Goal: Task Accomplishment & Management: Manage account settings

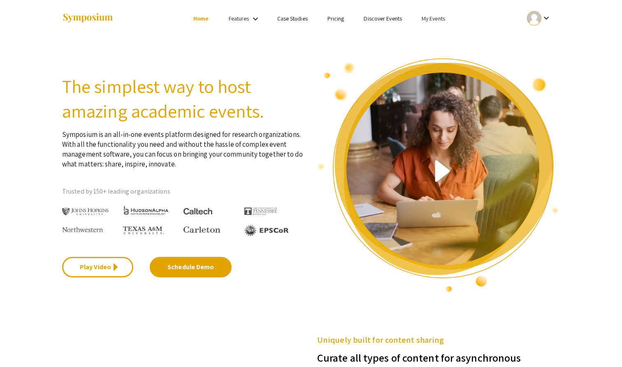
click at [542, 16] on mat-icon "keyboard_arrow_down" at bounding box center [546, 18] width 10 height 10
click at [426, 12] on div at bounding box center [311, 183] width 622 height 367
click at [426, 18] on link "My Events" at bounding box center [433, 18] width 23 height 7
click at [427, 35] on button "Events I've organized" at bounding box center [446, 37] width 70 height 20
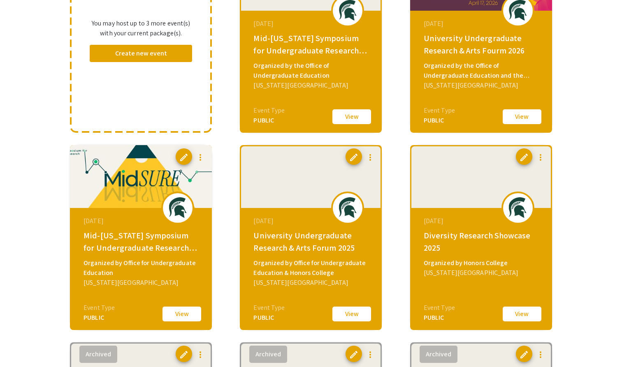
scroll to position [146, 0]
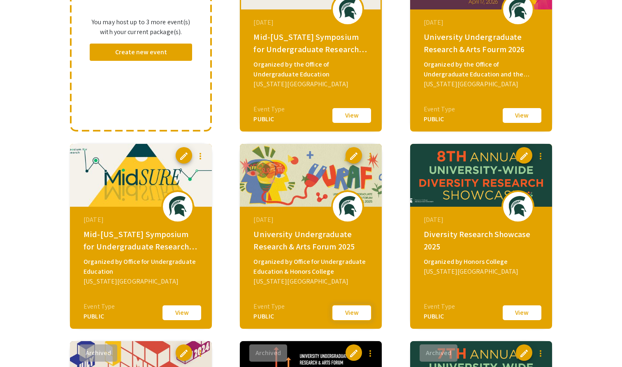
click at [346, 312] on button "View" at bounding box center [351, 312] width 41 height 17
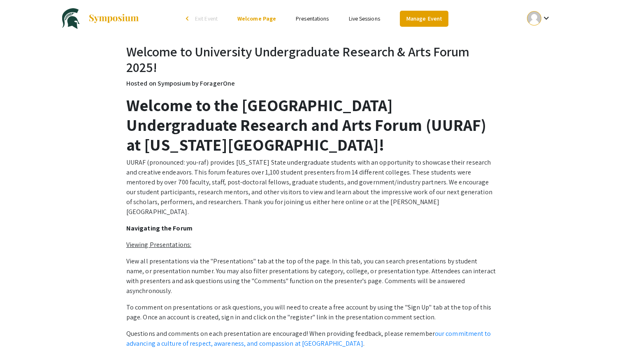
click at [437, 15] on link "Manage Event" at bounding box center [424, 19] width 49 height 16
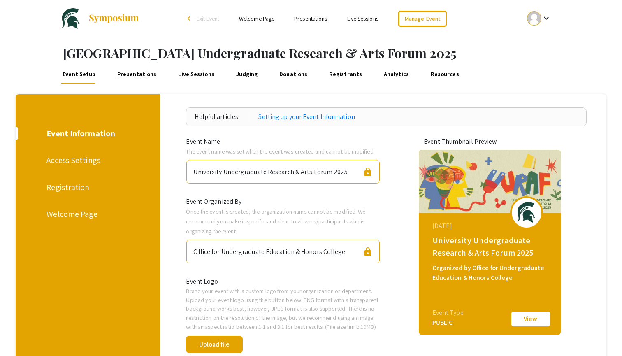
click at [69, 190] on div "Registration" at bounding box center [86, 187] width 80 height 12
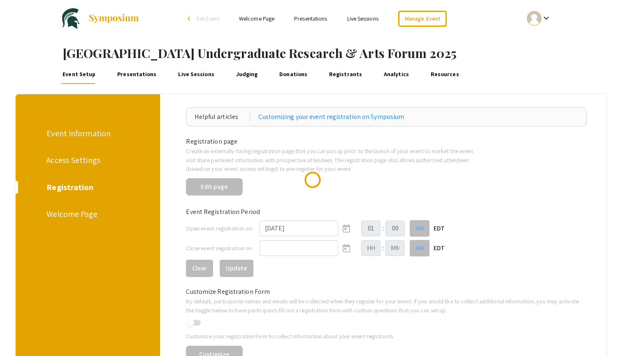
click at [69, 214] on div "Welcome Page" at bounding box center [86, 214] width 80 height 12
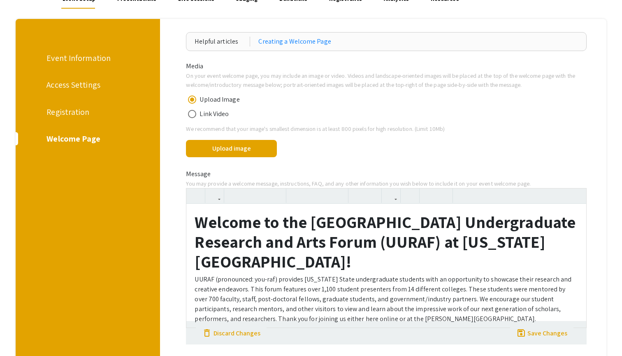
scroll to position [104, 0]
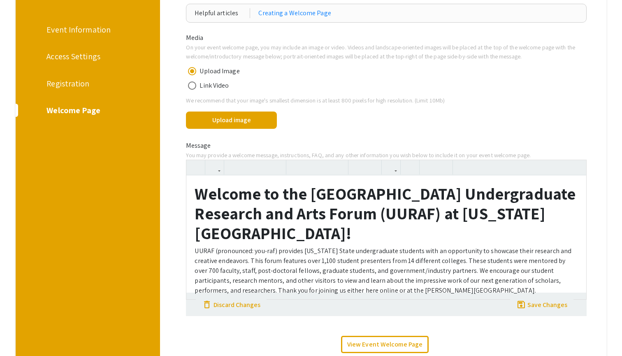
click at [220, 204] on strong "Welcome to the 27th University Undergraduate Research and Arts Forum (UURAF) at…" at bounding box center [385, 213] width 381 height 61
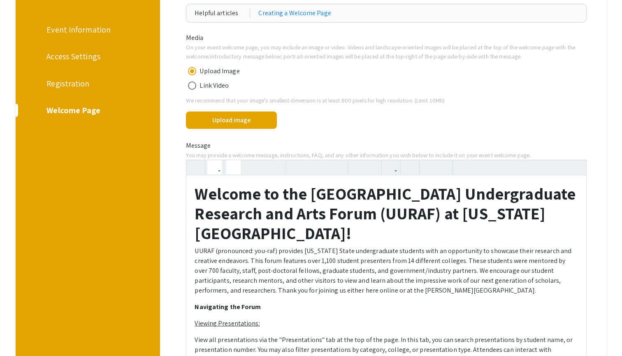
click at [195, 190] on strong "Welcome to the 27th University Undergraduate Research and Arts Forum (UURAF) at…" at bounding box center [385, 213] width 381 height 61
click at [199, 186] on strong "Welcome to the 27th University Undergraduate Research and Arts Forum (UURAF) at…" at bounding box center [385, 213] width 381 height 61
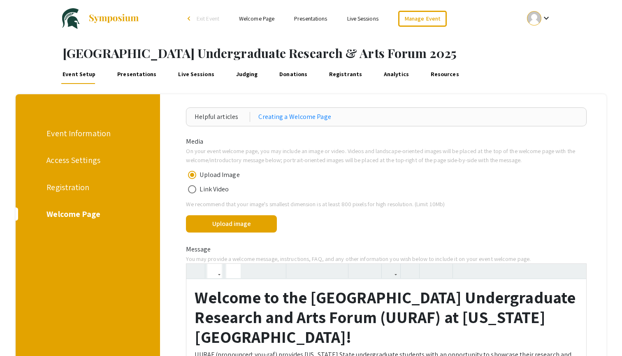
scroll to position [0, 0]
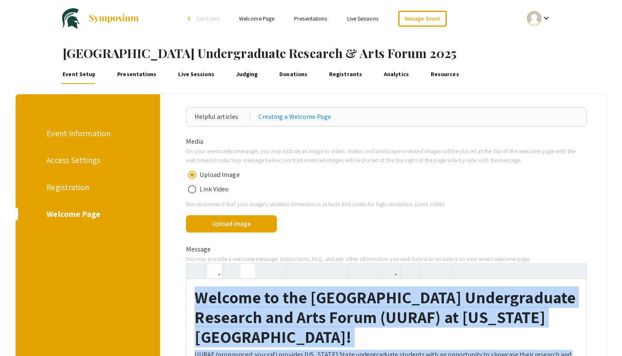
copy div "Welcome to the 27th University Undergraduate Research and Arts Forum (UURAF) at…"
click at [276, 317] on strong "Welcome to the 27th University Undergraduate Research and Arts Forum (UURAF) at…" at bounding box center [385, 316] width 381 height 61
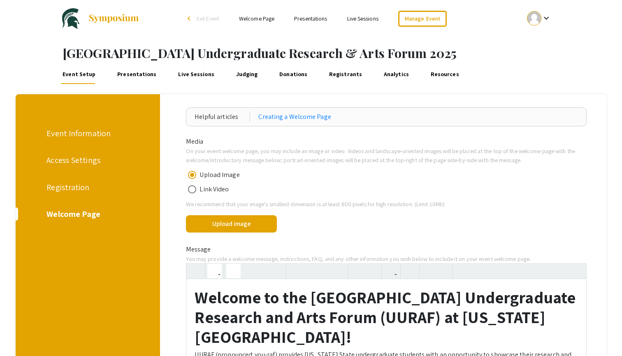
click at [260, 300] on strong "Welcome to the 27th University Undergraduate Research and Arts Forum (UURAF) at…" at bounding box center [385, 316] width 381 height 61
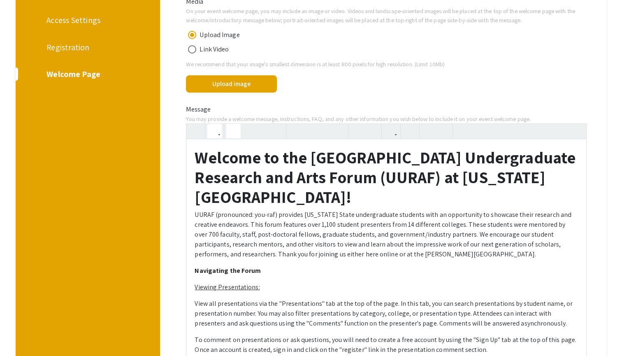
scroll to position [141, 0]
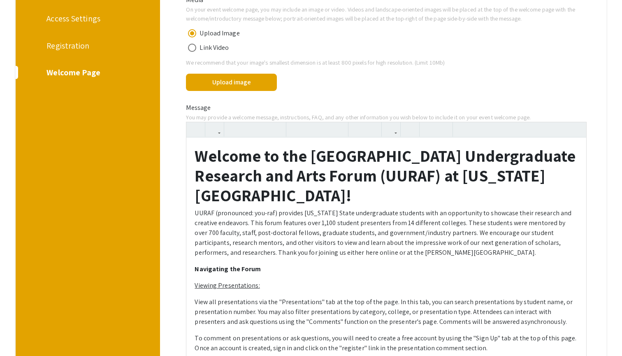
click at [71, 46] on div "Registration" at bounding box center [86, 45] width 80 height 12
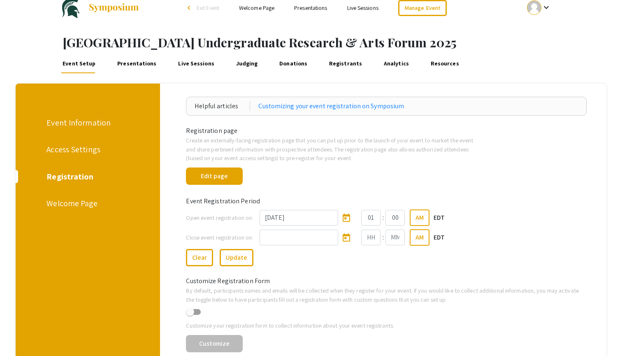
scroll to position [0, 0]
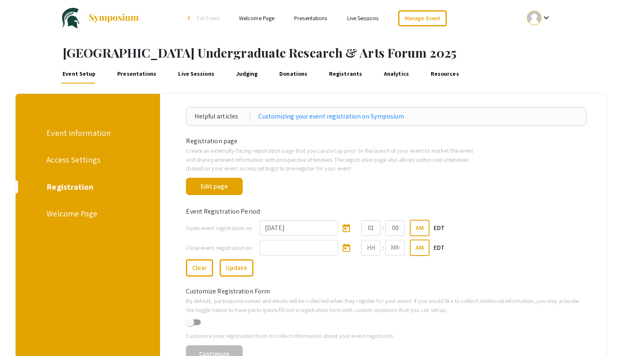
click at [79, 153] on div "Access Settings" at bounding box center [85, 159] width 139 height 13
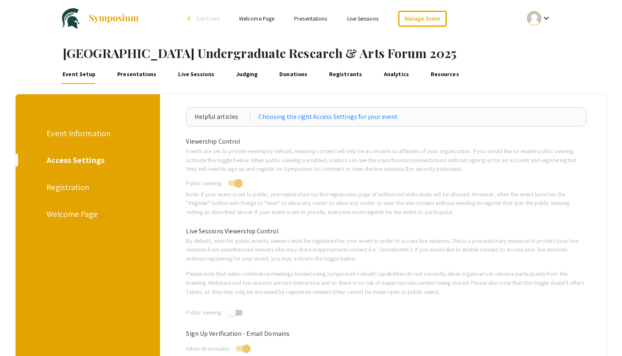
click at [95, 136] on div "Event Information" at bounding box center [86, 133] width 80 height 12
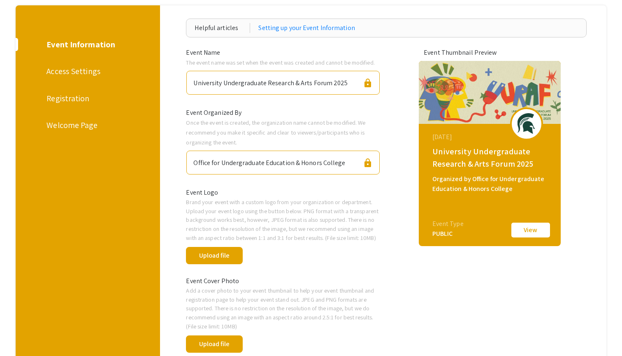
scroll to position [44, 0]
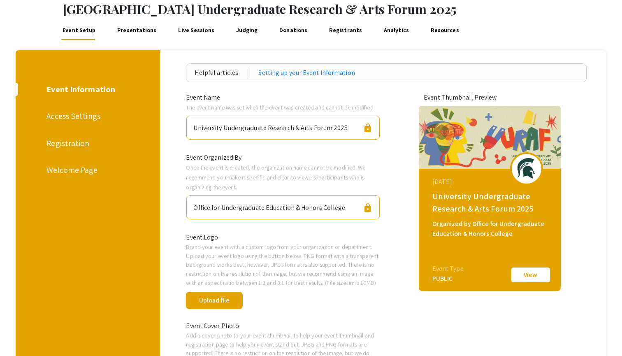
click at [87, 171] on div "Welcome Page" at bounding box center [86, 170] width 80 height 12
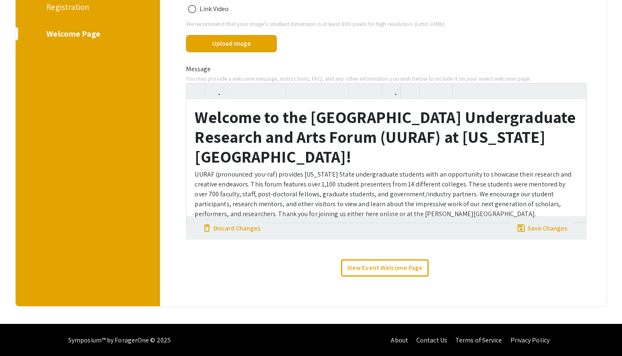
scroll to position [180, 0]
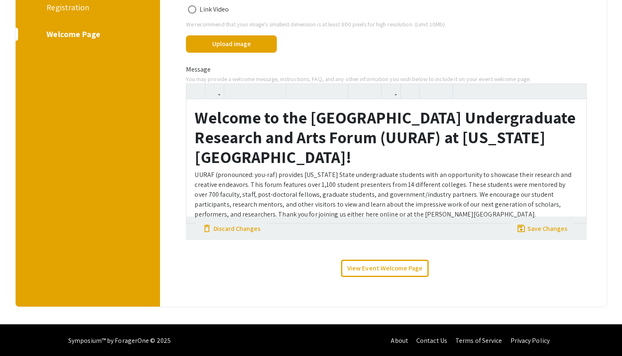
click at [354, 128] on strong "Welcome to the 27th University Undergraduate Research and Arts Forum (UURAF) at…" at bounding box center [385, 137] width 381 height 61
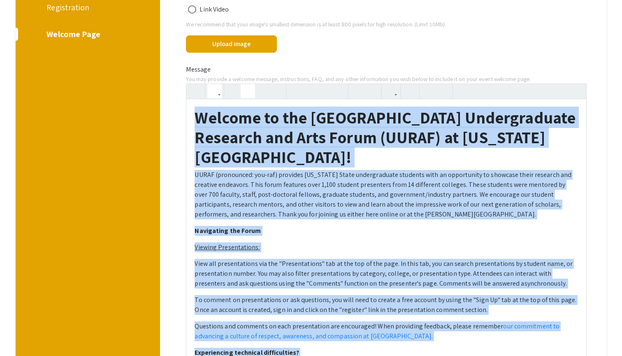
copy div "Welcome to the 27th University Undergraduate Research and Arts Forum (UURAF) at…"
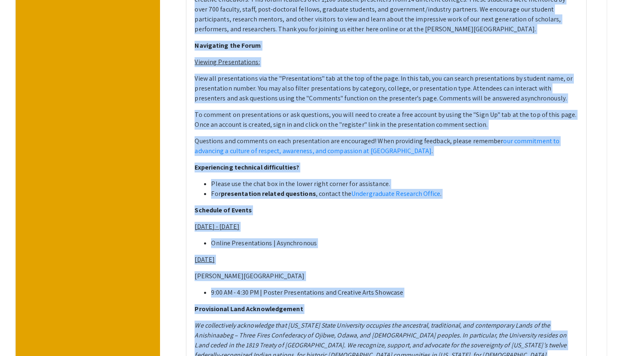
scroll to position [323, 0]
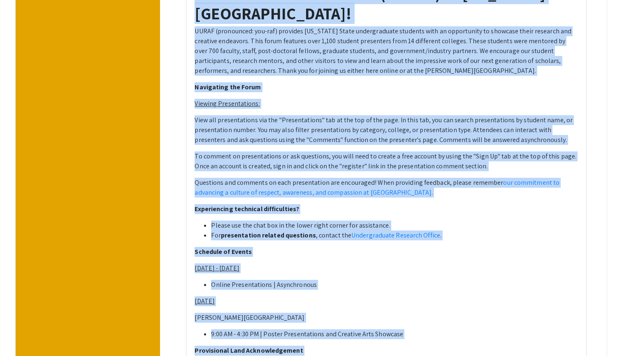
click at [330, 169] on p "To comment on presentations or ask questions, you will need to create a free ac…" at bounding box center [386, 161] width 383 height 20
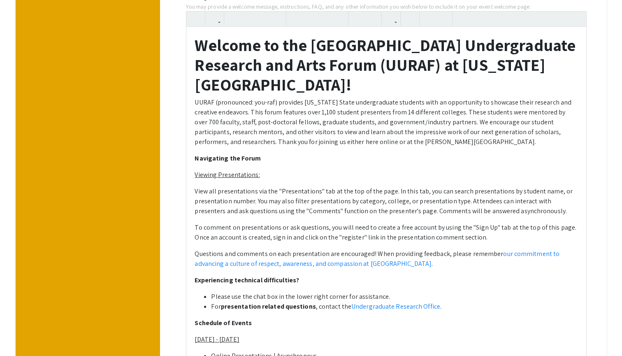
scroll to position [258, 0]
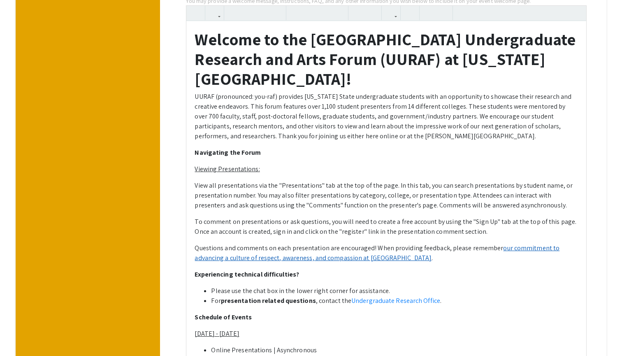
click at [291, 256] on link "our commitment to advancing a culture of respect, awareness, and compassion at …" at bounding box center [377, 252] width 365 height 19
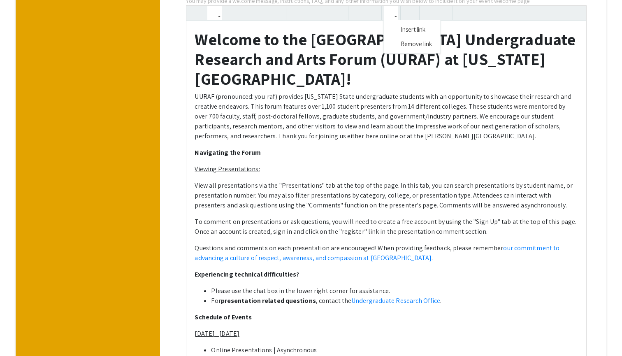
click at [395, 14] on button "button" at bounding box center [391, 13] width 14 height 14
click at [380, 253] on p "Questions and comments on each presentation are encouraged! When providing feed…" at bounding box center [386, 253] width 383 height 20
click at [494, 246] on p "Questions and comments on each presentation are encouraged! When providing feed…" at bounding box center [386, 253] width 383 height 20
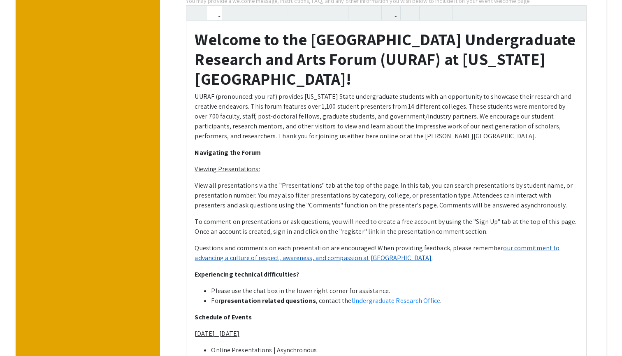
click at [500, 246] on link "our commitment to advancing a culture of respect, awareness, and compassion at …" at bounding box center [377, 252] width 365 height 19
click at [513, 248] on link "our commitment to advancing a culture of respect, awareness, and compassion at …" at bounding box center [377, 252] width 365 height 19
click at [324, 253] on link "our commitment to advancing a culture of respect, awareness, and compassion at …" at bounding box center [377, 252] width 365 height 19
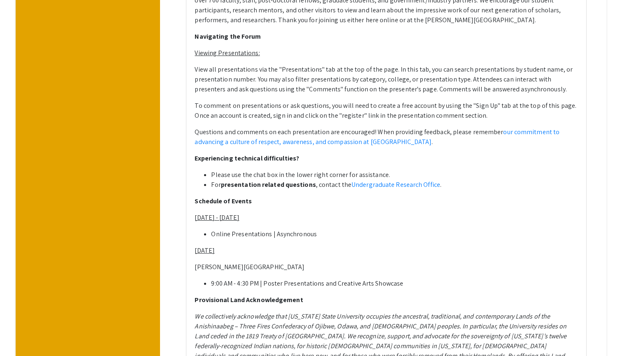
scroll to position [383, 0]
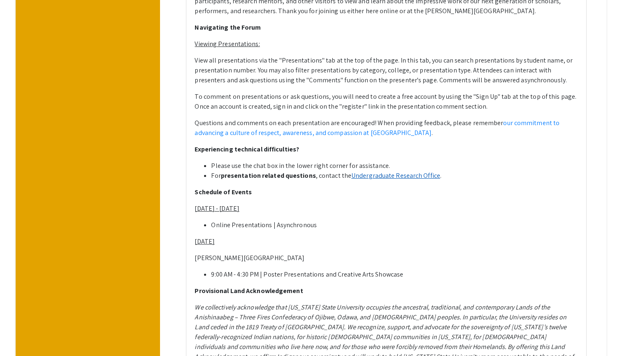
click at [403, 174] on link "Undergraduate Research Office" at bounding box center [395, 175] width 89 height 9
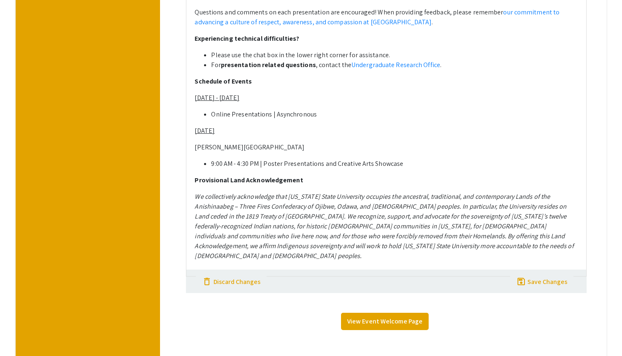
scroll to position [180, 0]
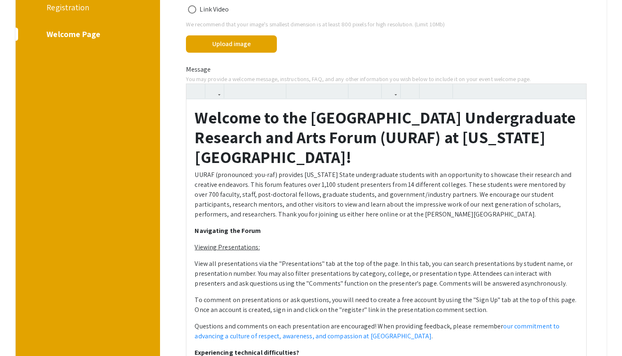
click at [410, 314] on div "Manage University Undergraduate Research & Arts Forum 2025 Event Setup Presenta…" at bounding box center [311, 274] width 622 height 834
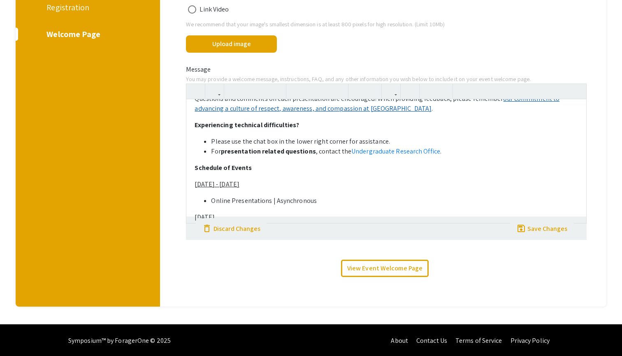
scroll to position [0, 0]
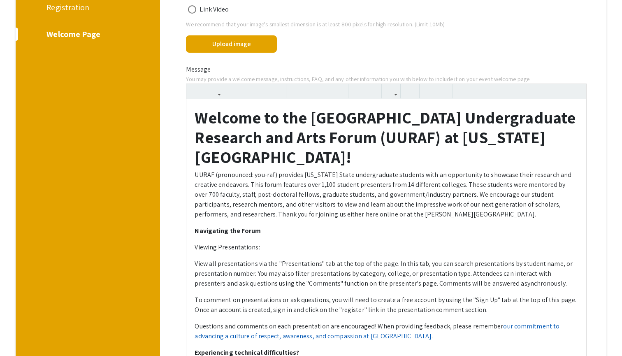
click at [357, 109] on div "Welcome to the 27th University Undergraduate Research and Arts Forum (UURAF) at…" at bounding box center [386, 339] width 400 height 480
click at [320, 51] on div "Upload image done" at bounding box center [386, 43] width 413 height 22
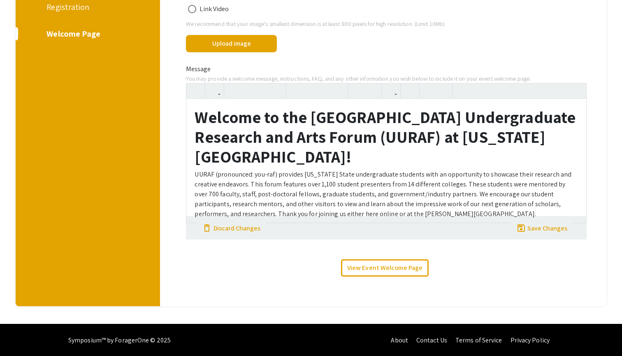
scroll to position [180, 0]
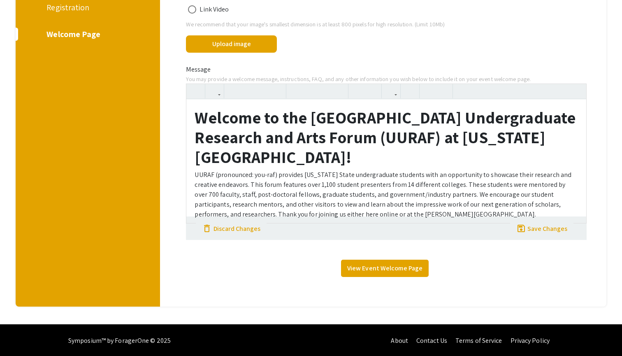
click at [368, 267] on link "View Event Welcome Page" at bounding box center [385, 268] width 88 height 17
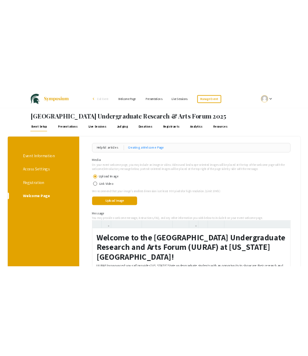
scroll to position [0, 0]
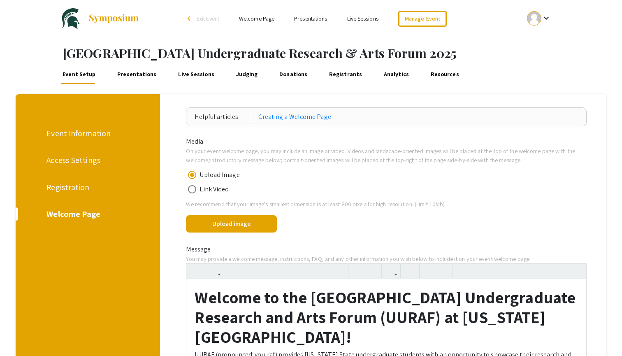
click at [541, 14] on mat-icon "keyboard_arrow_down" at bounding box center [546, 18] width 10 height 10
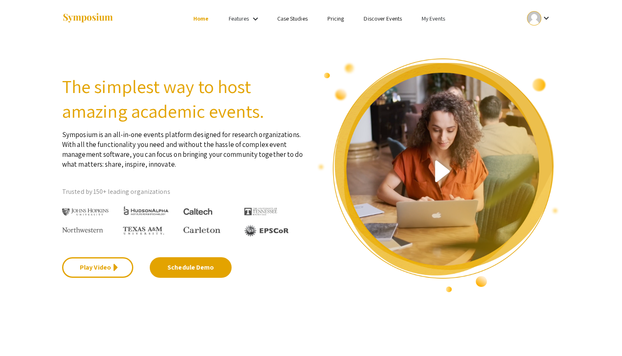
click at [430, 17] on link "My Events" at bounding box center [433, 18] width 23 height 7
click at [429, 39] on button "Events I've organized" at bounding box center [446, 37] width 70 height 20
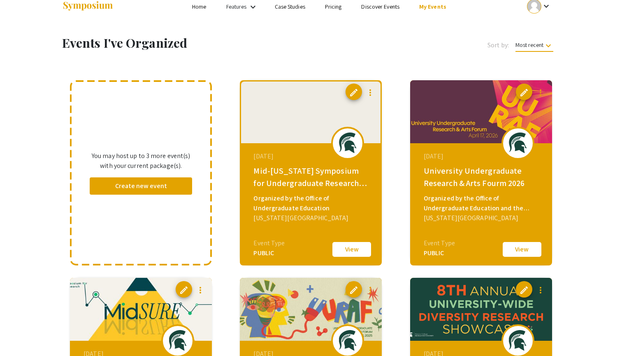
scroll to position [13, 0]
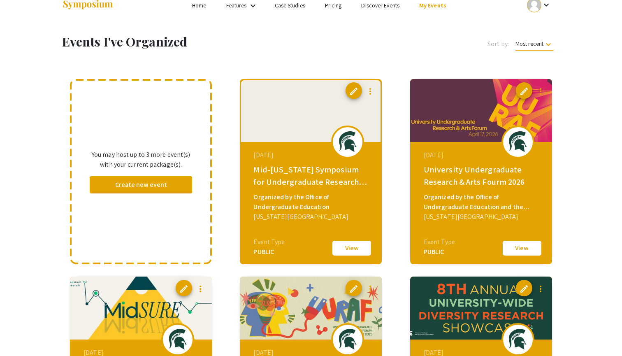
click at [352, 92] on span "edit" at bounding box center [354, 91] width 10 height 10
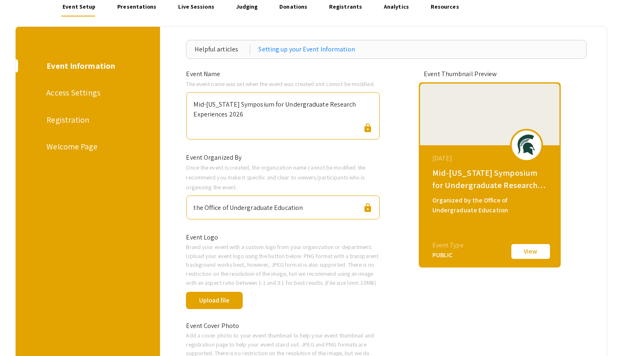
scroll to position [88, 0]
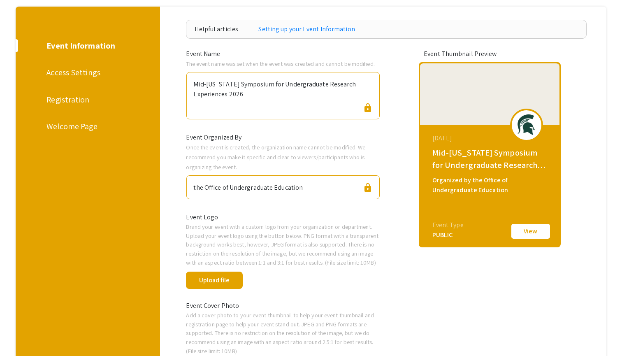
click at [61, 128] on div "Welcome Page" at bounding box center [86, 126] width 80 height 12
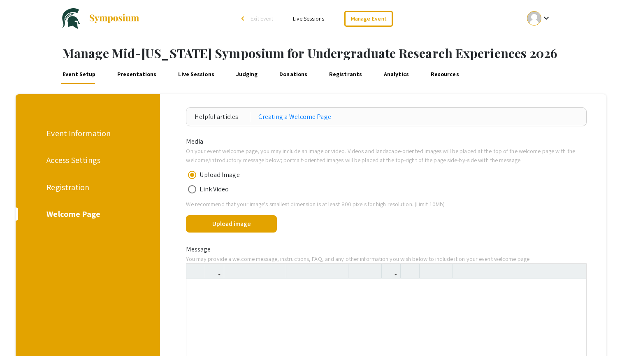
click at [218, 305] on div at bounding box center [386, 340] width 400 height 123
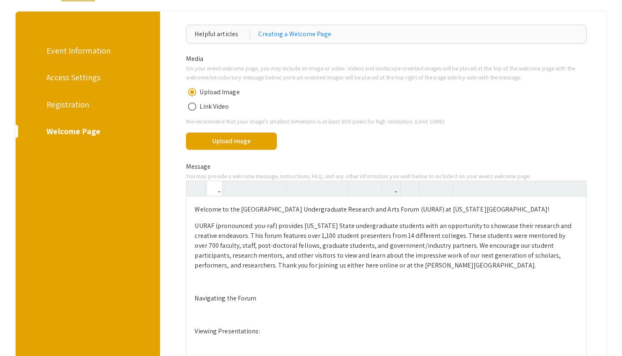
scroll to position [88, 0]
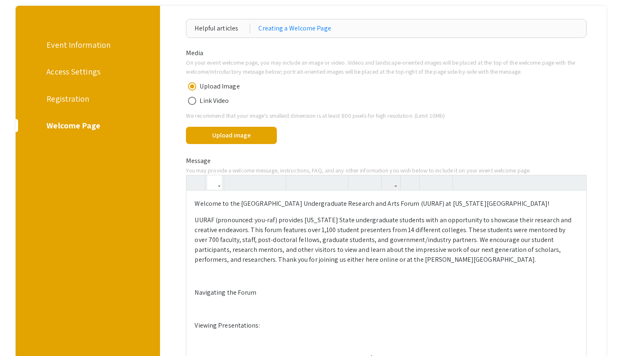
click at [245, 203] on p "Welcome to the [GEOGRAPHIC_DATA] Undergraduate Research and Arts Forum (UURAF) …" at bounding box center [386, 204] width 383 height 10
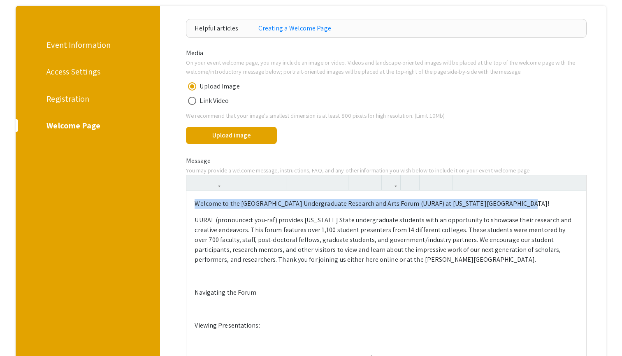
drag, startPoint x: 500, startPoint y: 202, endPoint x: 188, endPoint y: 204, distance: 312.6
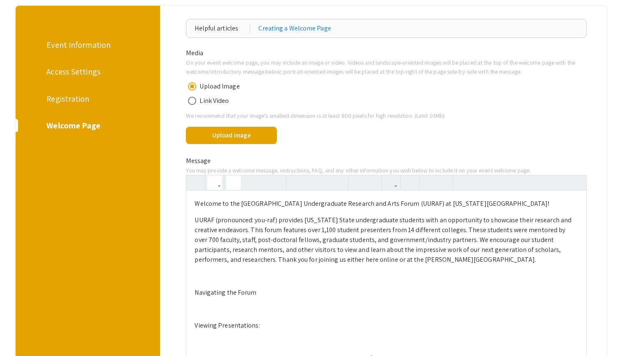
click at [230, 180] on icon "button" at bounding box center [233, 183] width 7 height 14
click at [219, 183] on button "button" at bounding box center [214, 182] width 14 height 14
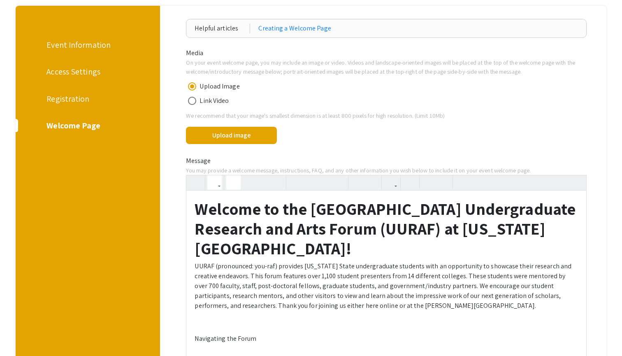
click at [285, 290] on p "UURAF (pronounced: you-raf) provides [US_STATE] State undergraduate students wi…" at bounding box center [386, 285] width 383 height 49
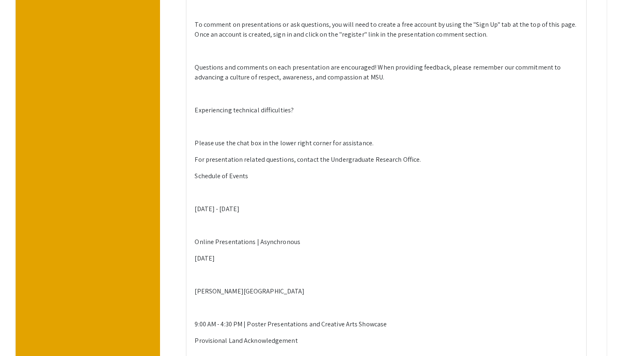
scroll to position [533, 0]
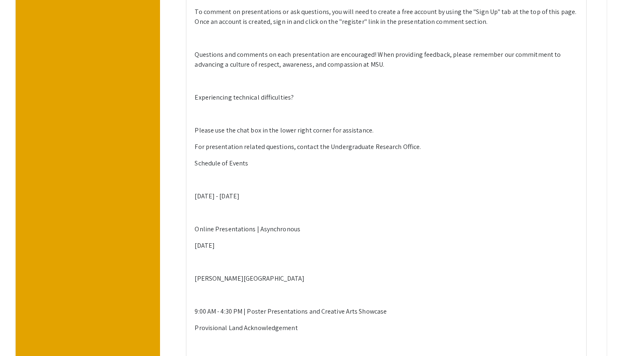
click at [216, 244] on p "[DATE]" at bounding box center [386, 246] width 383 height 10
click at [215, 195] on p "[DATE] - [DATE]" at bounding box center [386, 196] width 383 height 10
type textarea "<h1><strong>Welcome to the 28th University Undergraduate Research and Arts Foru…"
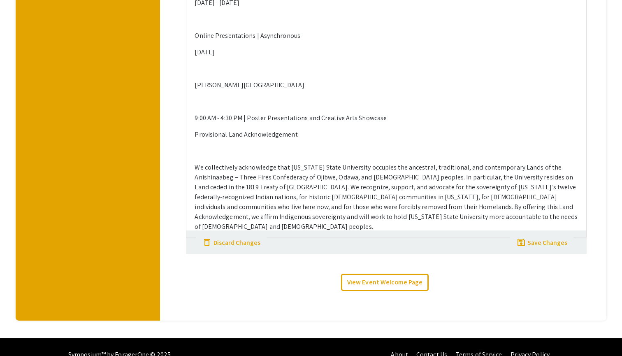
scroll to position [727, 0]
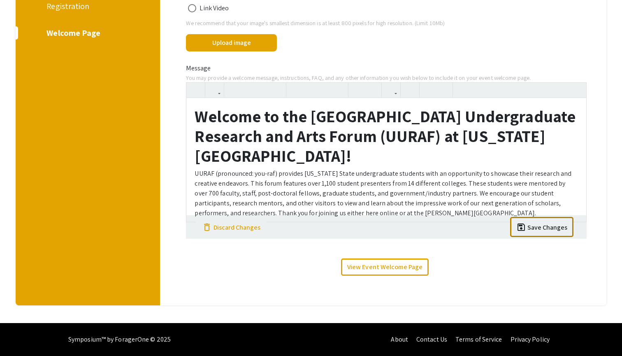
click at [542, 241] on div "Media On your event welcome page, you may include an image or video. Videos and…" at bounding box center [386, 121] width 413 height 330
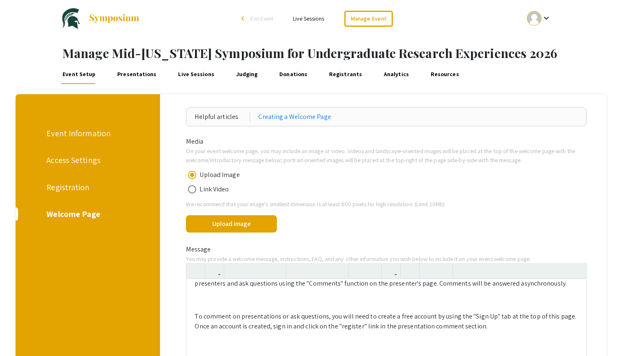
scroll to position [0, 0]
click at [74, 183] on div "Registration" at bounding box center [86, 187] width 80 height 12
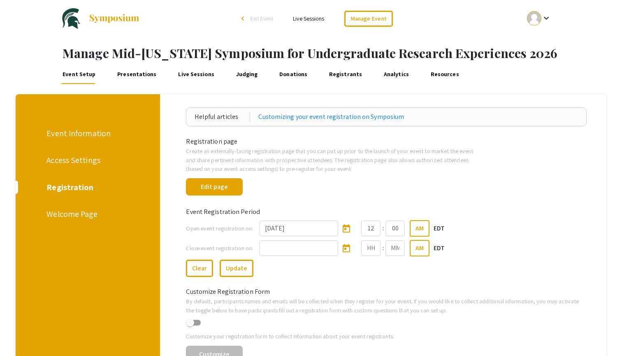
click at [83, 160] on div "Access Settings" at bounding box center [86, 160] width 80 height 12
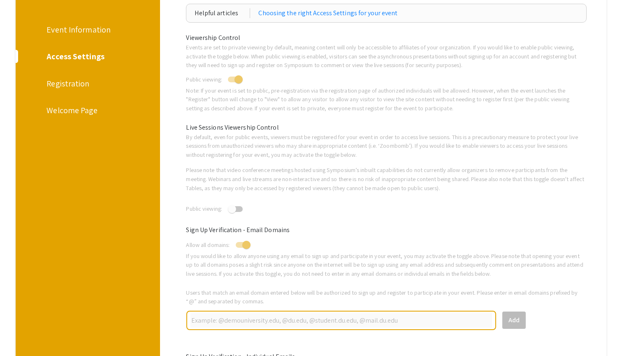
scroll to position [82, 0]
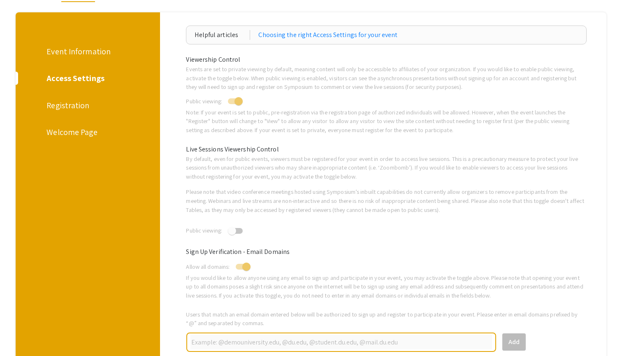
click at [76, 56] on div "Event Information" at bounding box center [86, 51] width 80 height 12
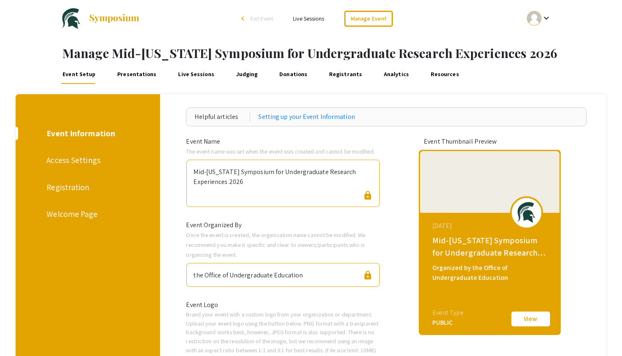
click at [545, 17] on mat-icon "keyboard_arrow_down" at bounding box center [546, 18] width 10 height 10
click at [533, 42] on button "My Account" at bounding box center [543, 41] width 51 height 20
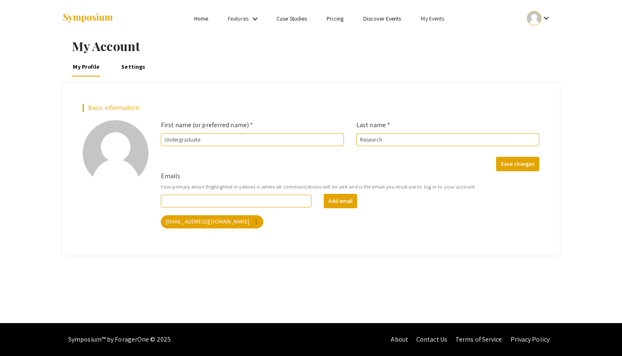
click at [436, 19] on link "My Events" at bounding box center [432, 18] width 23 height 7
click at [431, 33] on button "Events I've organized" at bounding box center [446, 37] width 70 height 20
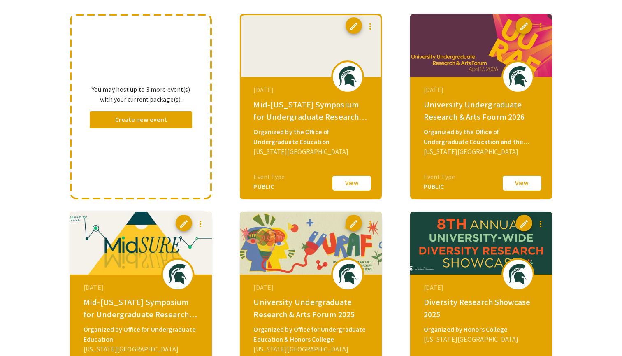
scroll to position [78, 0]
click at [369, 24] on mat-icon "more_vert" at bounding box center [370, 26] width 10 height 10
click at [298, 70] on div at bounding box center [311, 178] width 622 height 356
click at [352, 28] on span "edit" at bounding box center [354, 26] width 10 height 10
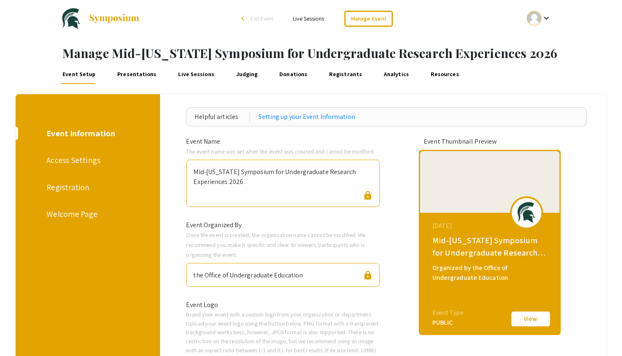
click at [88, 208] on div "Welcome Page" at bounding box center [86, 214] width 80 height 12
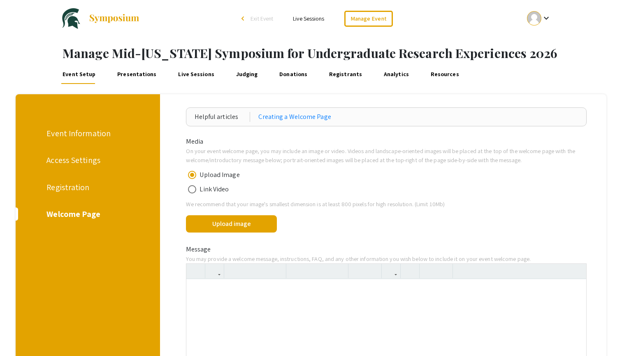
click at [221, 341] on div at bounding box center [386, 340] width 400 height 123
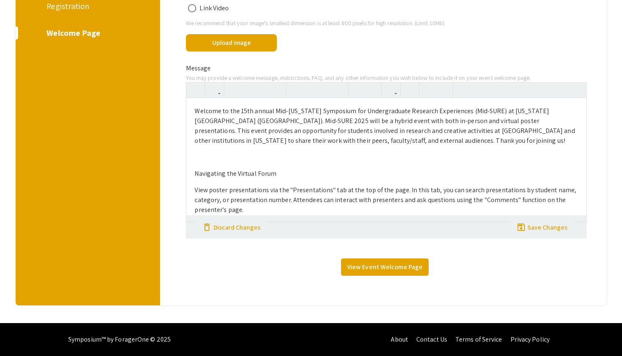
scroll to position [211, 0]
click at [365, 271] on link "View Event Welcome Page" at bounding box center [385, 266] width 88 height 17
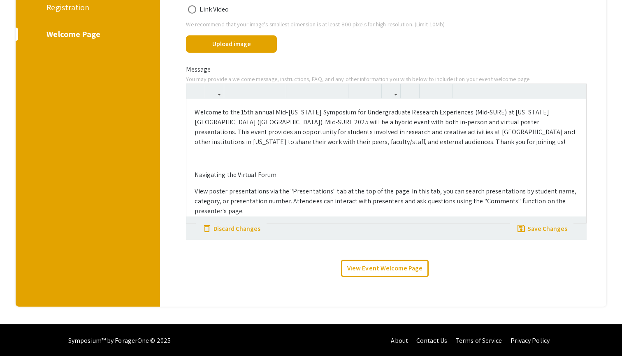
scroll to position [0, 0]
click at [532, 227] on div "Save Changes" at bounding box center [547, 229] width 40 height 10
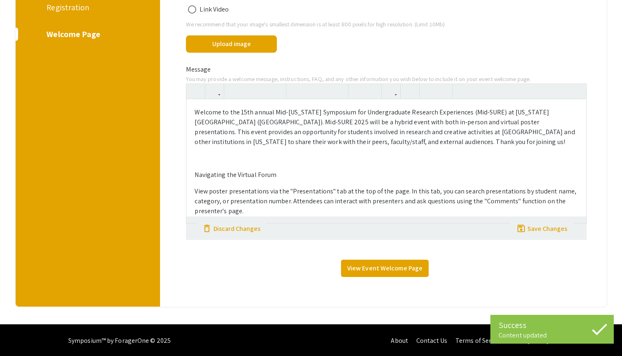
click at [417, 267] on link "View Event Welcome Page" at bounding box center [385, 268] width 88 height 17
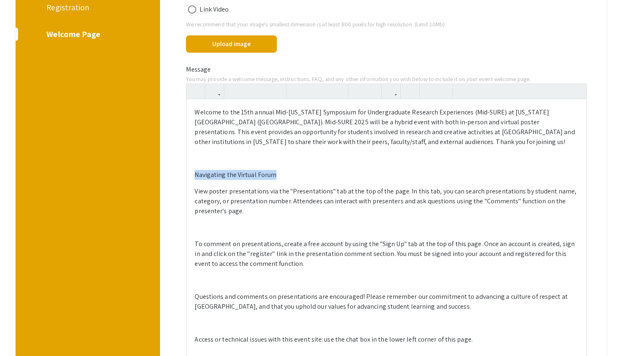
drag, startPoint x: 274, startPoint y: 175, endPoint x: 189, endPoint y: 174, distance: 85.1
click at [189, 174] on div "Welcome to the 15th annual Mid-Michigan Symposium for Undergraduate Research Ex…" at bounding box center [386, 311] width 400 height 424
click at [215, 94] on icon "button" at bounding box center [214, 91] width 7 height 14
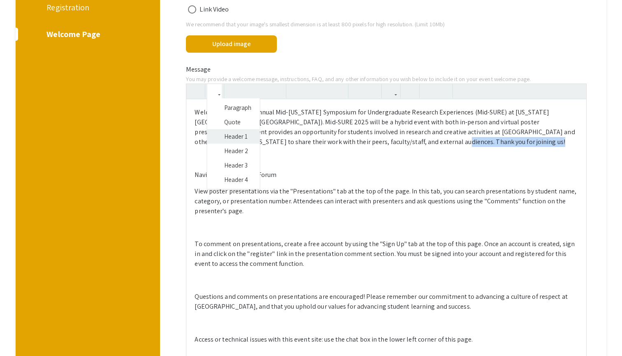
click at [229, 135] on div "Welcome to the 15th annual Mid-Michigan Symposium for Undergraduate Research Ex…" at bounding box center [386, 303] width 401 height 441
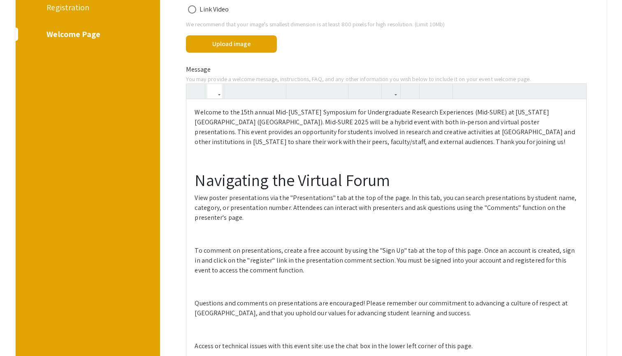
click at [254, 197] on p "View poster presentations via the "Presentations" tab at the top of the page. I…" at bounding box center [386, 208] width 383 height 30
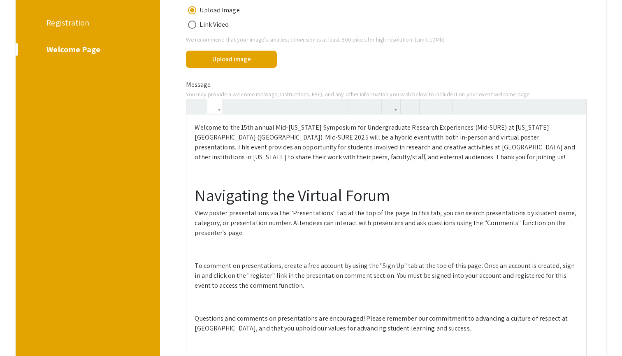
scroll to position [165, 0]
drag, startPoint x: 194, startPoint y: 209, endPoint x: 266, endPoint y: 209, distance: 72.4
click at [266, 209] on div "Welcome to the 15th annual Mid-Michigan Symposium for Undergraduate Research Ex…" at bounding box center [386, 334] width 400 height 441
click at [211, 265] on p "To comment on presentations, create a free account by using the "Sign Up" tab a…" at bounding box center [386, 276] width 383 height 30
drag, startPoint x: 194, startPoint y: 265, endPoint x: 276, endPoint y: 267, distance: 82.3
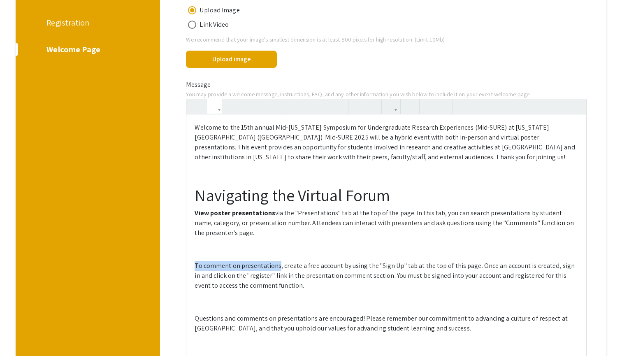
click at [276, 267] on div "Welcome to the 15th annual Mid-Michigan Symposium for Undergraduate Research Ex…" at bounding box center [386, 329] width 400 height 431
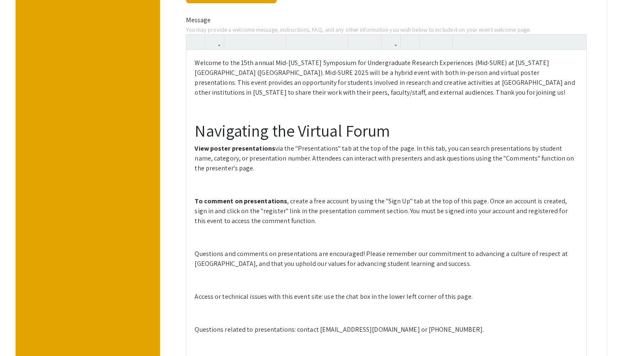
scroll to position [257, 0]
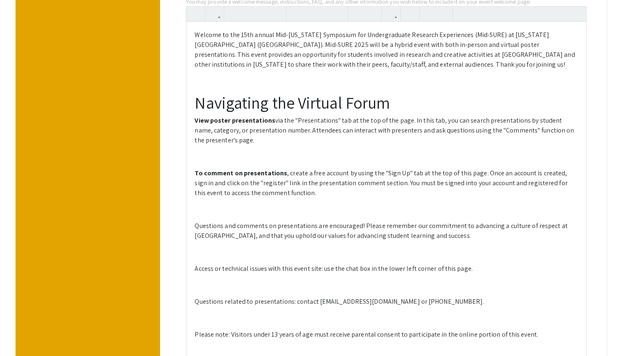
click at [218, 210] on p at bounding box center [386, 209] width 383 height 10
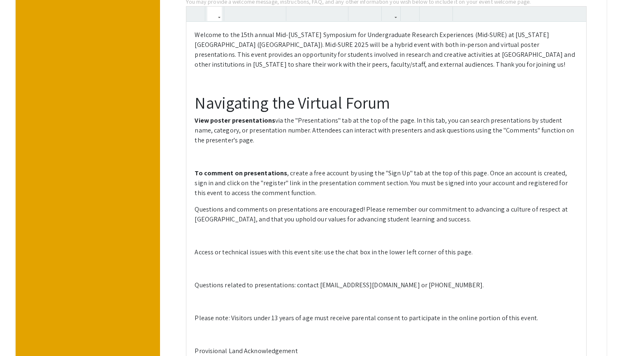
click at [212, 241] on div "Welcome to the 15th annual Mid-Michigan Symposium for Undergraduate Research Ex…" at bounding box center [386, 229] width 400 height 415
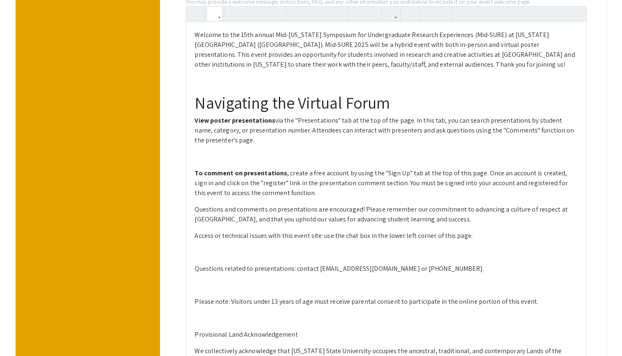
click at [215, 245] on div "Welcome to the 15th annual Mid-Michigan Symposium for Undergraduate Research Ex…" at bounding box center [386, 221] width 400 height 398
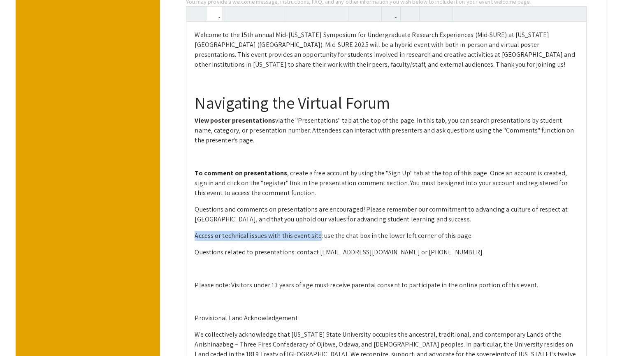
drag, startPoint x: 195, startPoint y: 233, endPoint x: 318, endPoint y: 235, distance: 123.0
click at [318, 235] on p "Access or technical issues with this event site: use the chat box in the lower …" at bounding box center [386, 236] width 383 height 10
click at [236, 264] on p at bounding box center [386, 269] width 383 height 10
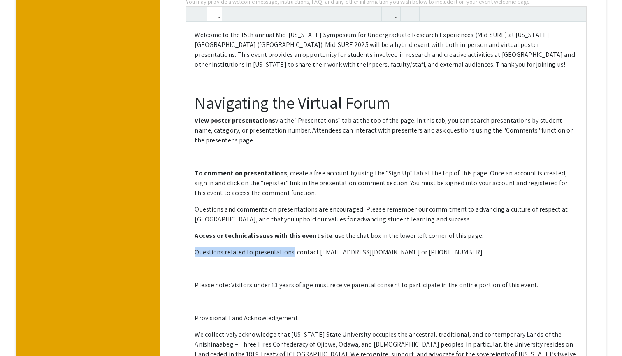
drag, startPoint x: 192, startPoint y: 252, endPoint x: 290, endPoint y: 252, distance: 97.1
click at [290, 252] on div "Welcome to the 15th annual Mid-Michigan Symposium for Undergraduate Research Ex…" at bounding box center [386, 213] width 400 height 382
click at [286, 241] on div "Welcome to the 15th annual Mid-Michigan Symposium for Undergraduate Research Ex…" at bounding box center [386, 213] width 400 height 382
click at [221, 275] on div "Welcome to the 15th annual Mid-Michigan Symposium for Undergraduate Research Ex…" at bounding box center [386, 218] width 400 height 392
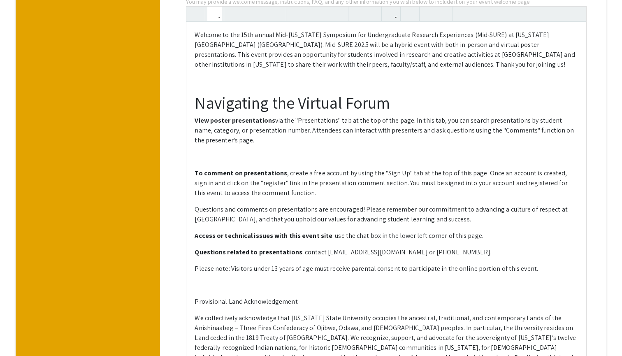
click at [202, 280] on p at bounding box center [386, 285] width 383 height 10
drag, startPoint x: 194, startPoint y: 299, endPoint x: 300, endPoint y: 299, distance: 106.1
click at [300, 299] on div "Welcome to the 15th annual Mid-Michigan Symposium for Undergraduate Research Ex…" at bounding box center [386, 204] width 400 height 365
click at [295, 276] on div "Welcome to the 15th annual Mid-Michigan Symposium for Undergraduate Research Ex…" at bounding box center [386, 204] width 400 height 365
drag, startPoint x: 192, startPoint y: 267, endPoint x: 226, endPoint y: 268, distance: 33.7
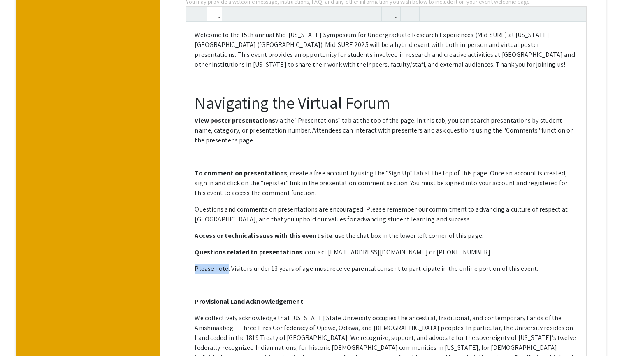
click at [226, 268] on div "Welcome to the 15th annual Mid-Michigan Symposium for Undergraduate Research Ex…" at bounding box center [386, 204] width 400 height 365
click at [259, 10] on icon "button" at bounding box center [262, 14] width 7 height 14
click at [246, 290] on div "Welcome to the 15th annual Mid-Michigan Symposium for Undergraduate Research Ex…" at bounding box center [386, 204] width 400 height 365
click at [300, 299] on p "Provisional Land Acknowledgement" at bounding box center [386, 302] width 383 height 10
drag, startPoint x: 300, startPoint y: 299, endPoint x: 197, endPoint y: 297, distance: 103.7
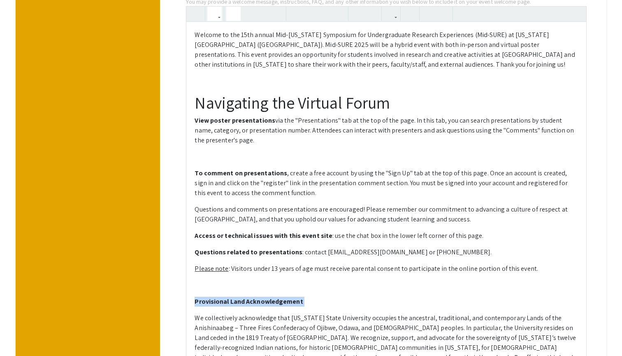
click at [197, 297] on p "Provisional Land Acknowledgement" at bounding box center [386, 302] width 383 height 10
click at [218, 10] on button "button" at bounding box center [214, 14] width 14 height 14
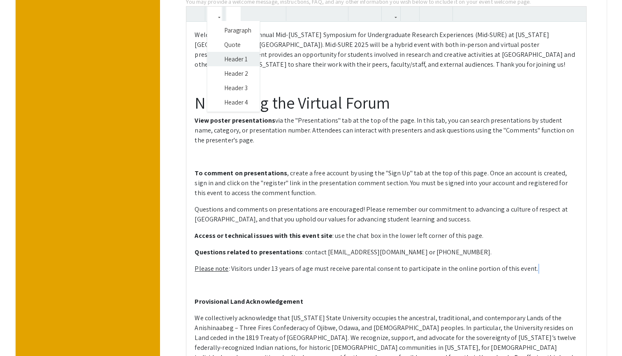
click at [219, 60] on div "Welcome to the 15th annual Mid-Michigan Symposium for Undergraduate Research Ex…" at bounding box center [386, 202] width 401 height 392
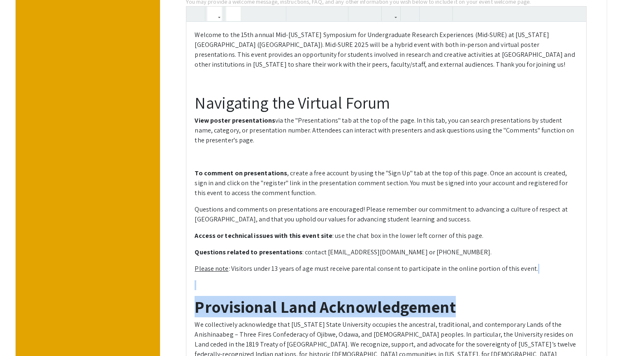
click at [234, 9] on icon "button" at bounding box center [233, 14] width 7 height 14
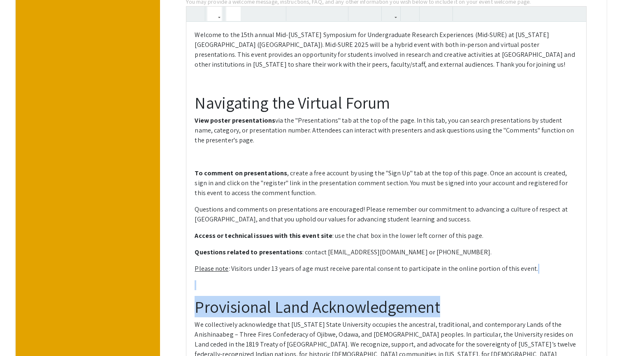
click at [237, 12] on icon "button" at bounding box center [233, 14] width 7 height 14
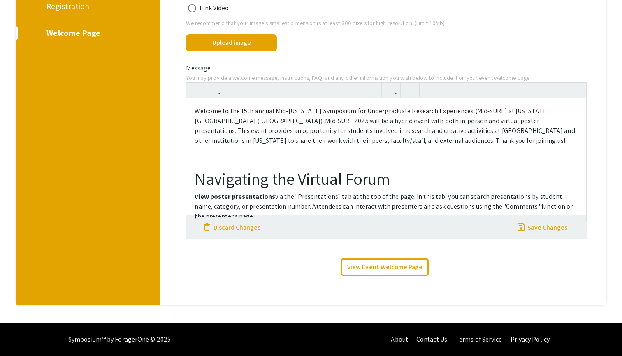
click at [223, 83] on div at bounding box center [216, 90] width 19 height 15
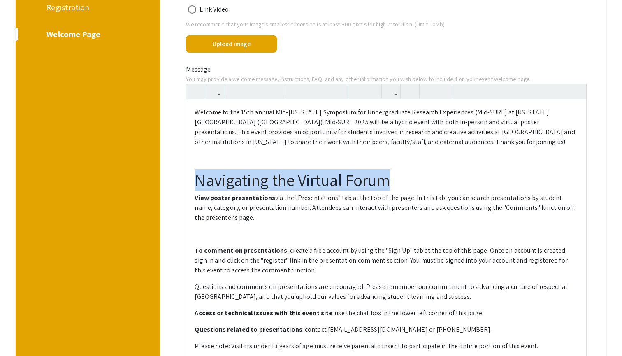
drag, startPoint x: 395, startPoint y: 177, endPoint x: 162, endPoint y: 181, distance: 232.8
click at [162, 181] on div "Helpful articles Creating a Welcome Page Media On your event welcome page, you …" at bounding box center [386, 234] width 452 height 640
click at [211, 91] on icon "button" at bounding box center [214, 91] width 7 height 14
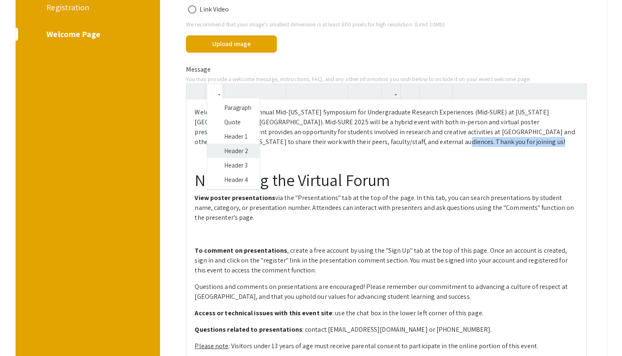
click at [225, 147] on div "Welcome to the 15th annual Mid-Michigan Symposium for Undergraduate Research Ex…" at bounding box center [386, 277] width 401 height 388
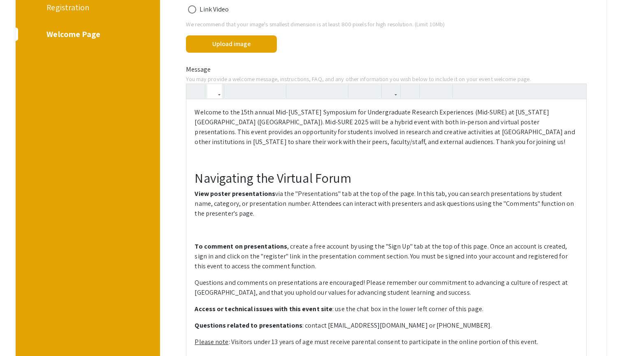
click at [235, 183] on h2 "Navigating the Virtual Forum" at bounding box center [386, 178] width 383 height 16
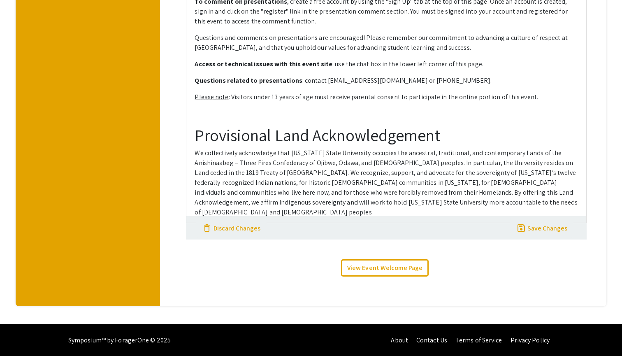
scroll to position [424, 0]
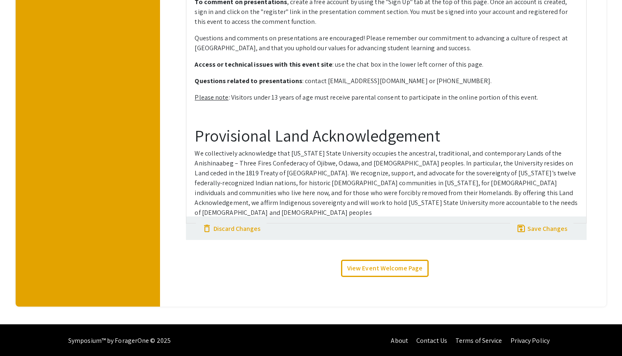
click at [426, 139] on h1 "Provisional Land Acknowledgement" at bounding box center [386, 135] width 383 height 20
drag, startPoint x: 450, startPoint y: 142, endPoint x: 181, endPoint y: 147, distance: 269.4
click at [181, 147] on div "Welcome to the 15th annual Mid-Michigan Symposium for Undergraduate Research Ex…" at bounding box center [386, 31] width 413 height 384
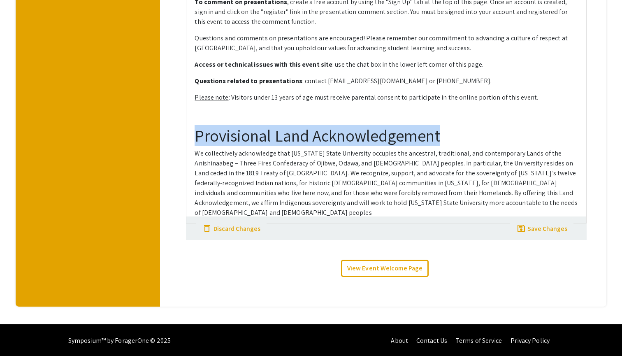
drag, startPoint x: 191, startPoint y: 134, endPoint x: 504, endPoint y: 137, distance: 312.6
click at [504, 137] on div "Welcome to the 15th annual Mid-Michigan Symposium for Undergraduate Research Ex…" at bounding box center [386, 39] width 400 height 368
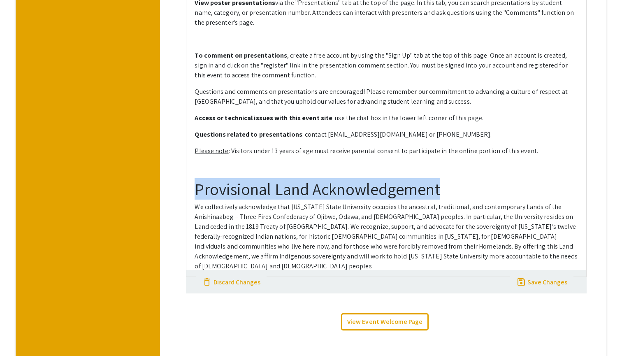
scroll to position [348, 0]
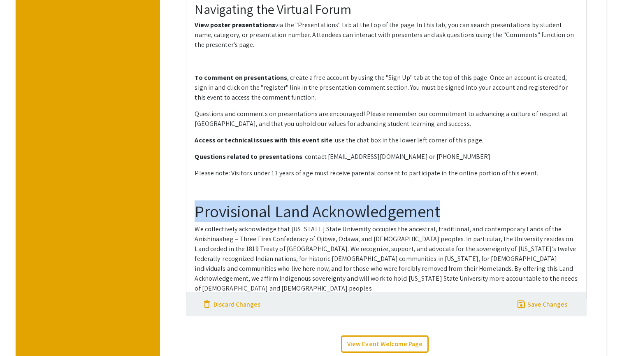
click at [245, 21] on strong "View poster presentations" at bounding box center [235, 25] width 81 height 9
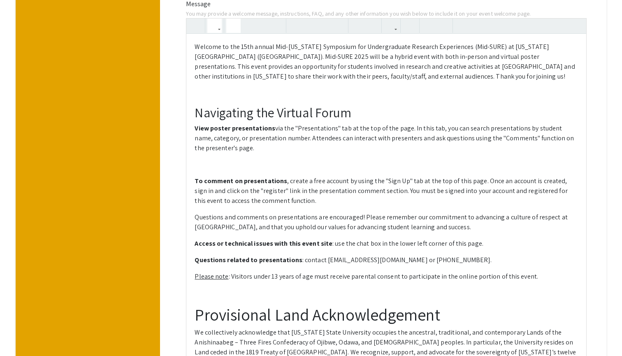
scroll to position [242, 0]
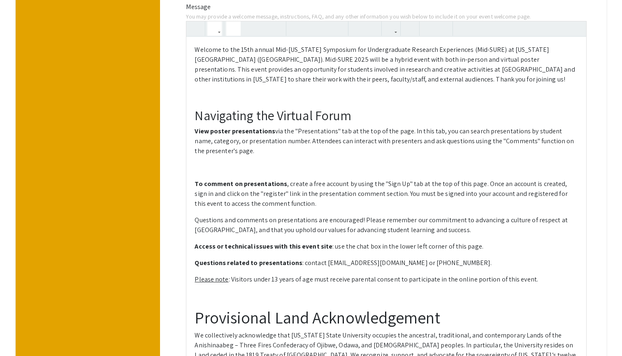
click at [440, 318] on h1 "Provisional Land Acknowledgement" at bounding box center [386, 317] width 383 height 20
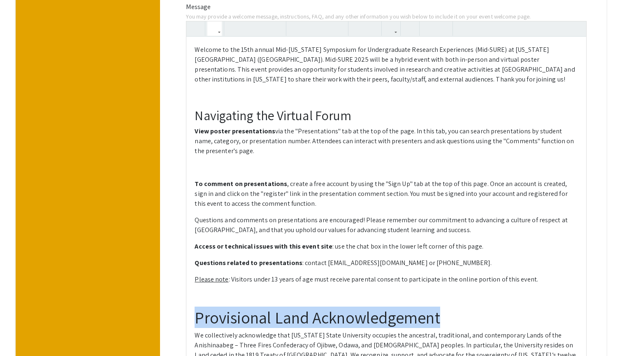
drag, startPoint x: 440, startPoint y: 318, endPoint x: 195, endPoint y: 320, distance: 245.5
click at [195, 320] on h1 "Provisional Land Acknowledgement" at bounding box center [386, 317] width 383 height 20
click at [219, 26] on button "button" at bounding box center [214, 28] width 14 height 14
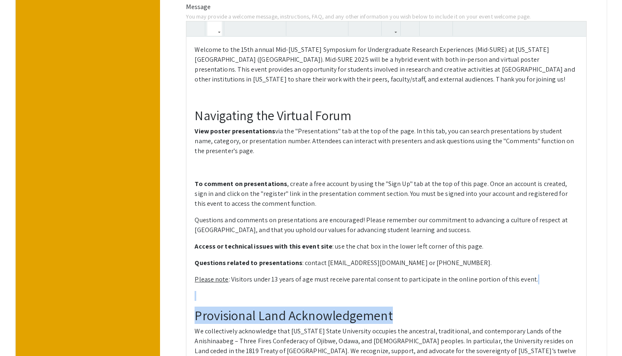
click at [233, 90] on div "Welcome to the 15th annual Mid-Michigan Symposium for Undergraduate Research Ex…" at bounding box center [386, 211] width 401 height 380
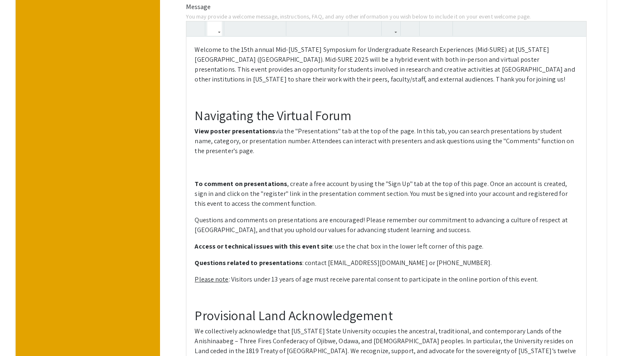
click at [259, 209] on div "Welcome to the 15th annual Mid-Michigan Symposium for Undergraduate Research Ex…" at bounding box center [386, 219] width 400 height 364
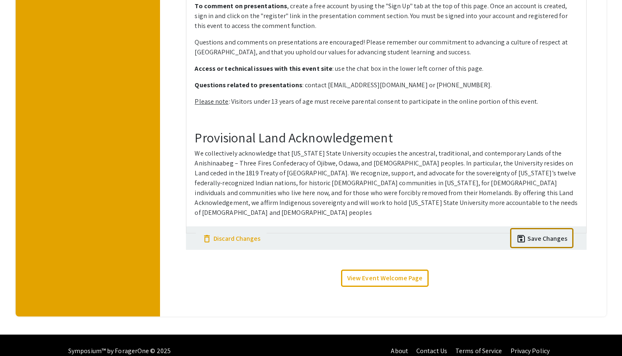
scroll to position [180, 0]
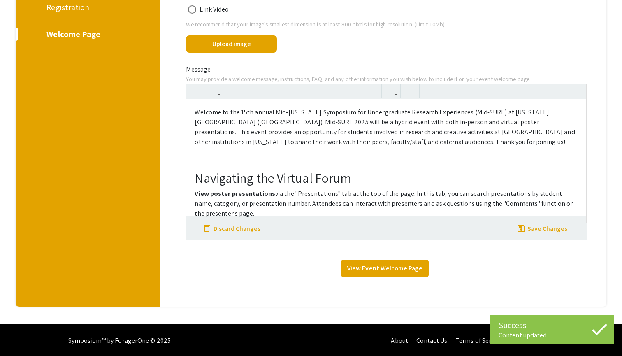
click at [380, 268] on link "View Event Welcome Page" at bounding box center [385, 268] width 88 height 17
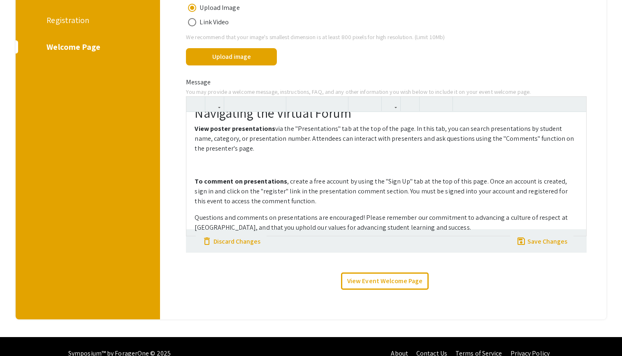
scroll to position [70, 0]
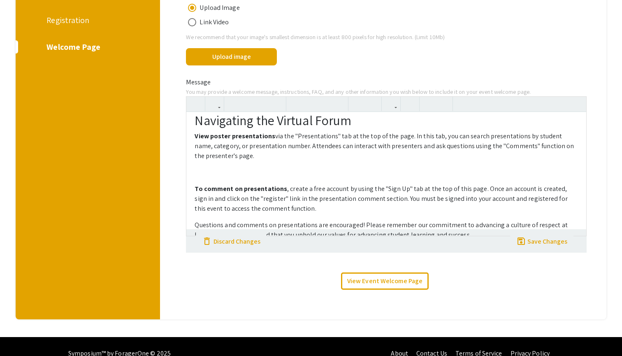
click at [219, 174] on div "Welcome to the 15th annual Mid-Michigan Symposium for Undergraduate Research Ex…" at bounding box center [386, 173] width 400 height 123
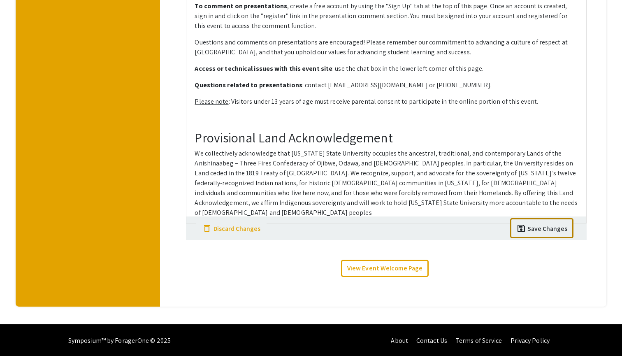
click at [535, 224] on div "Save Changes" at bounding box center [547, 229] width 40 height 10
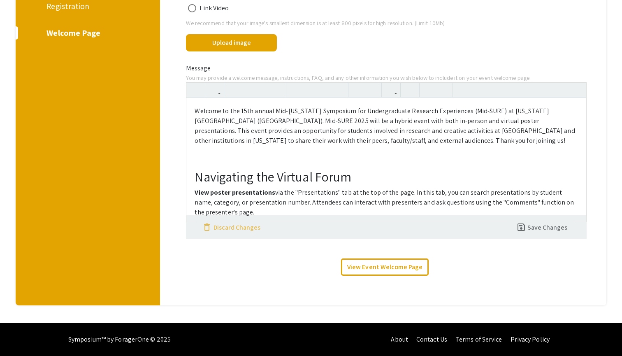
scroll to position [180, 0]
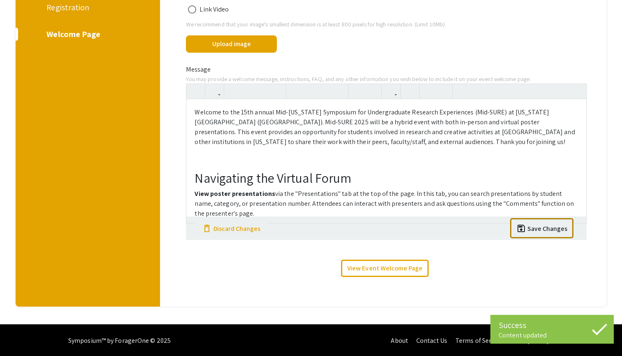
click at [535, 224] on div "Save Changes" at bounding box center [547, 229] width 40 height 10
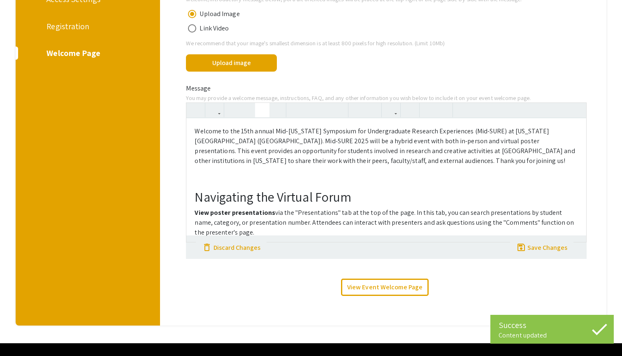
scroll to position [160, 0]
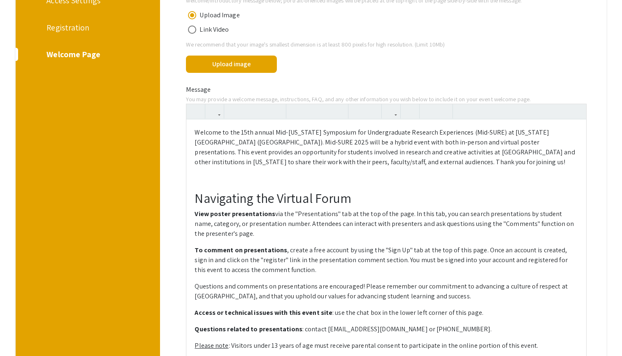
click at [245, 132] on p "Welcome to the 15th annual Mid-Michigan Symposium for Undergraduate Research Ex…" at bounding box center [386, 146] width 383 height 39
click at [255, 143] on p "Welcome to the 16th annual Mid-Michigan Symposium for Undergraduate Research Ex…" at bounding box center [386, 146] width 383 height 39
click at [227, 140] on p "Welcome to the 16th annual Mid-Michigan Symposium for Undergraduate Research Ex…" at bounding box center [386, 146] width 383 height 39
click at [475, 131] on p "Welcome to the 16th annual Mid-Michigan Symposium for Undergraduate Research Ex…" at bounding box center [386, 146] width 383 height 39
type textarea "<p>Welcome to the 16th annual Mid-Michigan Symposium for Undergraduate Research…"
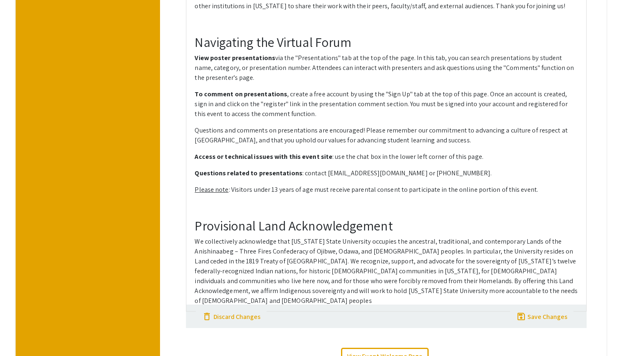
scroll to position [318, 0]
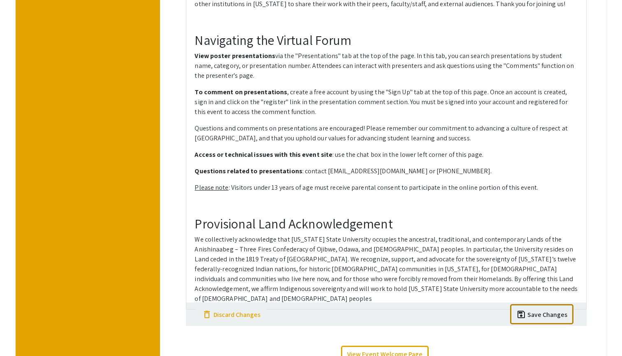
click at [526, 314] on div "Manage Mid-Michigan Symposium for Undergraduate Research Experiences 2026 Event…" at bounding box center [311, 65] width 622 height 691
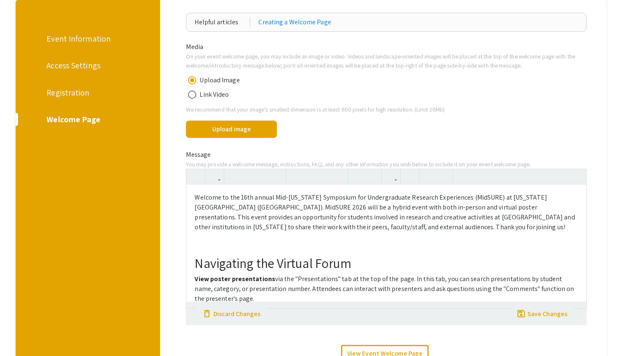
scroll to position [57, 0]
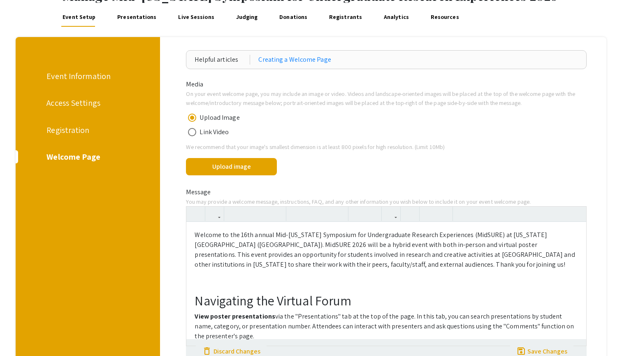
click at [88, 124] on div "Registration" at bounding box center [86, 130] width 80 height 12
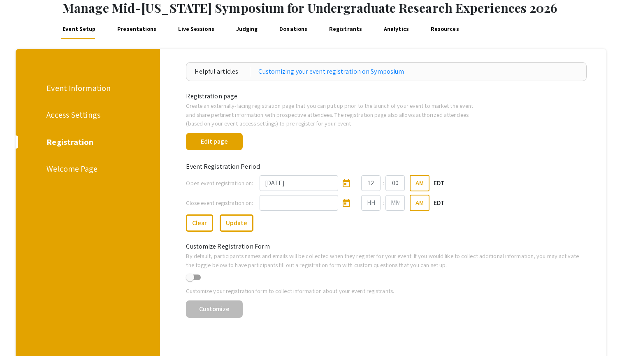
scroll to position [39, 0]
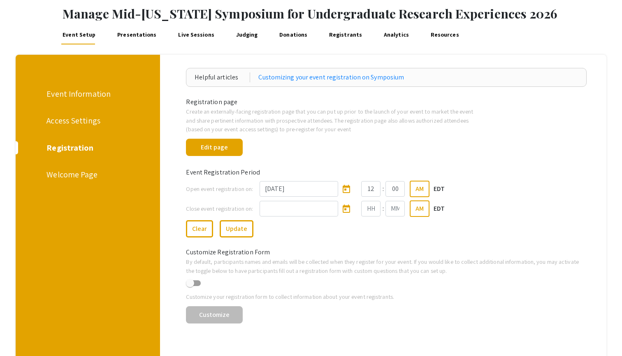
click at [85, 116] on div "Access Settings" at bounding box center [86, 120] width 80 height 12
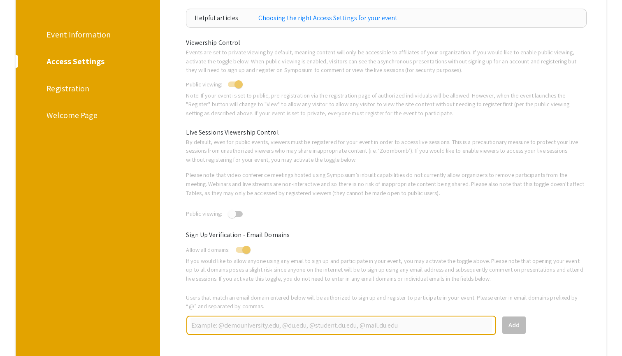
scroll to position [16, 0]
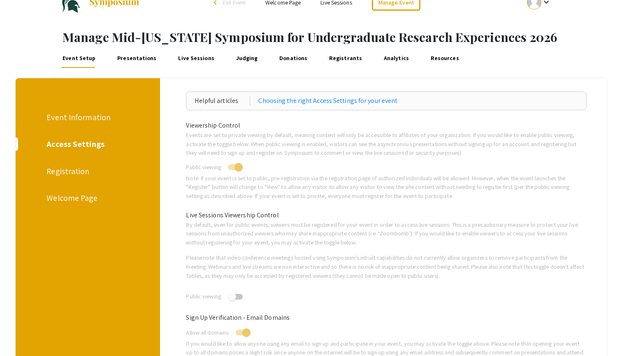
click at [85, 118] on div "Event Information" at bounding box center [86, 117] width 80 height 12
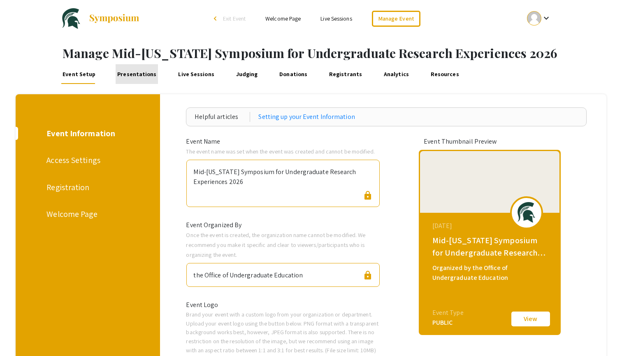
click at [147, 72] on link "Presentations" at bounding box center [137, 74] width 42 height 20
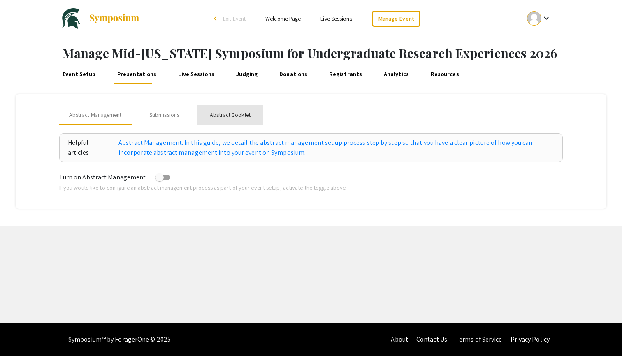
click at [231, 121] on div "Abstract Booklet" at bounding box center [230, 115] width 66 height 20
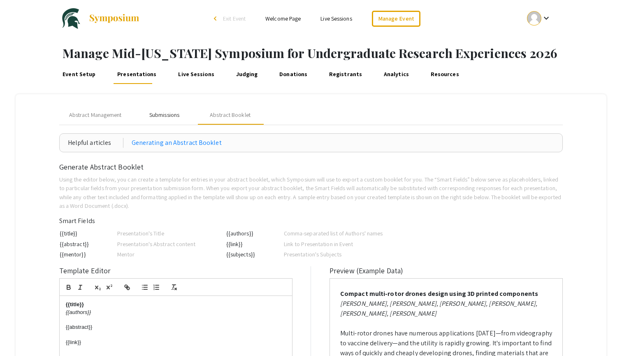
click at [181, 112] on div "Submissions" at bounding box center [165, 115] width 66 height 20
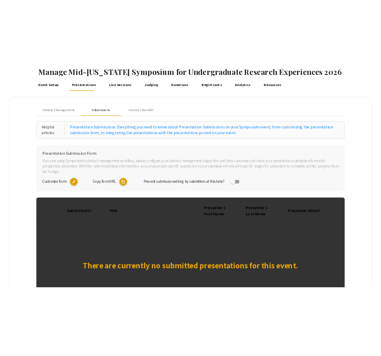
scroll to position [43, 0]
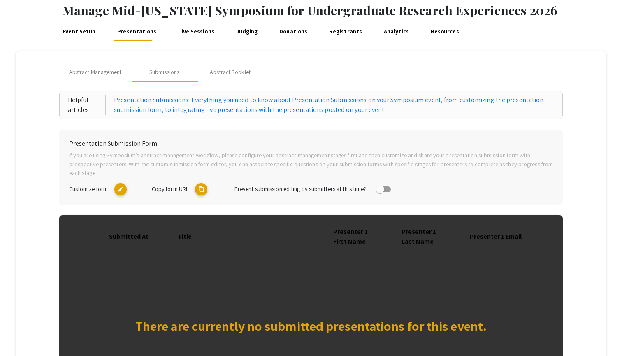
click at [119, 191] on mat-icon "edit" at bounding box center [120, 189] width 12 height 12
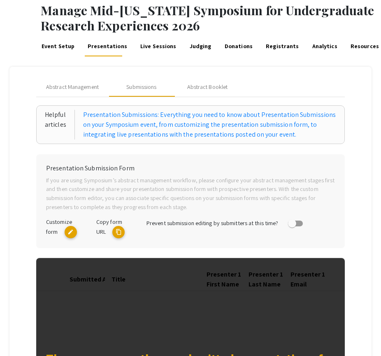
click at [72, 230] on mat-icon "edit" at bounding box center [71, 232] width 12 height 12
click at [121, 232] on mat-icon "content_copy" at bounding box center [118, 232] width 12 height 12
click at [72, 228] on mat-icon "edit" at bounding box center [71, 232] width 12 height 12
click at [144, 48] on link "Live Sessions" at bounding box center [158, 47] width 38 height 20
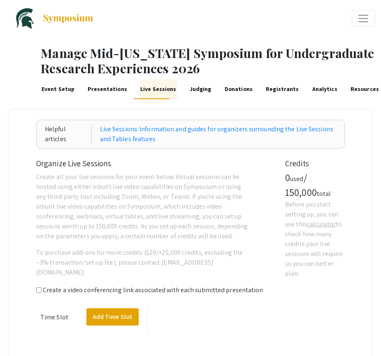
click at [200, 89] on link "Judging" at bounding box center [200, 89] width 23 height 20
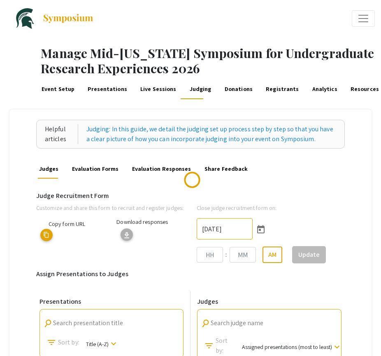
type input "10/8/2025"
type input "02"
type input "44"
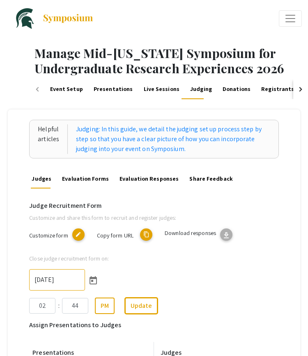
click at [228, 89] on link "Donations" at bounding box center [237, 89] width 30 height 20
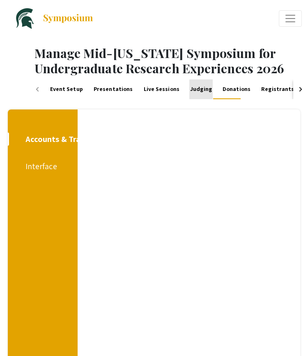
click at [201, 92] on link "Judging" at bounding box center [201, 89] width 23 height 20
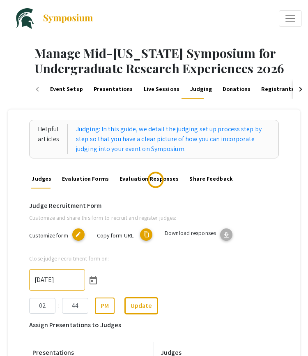
click at [229, 89] on link "Donations" at bounding box center [237, 89] width 30 height 20
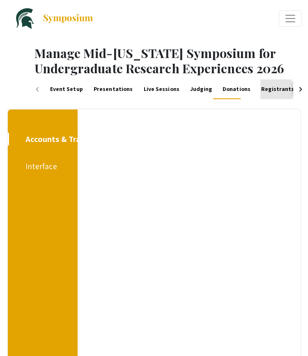
click at [261, 89] on link "Registrants" at bounding box center [278, 89] width 35 height 20
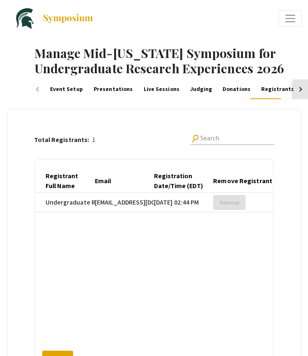
click at [299, 91] on button "button" at bounding box center [301, 89] width 15 height 20
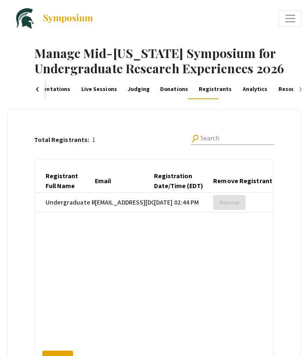
click at [242, 90] on link "Analytics" at bounding box center [255, 89] width 27 height 20
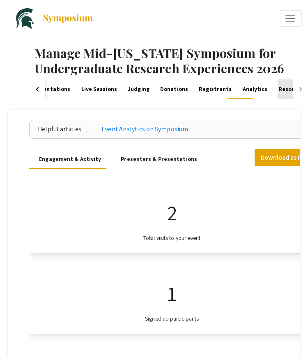
click at [280, 88] on link "Resources" at bounding box center [293, 89] width 30 height 20
click at [133, 89] on link "Judging" at bounding box center [138, 89] width 23 height 20
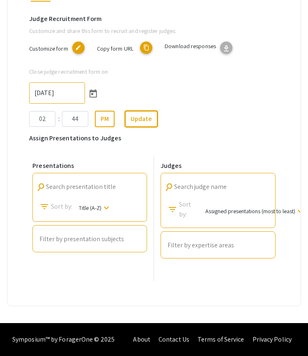
scroll to position [189, 0]
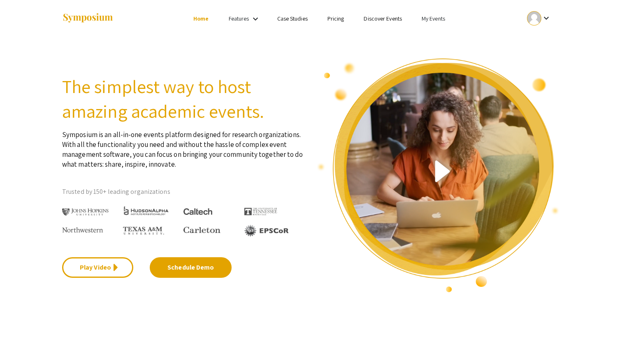
click at [422, 16] on link "My Events" at bounding box center [433, 18] width 23 height 7
click at [424, 37] on button "Events I've organized" at bounding box center [446, 37] width 70 height 20
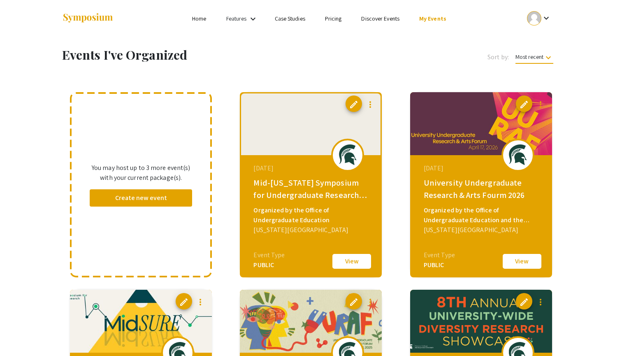
click at [523, 104] on span "edit" at bounding box center [524, 105] width 10 height 10
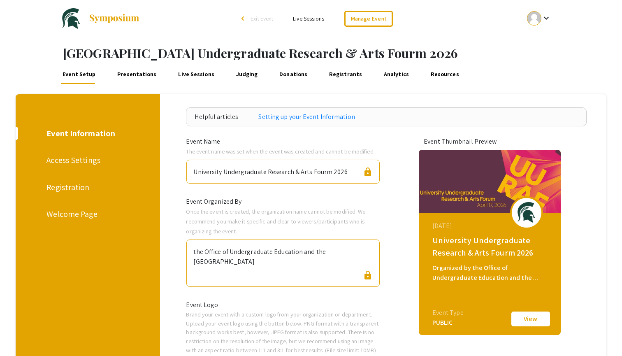
click at [106, 220] on div "Welcome Page" at bounding box center [86, 214] width 80 height 12
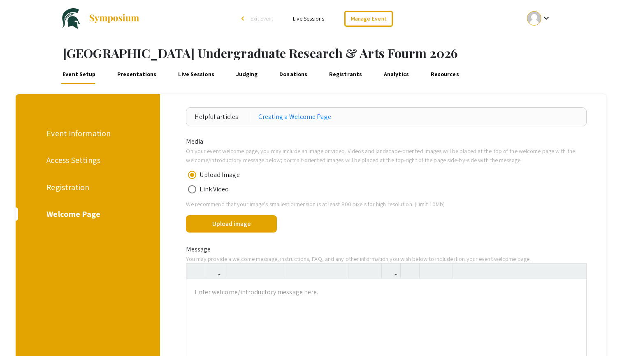
scroll to position [65, 0]
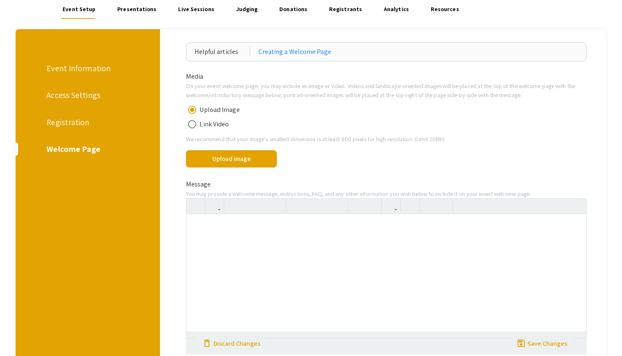
click at [254, 258] on div at bounding box center [386, 275] width 400 height 123
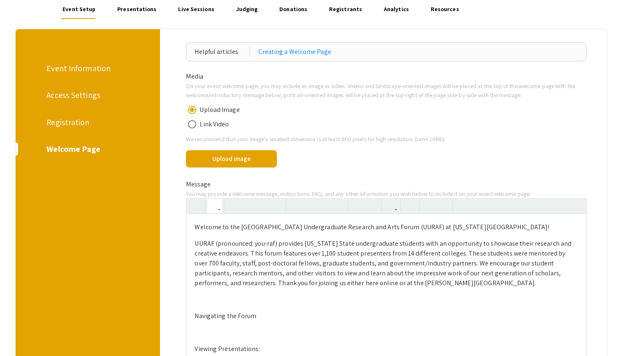
click at [244, 226] on p "Welcome to the [GEOGRAPHIC_DATA] Undergraduate Research and Arts Forum (UURAF) …" at bounding box center [386, 227] width 383 height 10
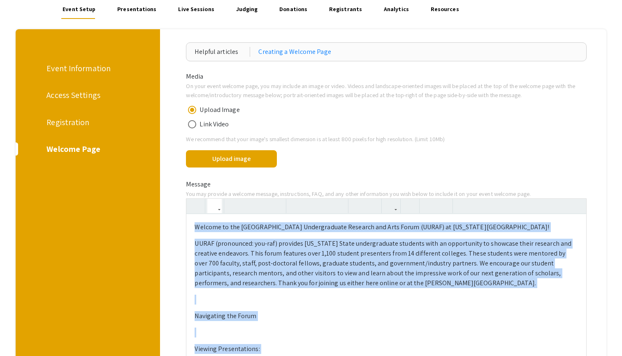
click at [295, 239] on p "UURAF (pronounced: you-raf) provides Michigan State undergraduate students with…" at bounding box center [386, 263] width 383 height 49
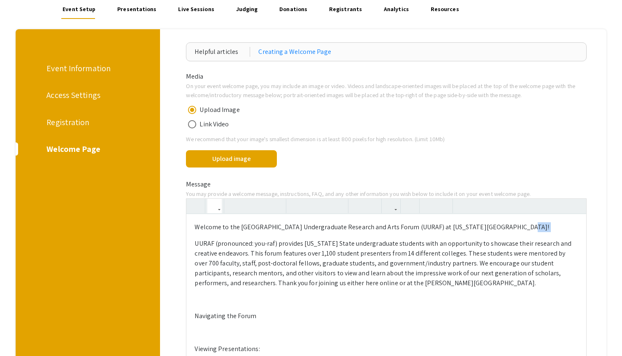
drag, startPoint x: 505, startPoint y: 227, endPoint x: 101, endPoint y: 231, distance: 403.5
click at [338, 227] on p "Welcome to the 28th University Undergraduate Research and Arts Forum (UURAF) at…" at bounding box center [386, 227] width 383 height 10
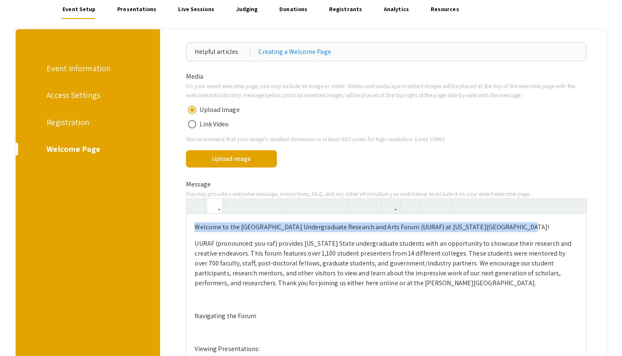
drag, startPoint x: 515, startPoint y: 225, endPoint x: 172, endPoint y: 206, distance: 343.5
click at [237, 204] on icon "button" at bounding box center [233, 206] width 7 height 14
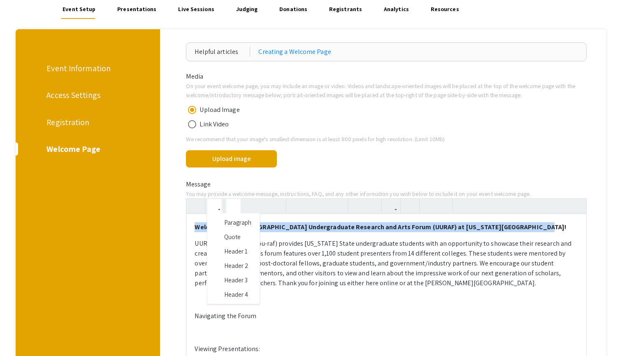
click at [218, 206] on button "button" at bounding box center [214, 206] width 14 height 14
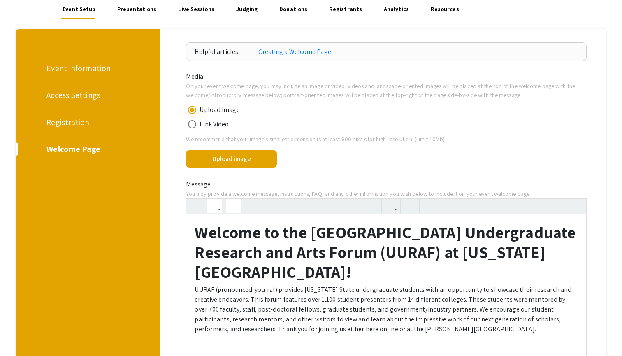
click at [345, 285] on p "UURAF (pronounced: you-raf) provides Michigan State undergraduate students with…" at bounding box center [386, 309] width 383 height 49
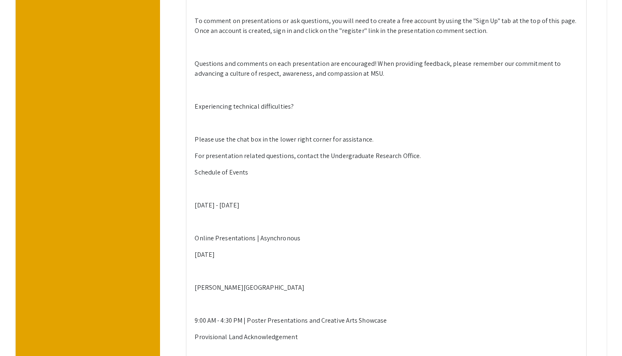
scroll to position [543, 0]
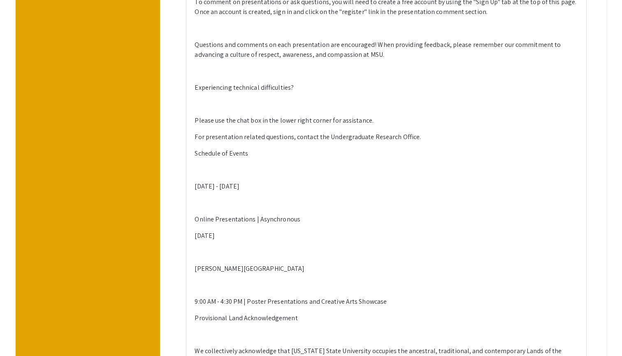
click at [214, 185] on p "April 10 - 11" at bounding box center [386, 186] width 383 height 10
click at [216, 234] on p "April 11" at bounding box center [386, 236] width 383 height 10
type textarea "<h1><strong>Welcome to the 28th University Undergraduate Research and Arts Foru…"
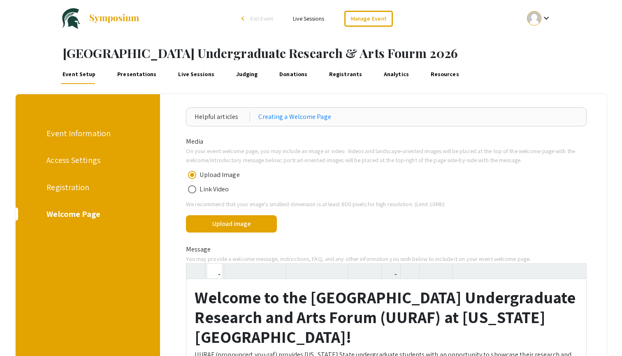
scroll to position [0, 0]
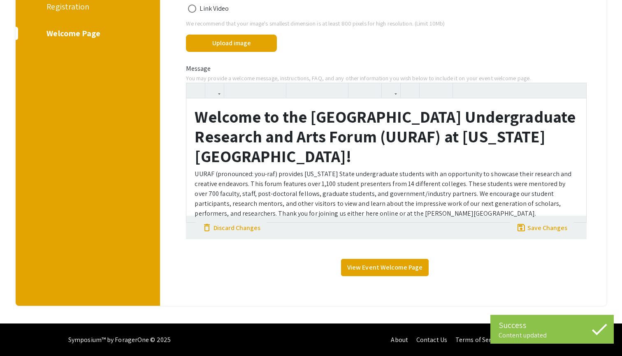
scroll to position [180, 0]
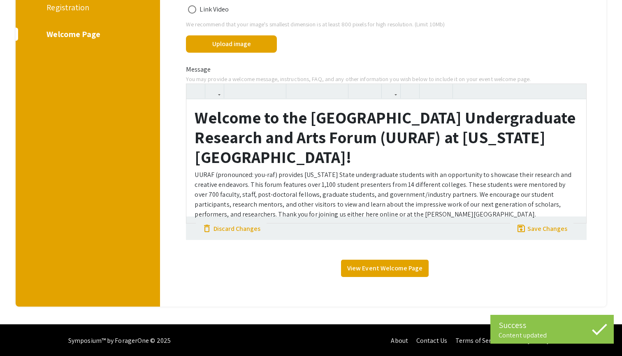
click at [369, 268] on link "View Event Welcome Page" at bounding box center [385, 268] width 88 height 17
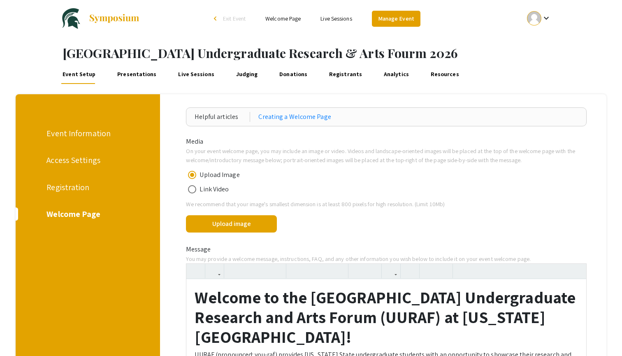
scroll to position [0, 0]
click at [540, 18] on div at bounding box center [534, 18] width 14 height 14
click at [533, 34] on button "My Account" at bounding box center [543, 41] width 51 height 20
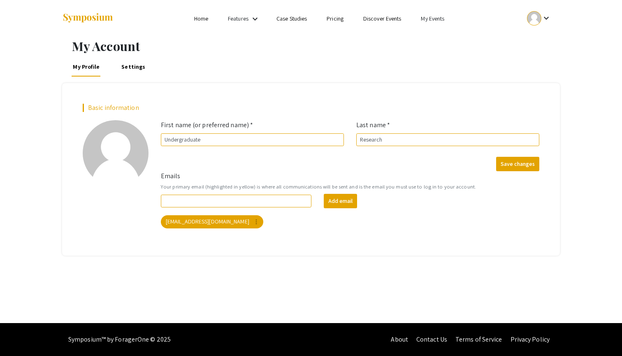
click at [425, 23] on li "My Events" at bounding box center [432, 19] width 43 height 10
click at [425, 35] on button "Events I've organized" at bounding box center [446, 37] width 70 height 20
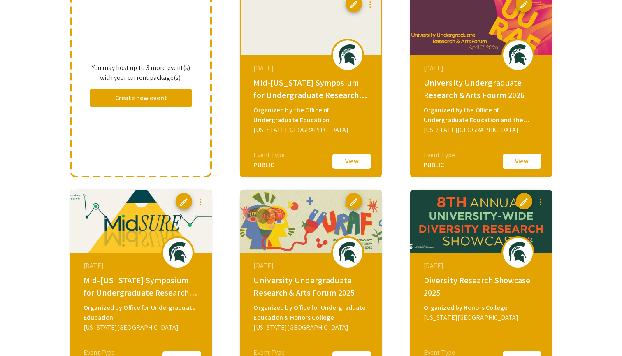
scroll to position [166, 0]
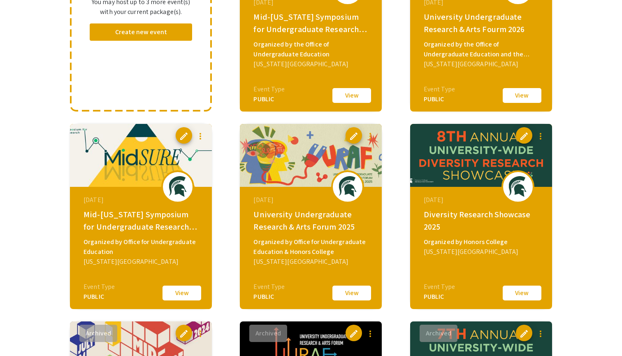
click at [183, 134] on span "edit" at bounding box center [184, 136] width 10 height 10
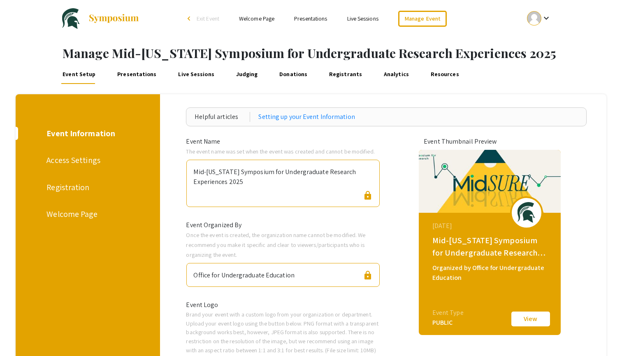
click at [80, 211] on div "Welcome Page" at bounding box center [86, 214] width 80 height 12
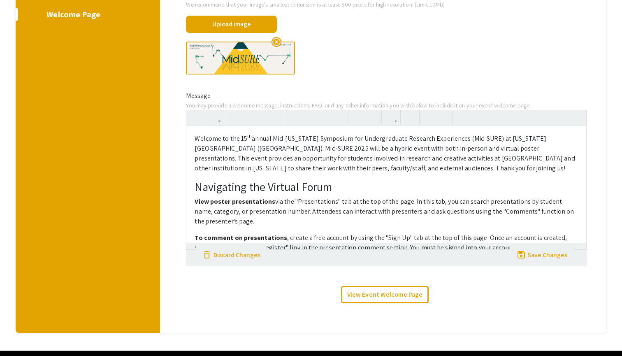
scroll to position [215, 0]
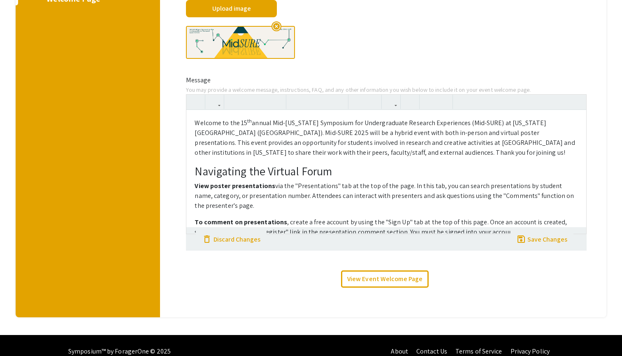
click at [293, 188] on p "View poster presentations via the "Presentations" tab at the top of the page. I…" at bounding box center [386, 196] width 383 height 30
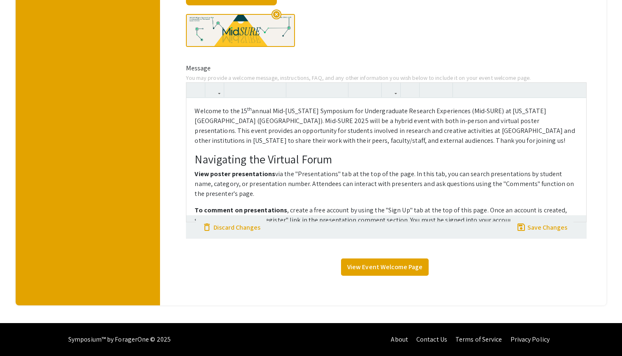
click at [376, 271] on link "View Event Welcome Page" at bounding box center [385, 266] width 88 height 17
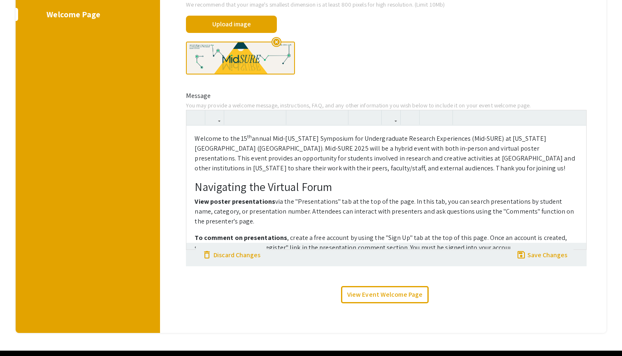
scroll to position [209, 0]
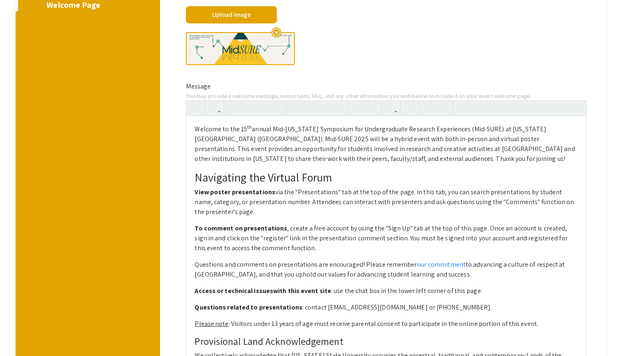
click at [286, 142] on p "Welcome to the 15 th annual Mid-Michigan Symposium for Undergraduate Research E…" at bounding box center [386, 143] width 383 height 39
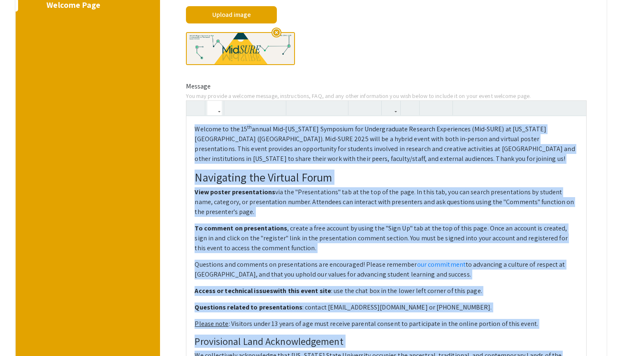
copy div "Welcome to the 15 th annual Mid-Michigan Symposium for Undergraduate Research E…"
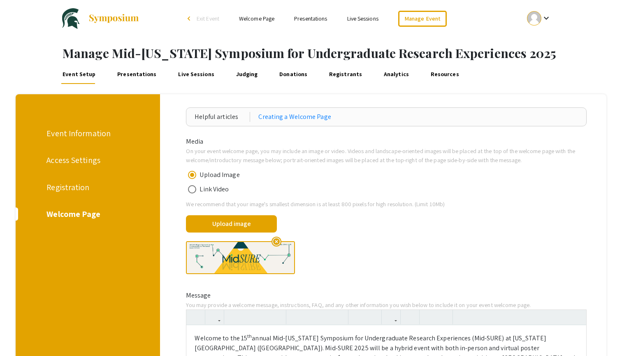
scroll to position [0, 0]
click at [130, 69] on link "Presentations" at bounding box center [137, 74] width 42 height 20
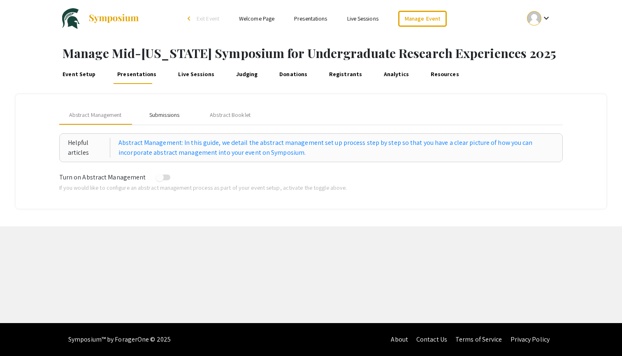
click at [155, 115] on div "Submissions" at bounding box center [164, 115] width 30 height 9
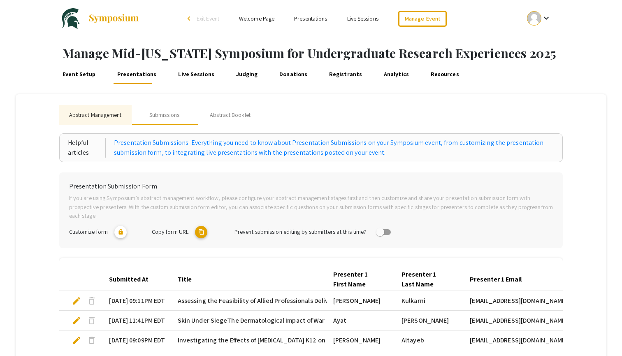
click at [107, 111] on span "Abstract Management" at bounding box center [95, 115] width 53 height 9
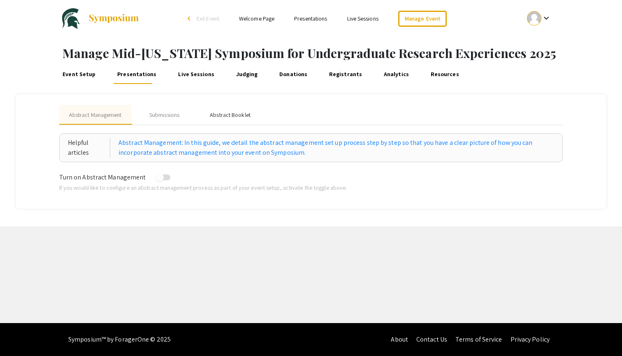
click at [227, 114] on div "Abstract Booklet" at bounding box center [230, 115] width 41 height 9
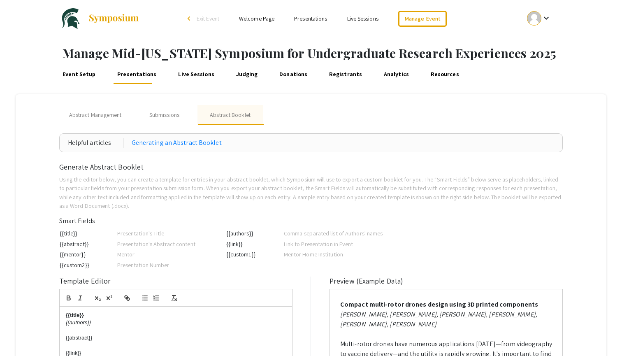
click at [204, 78] on link "Live Sessions" at bounding box center [196, 74] width 39 height 20
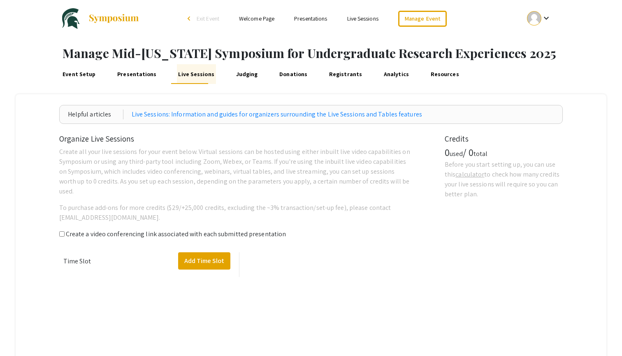
click at [139, 72] on link "Presentations" at bounding box center [137, 74] width 42 height 20
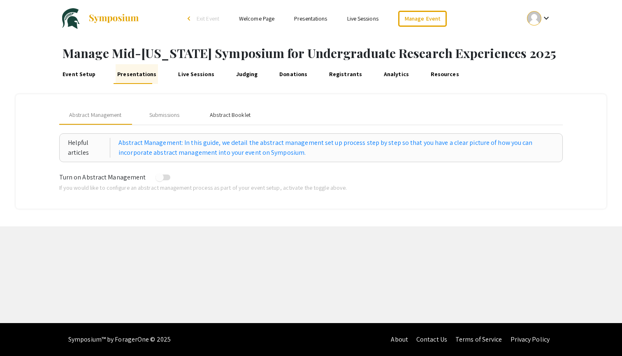
click at [217, 116] on div "Abstract Booklet" at bounding box center [230, 115] width 41 height 9
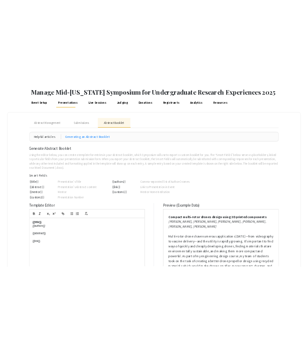
scroll to position [43, 0]
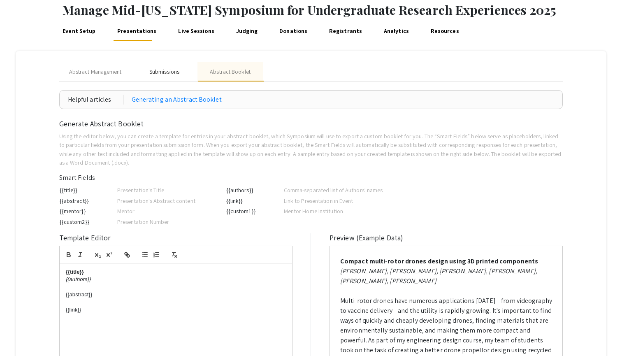
click at [168, 73] on div "Submissions" at bounding box center [164, 71] width 30 height 9
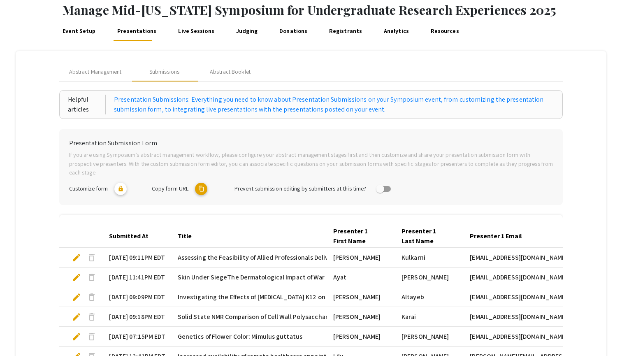
click at [204, 189] on mat-icon "content_copy" at bounding box center [201, 189] width 12 height 12
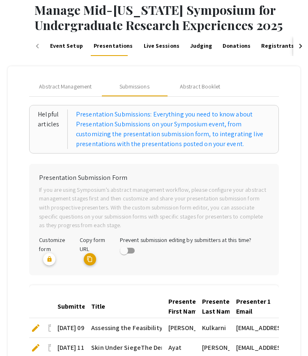
click at [194, 49] on link "Judging" at bounding box center [201, 46] width 23 height 20
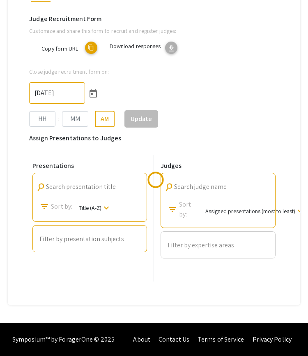
type input "11/16/2024"
type input "08"
type input "31"
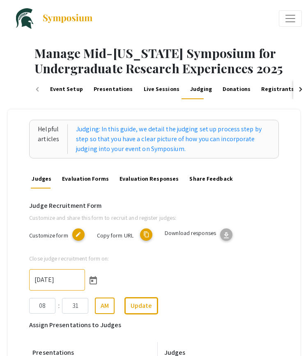
click at [146, 231] on mat-icon "content_copy" at bounding box center [146, 234] width 12 height 12
type textarea "symposium.foragerone.com/mid-sure2025/recruitment/ccc567a2-8133-4e21-bef3-66341…"
click at [81, 236] on mat-icon "edit" at bounding box center [78, 234] width 12 height 12
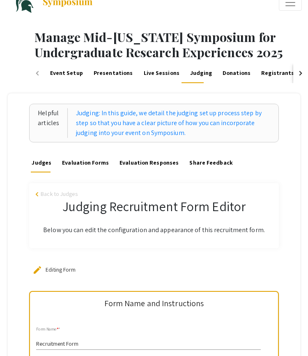
scroll to position [16, 0]
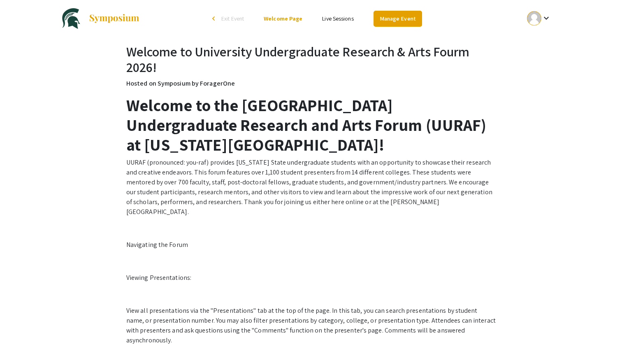
click at [411, 19] on link "Manage Event" at bounding box center [397, 19] width 49 height 16
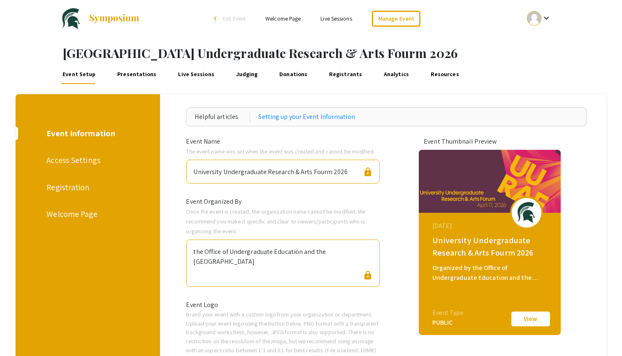
click at [52, 219] on div "Welcome Page" at bounding box center [86, 214] width 80 height 12
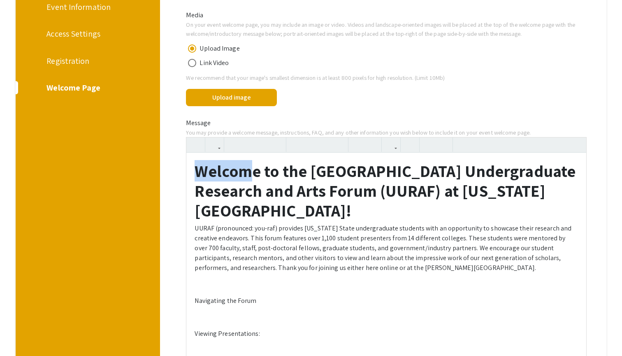
drag, startPoint x: 256, startPoint y: 165, endPoint x: 200, endPoint y: 167, distance: 56.0
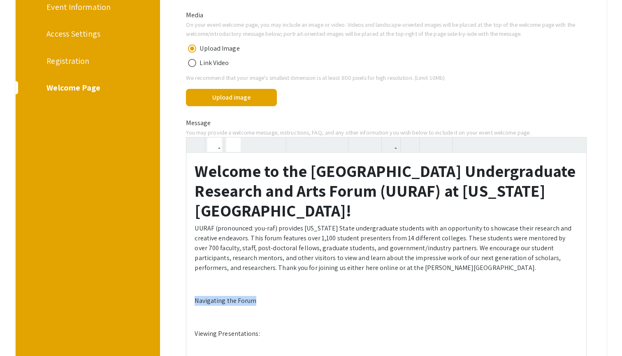
drag, startPoint x: 257, startPoint y: 294, endPoint x: 182, endPoint y: 302, distance: 75.3
click at [231, 146] on icon "button" at bounding box center [233, 145] width 7 height 14
click at [271, 284] on p at bounding box center [386, 284] width 383 height 10
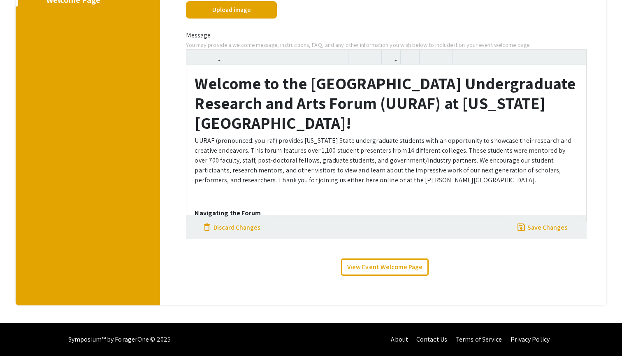
scroll to position [180, 0]
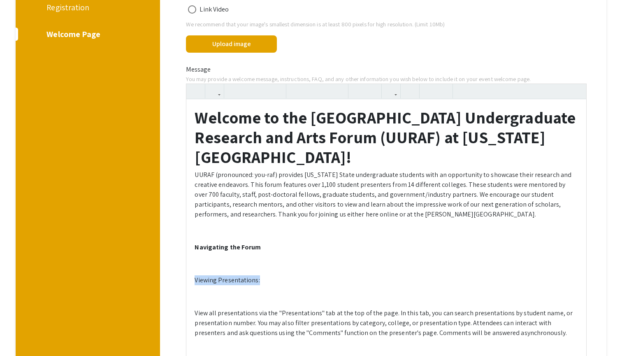
drag, startPoint x: 265, startPoint y: 278, endPoint x: 194, endPoint y: 278, distance: 71.6
click at [260, 90] on icon "button" at bounding box center [262, 91] width 7 height 14
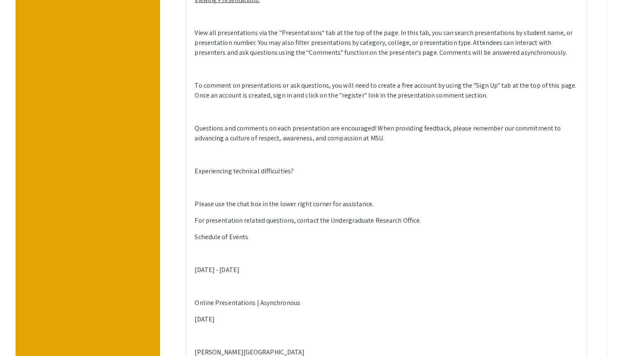
scroll to position [473, 0]
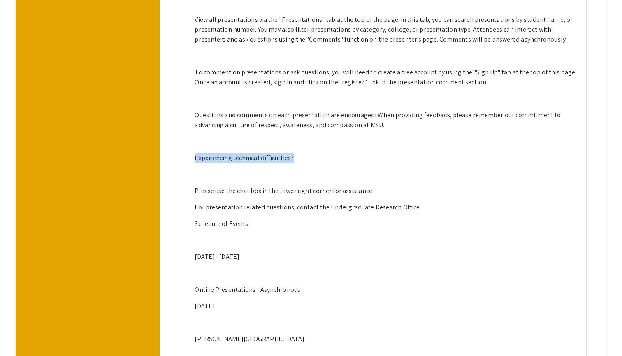
drag, startPoint x: 194, startPoint y: 156, endPoint x: 304, endPoint y: 155, distance: 109.8
click at [304, 155] on div "Welcome to the 28th University Undergraduate Research and Arts Forum (UURAF) at…" at bounding box center [386, 153] width 400 height 694
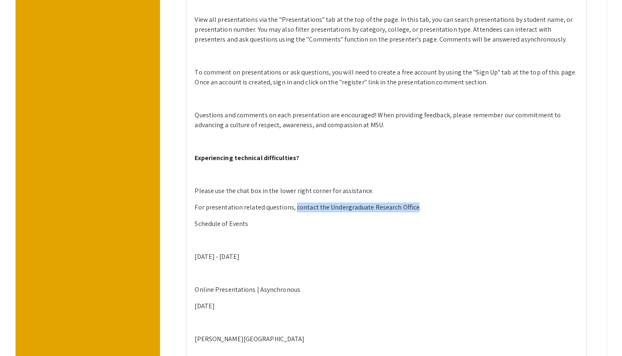
drag, startPoint x: 293, startPoint y: 207, endPoint x: 410, endPoint y: 207, distance: 116.4
click at [410, 207] on p "For presentation related questions, contact the Undergraduate Research Office." at bounding box center [386, 207] width 383 height 10
drag, startPoint x: 206, startPoint y: 206, endPoint x: 290, endPoint y: 209, distance: 83.5
click at [290, 209] on p "For presentation related questions, contact the Undergraduate Research Office ." at bounding box center [386, 207] width 383 height 10
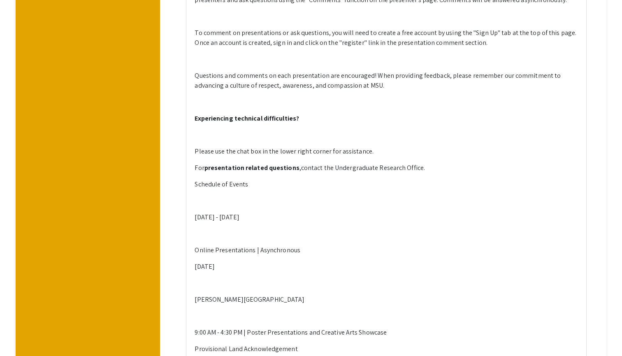
scroll to position [535, 0]
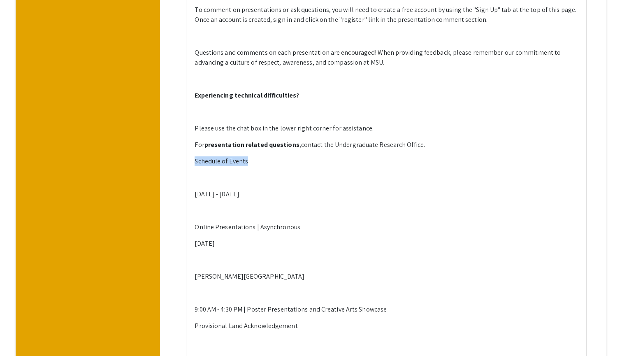
drag, startPoint x: 194, startPoint y: 158, endPoint x: 248, endPoint y: 160, distance: 53.9
click at [248, 160] on div "Welcome to the 28th University Undergraduate Research and Arts Forum (UURAF) at…" at bounding box center [386, 90] width 400 height 694
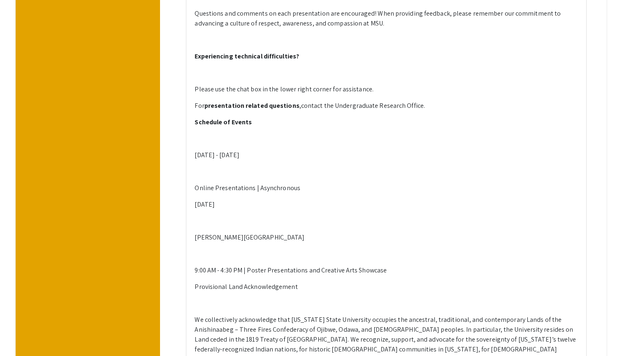
scroll to position [589, 0]
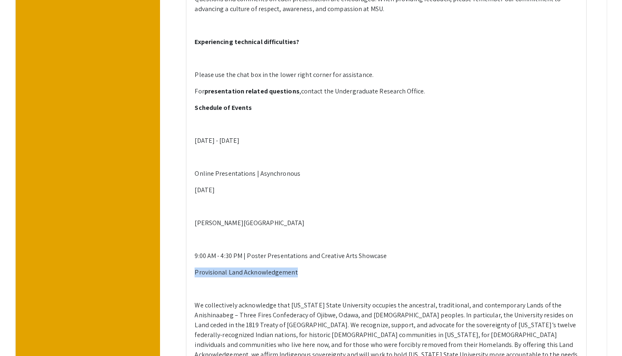
drag, startPoint x: 193, startPoint y: 269, endPoint x: 306, endPoint y: 272, distance: 112.7
click at [306, 272] on div "Welcome to the 28th University Undergraduate Research and Arts Forum (UURAF) at…" at bounding box center [386, 32] width 400 height 684
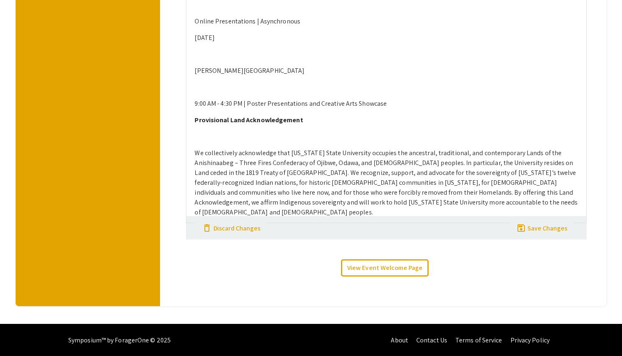
scroll to position [741, 0]
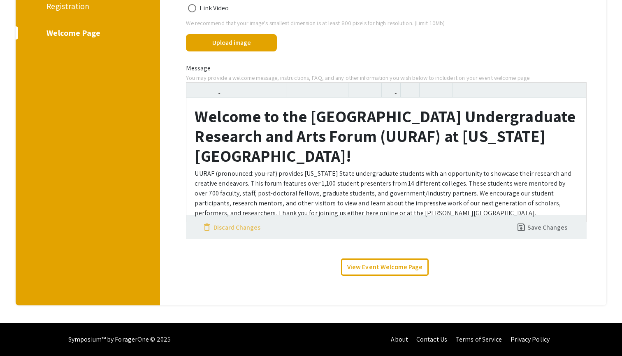
scroll to position [180, 0]
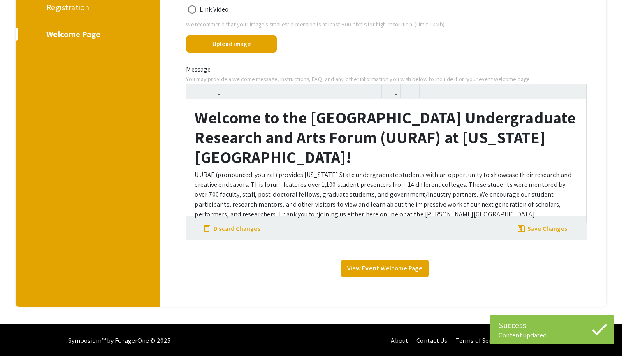
click at [400, 270] on link "View Event Welcome Page" at bounding box center [385, 268] width 88 height 17
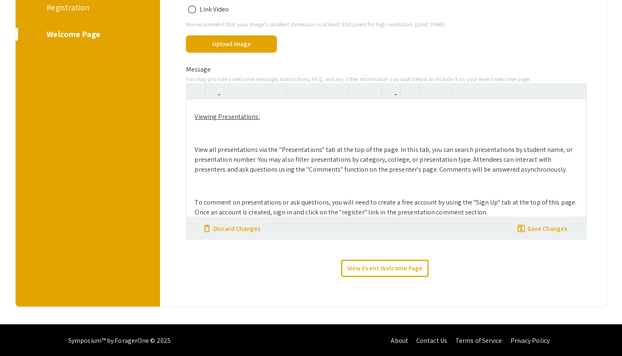
scroll to position [0, 0]
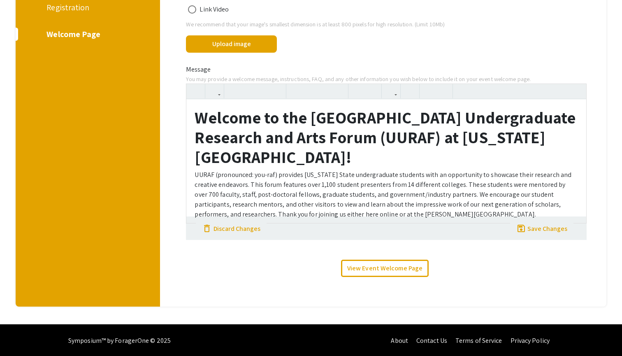
click at [204, 133] on div "Welcome to the 28th University Undergraduate Research and Arts Forum (UURAF) at…" at bounding box center [386, 160] width 400 height 123
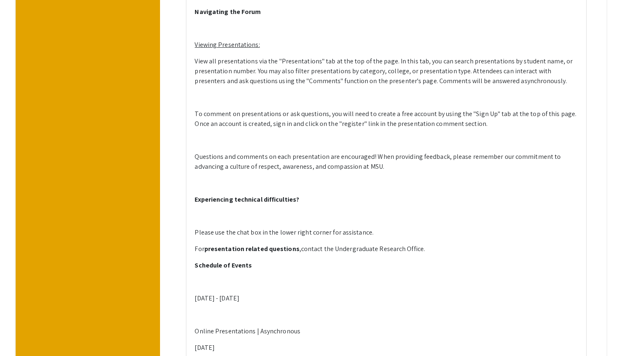
scroll to position [417, 0]
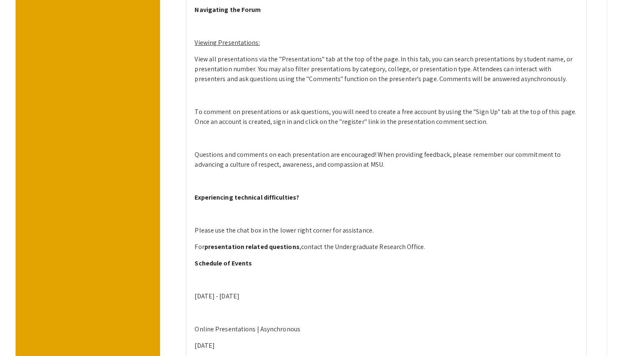
click at [211, 214] on p at bounding box center [386, 214] width 383 height 10
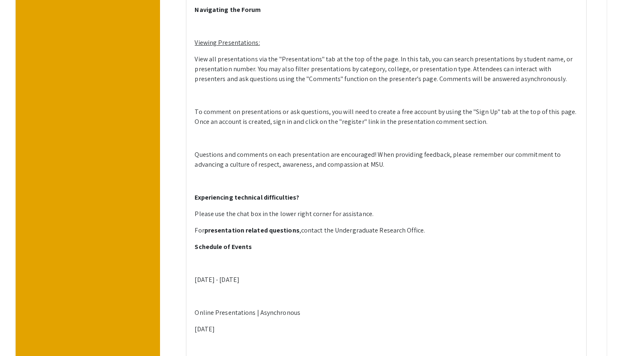
click at [209, 262] on p at bounding box center [386, 263] width 383 height 10
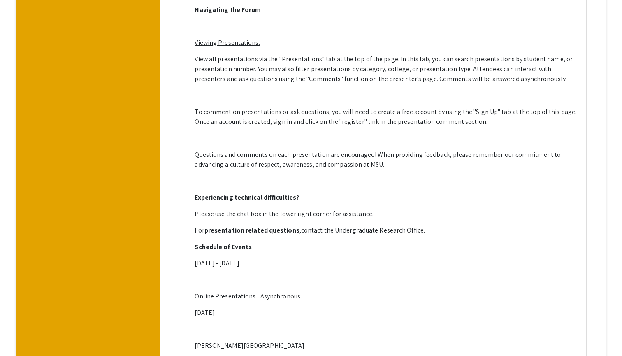
click at [451, 232] on p "For presentation related questions , contact the Undergraduate Research Office ." at bounding box center [386, 230] width 383 height 10
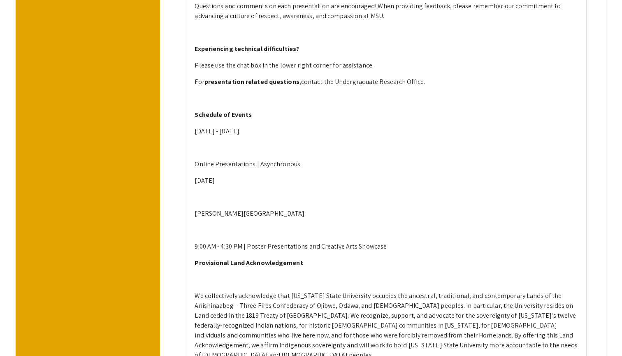
scroll to position [568, 0]
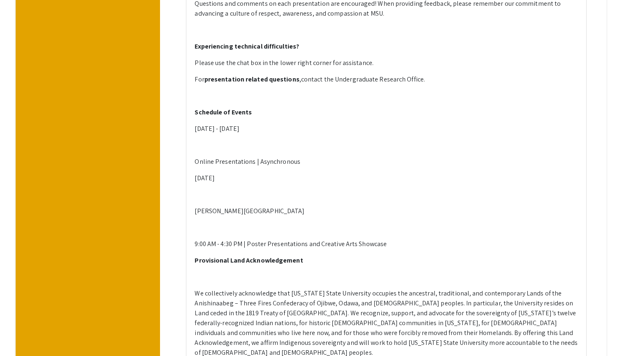
click at [219, 192] on p at bounding box center [386, 195] width 383 height 10
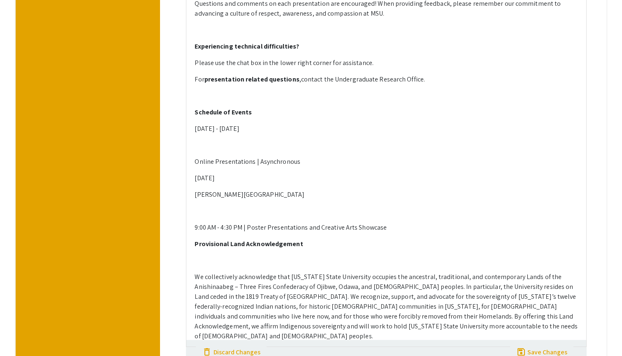
click at [204, 144] on p at bounding box center [386, 145] width 383 height 10
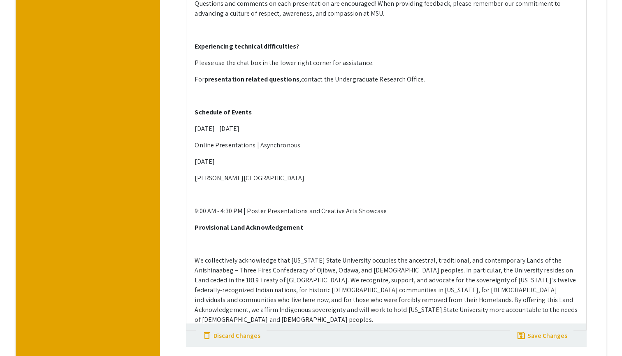
click at [214, 197] on p at bounding box center [386, 195] width 383 height 10
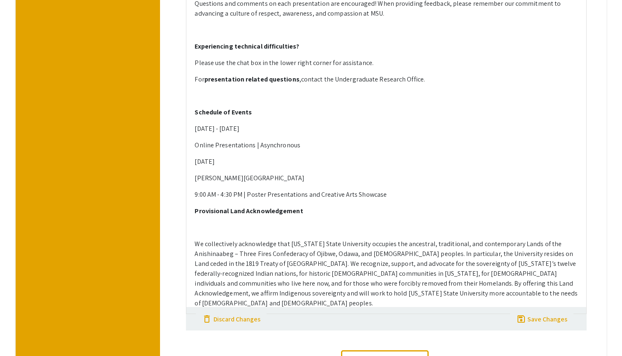
click at [231, 229] on p at bounding box center [386, 228] width 383 height 10
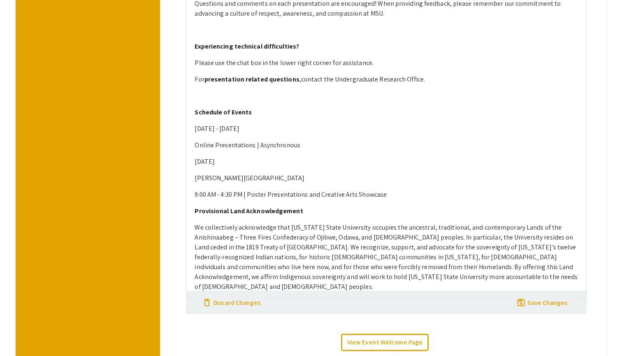
click at [413, 196] on p "9:00 AM - 4:30 PM | Poster Presentations and Creative Arts Showcase" at bounding box center [386, 195] width 383 height 10
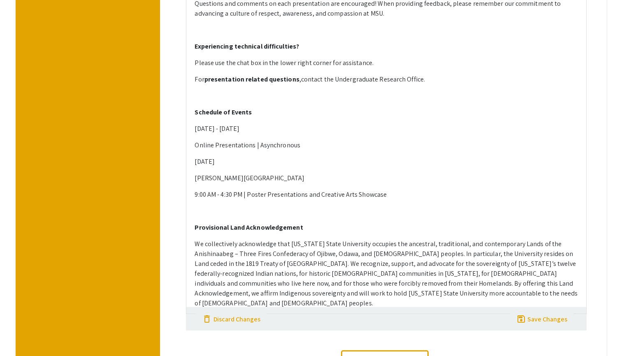
click at [374, 178] on p "[PERSON_NAME][GEOGRAPHIC_DATA]" at bounding box center [386, 178] width 383 height 10
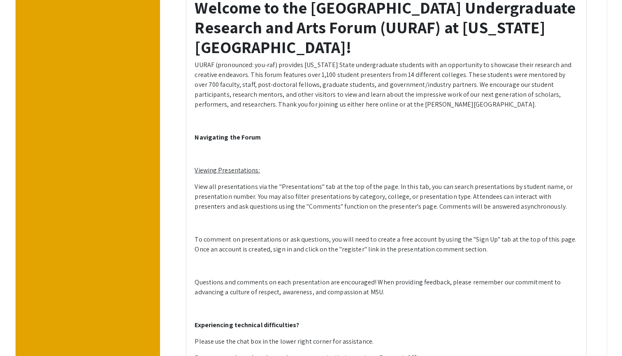
scroll to position [279, 0]
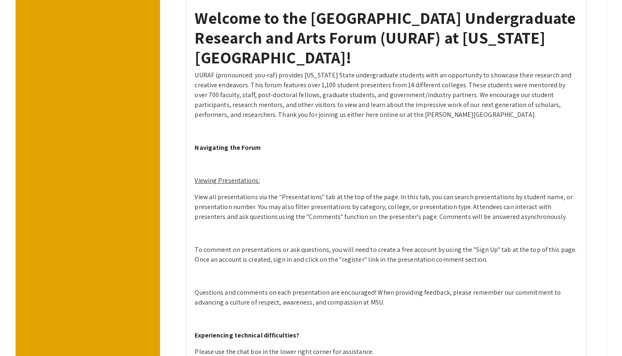
click at [220, 162] on p at bounding box center [386, 164] width 383 height 10
type textarea "<h1><strong>Welcome to the 28th University Undergraduate Research and Arts Foru…"
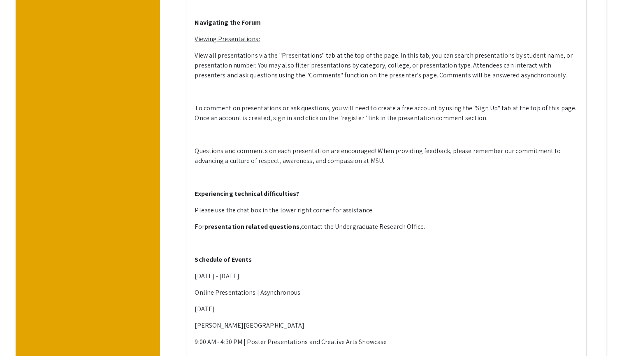
scroll to position [408, 0]
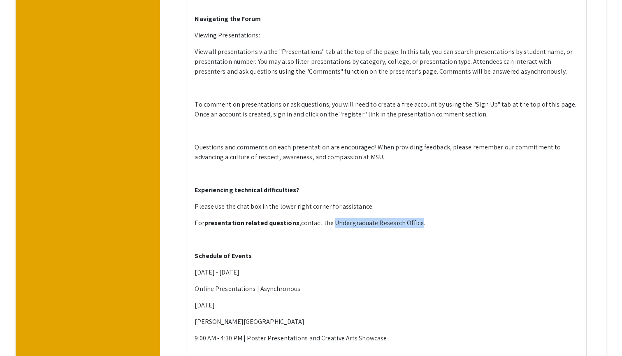
drag, startPoint x: 330, startPoint y: 221, endPoint x: 415, endPoint y: 221, distance: 84.3
click at [415, 221] on p "For presentation related questions , contact the Undergraduate Research Office ." at bounding box center [386, 223] width 383 height 10
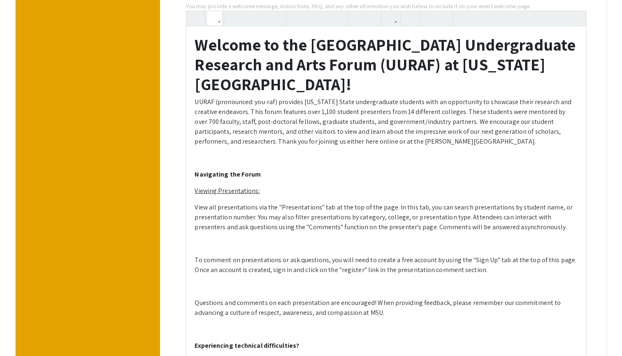
scroll to position [248, 0]
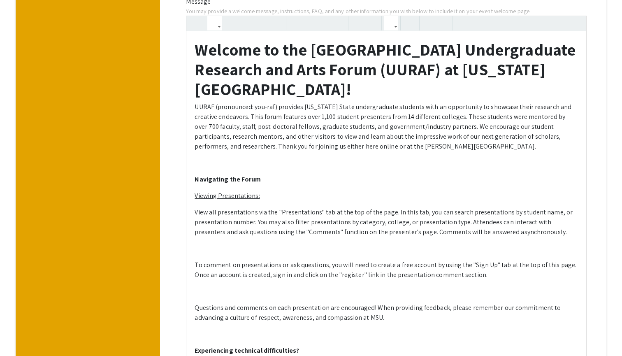
click at [397, 22] on button "button" at bounding box center [391, 23] width 14 height 14
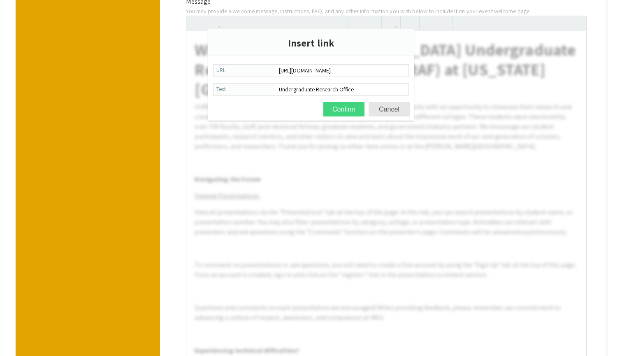
type input "https://urca.msu.edu/contact"
click at [350, 114] on button "Confirm" at bounding box center [343, 109] width 41 height 14
type textarea "<h1><strong>Welcome to the 28th University Undergraduate Research and Arts Foru…"
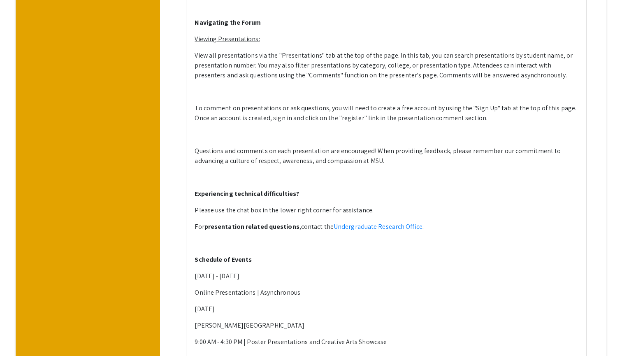
click at [310, 255] on p "Schedule of Events" at bounding box center [386, 260] width 383 height 10
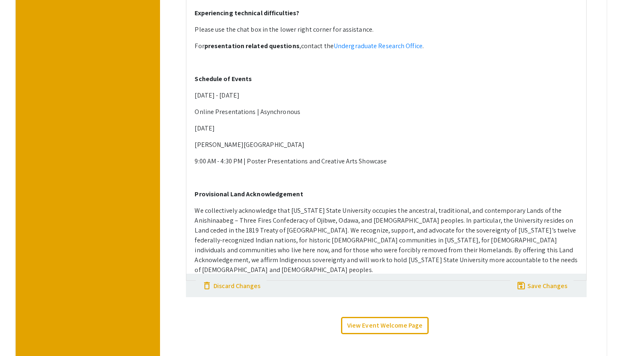
scroll to position [589, 0]
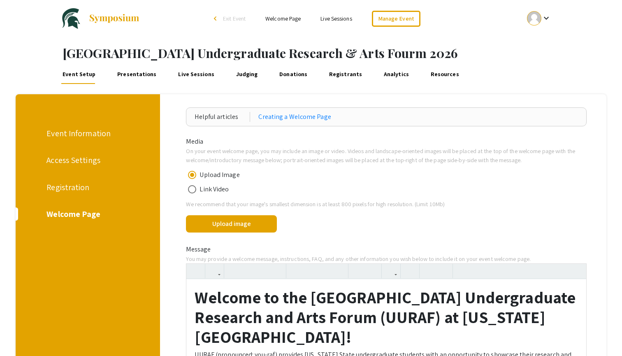
scroll to position [0, 0]
click at [389, 57] on h1 "Manage University Undergraduate Research & Arts Fourm 2026" at bounding box center [342, 53] width 559 height 15
click at [371, 54] on h1 "Manage University Undergraduate Research & Arts Fourm 2026" at bounding box center [342, 53] width 559 height 15
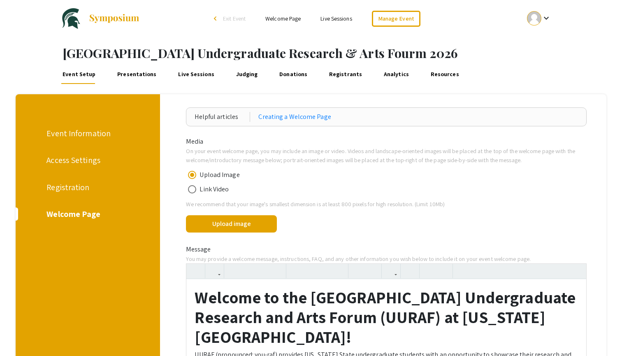
click at [82, 130] on div "Event Information" at bounding box center [86, 133] width 80 height 12
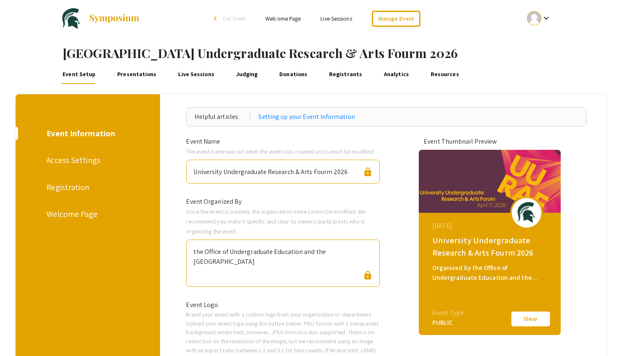
click at [319, 170] on div "University Undergraduate Research & Arts Fourm 2026" at bounding box center [270, 170] width 154 height 14
click at [320, 173] on div "University Undergraduate Research & Arts Fourm 2026" at bounding box center [270, 170] width 154 height 14
click at [366, 172] on span "lock" at bounding box center [368, 172] width 10 height 10
click at [368, 173] on span "lock" at bounding box center [368, 172] width 10 height 10
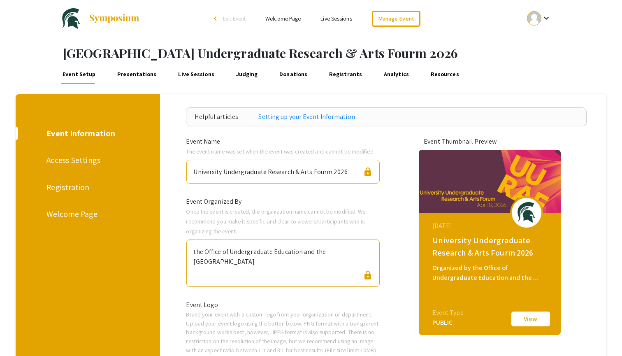
click at [368, 173] on span "lock" at bounding box center [368, 172] width 10 height 10
click at [370, 270] on span "lock" at bounding box center [368, 275] width 10 height 10
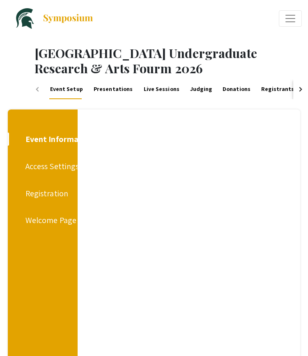
click at [69, 88] on link "Event Setup" at bounding box center [66, 89] width 35 height 20
click at [43, 221] on div "Welcome Page" at bounding box center [50, 220] width 51 height 12
click at [52, 219] on div "Welcome Page" at bounding box center [52, 220] width 54 height 12
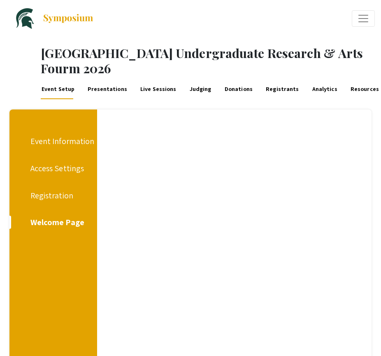
click at [58, 192] on div "Registration" at bounding box center [51, 195] width 43 height 12
click at [76, 136] on div "Event Information" at bounding box center [62, 141] width 64 height 12
click at [109, 91] on link "Presentations" at bounding box center [107, 89] width 41 height 20
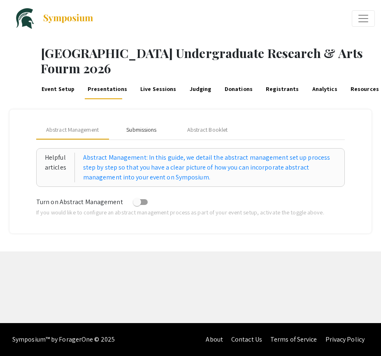
click at [148, 133] on div "Submissions" at bounding box center [141, 129] width 30 height 9
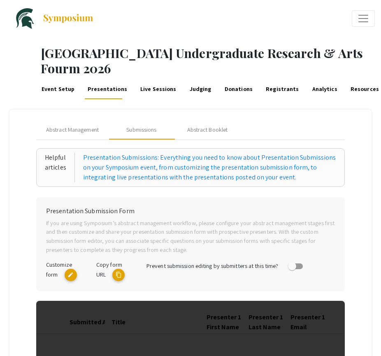
click at [73, 273] on mat-icon "edit" at bounding box center [71, 275] width 12 height 12
click at [157, 92] on link "Live Sessions" at bounding box center [158, 89] width 38 height 20
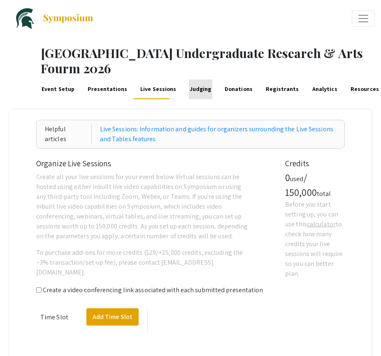
click at [195, 90] on link "Judging" at bounding box center [200, 89] width 23 height 20
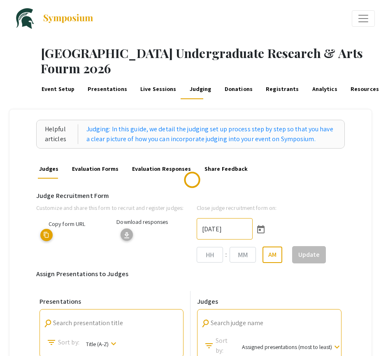
type input "10/8/2025"
type input "02"
type input "41"
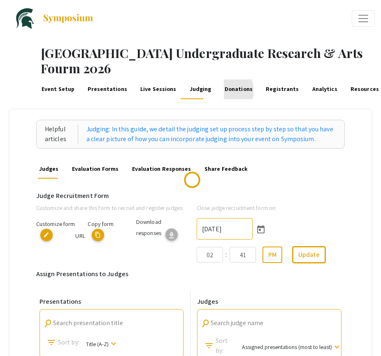
click at [224, 90] on link "Donations" at bounding box center [239, 89] width 30 height 20
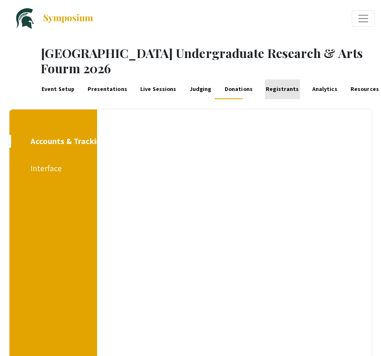
click at [273, 90] on link "Registrants" at bounding box center [282, 89] width 35 height 20
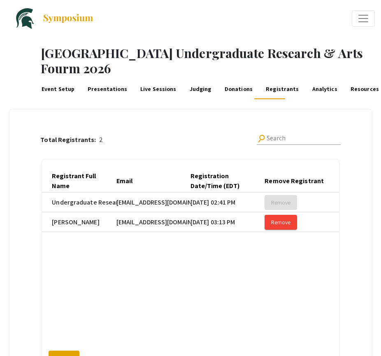
click at [311, 86] on link "Analytics" at bounding box center [324, 89] width 27 height 20
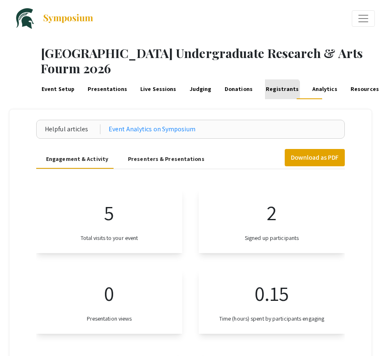
click at [271, 94] on link "Registrants" at bounding box center [282, 89] width 35 height 20
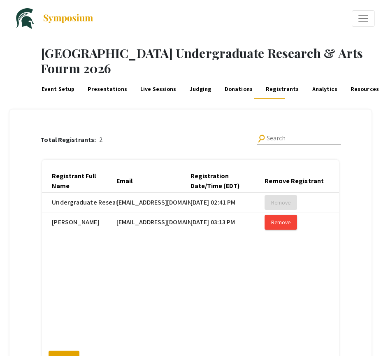
click at [311, 88] on link "Analytics" at bounding box center [324, 89] width 27 height 20
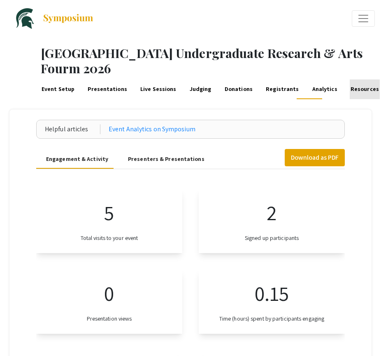
click at [351, 88] on link "Resources" at bounding box center [365, 89] width 30 height 20
click at [58, 95] on link "Event Setup" at bounding box center [58, 89] width 35 height 20
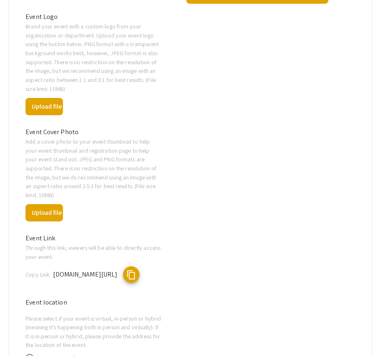
scroll to position [708, 0]
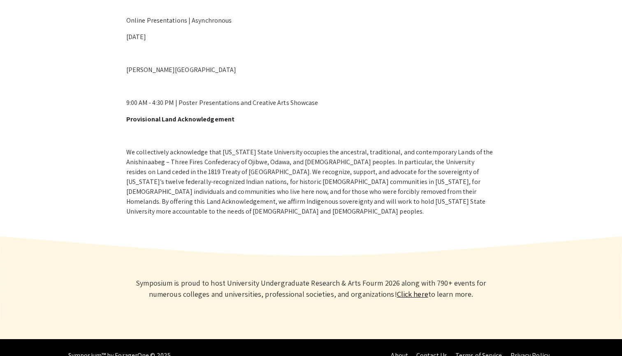
scroll to position [569, 0]
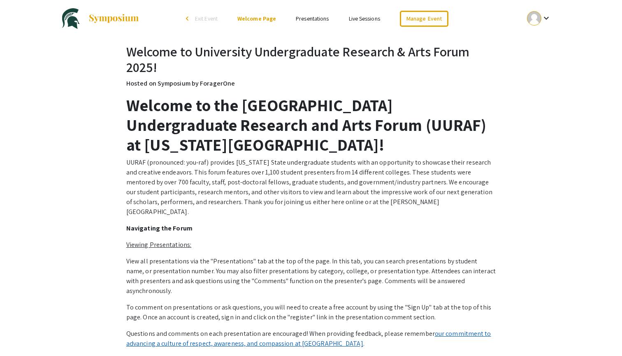
click at [288, 329] on link "our commitment to advancing a culture of respect, awareness, and compassion at …" at bounding box center [308, 338] width 365 height 19
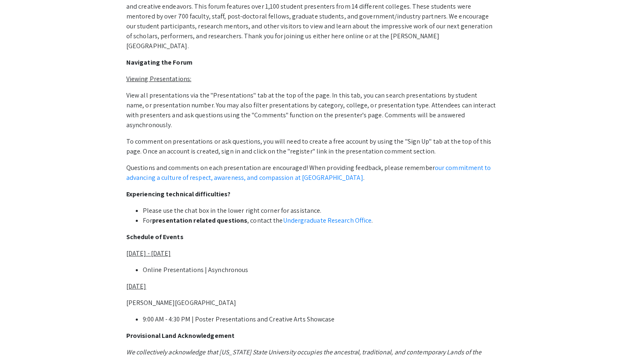
scroll to position [171, 0]
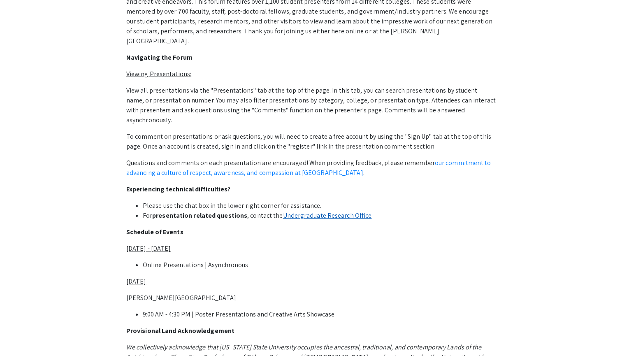
click at [318, 211] on link "Undergraduate Research Office" at bounding box center [327, 215] width 89 height 9
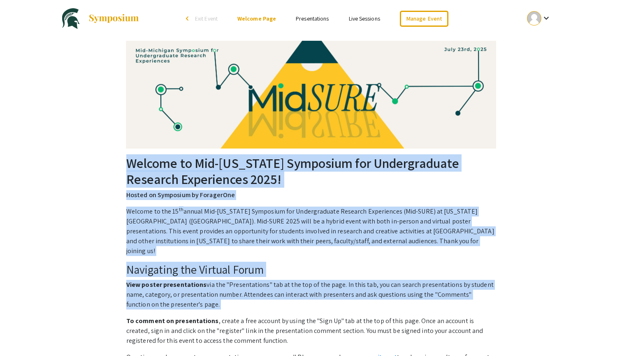
drag, startPoint x: 123, startPoint y: 157, endPoint x: 424, endPoint y: 299, distance: 333.5
click at [424, 299] on div "Welcome to Mid-[US_STATE] Symposium for Undergraduate Research Experiences 2025…" at bounding box center [311, 341] width 382 height 373
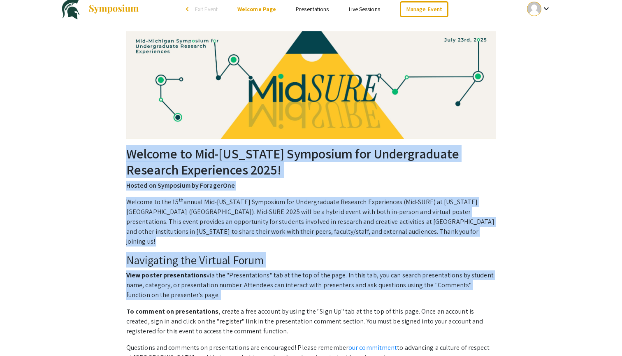
scroll to position [12, 0]
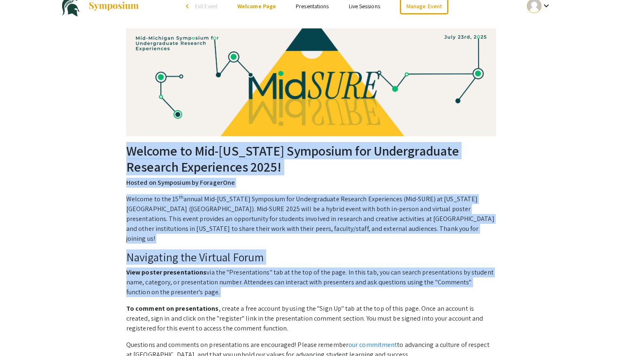
click at [401, 185] on p "Hosted on Symposium by ForagerOne" at bounding box center [310, 183] width 369 height 10
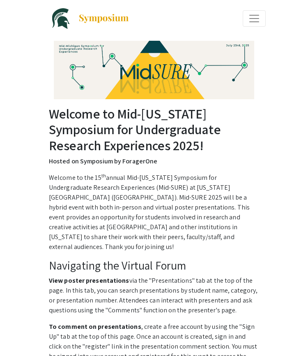
scroll to position [0, 0]
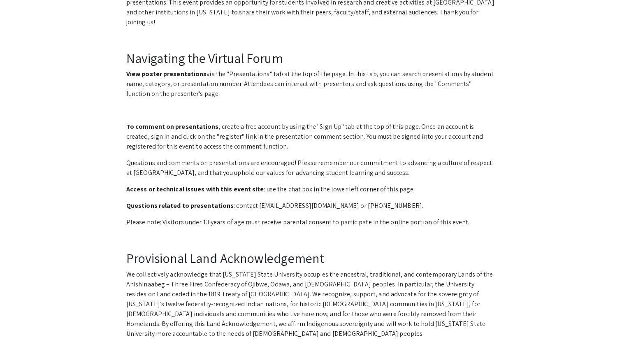
scroll to position [138, 0]
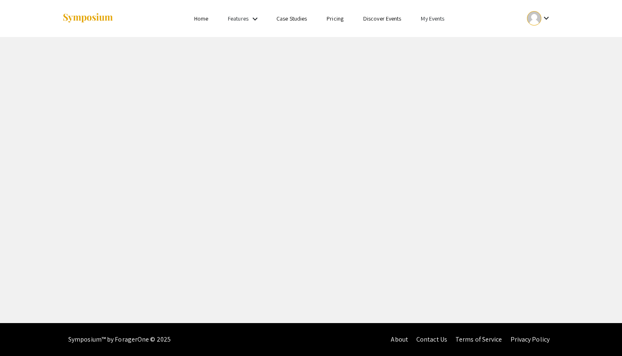
select select "8"
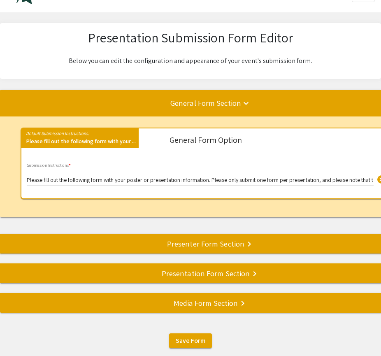
scroll to position [27, 0]
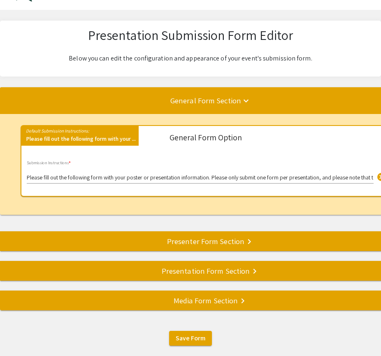
click at [267, 176] on input "Please fill out the following form with your poster or presentation information…" at bounding box center [200, 177] width 347 height 7
click at [347, 177] on input "Please fill out the following form with your poster or presentation information…" at bounding box center [200, 177] width 347 height 7
click at [376, 179] on span "cancel" at bounding box center [381, 177] width 10 height 10
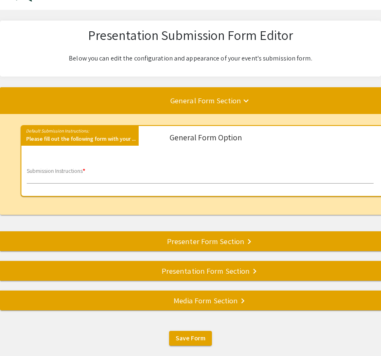
click at [215, 130] on mat-card "Default Submission Instructions: Please fill out the following form with your .…" at bounding box center [206, 161] width 370 height 72
click at [68, 171] on div "Submission Instructions *" at bounding box center [200, 172] width 347 height 23
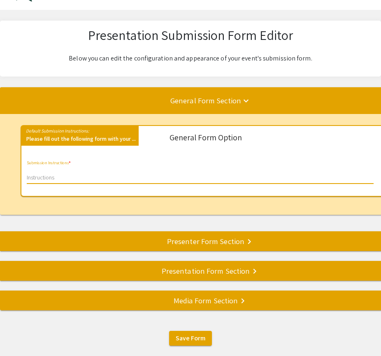
paste input "Please fill out the following form with your poster or presentation information…"
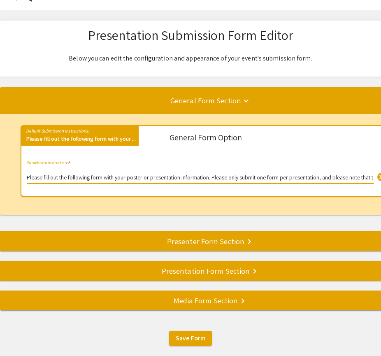
type input "Please fill out the following form with your poster or presentation information…"
click at [235, 224] on div "General Form Section keyboard_arrow_down Default Submission Instructions: Pleas…" at bounding box center [205, 198] width 411 height 223
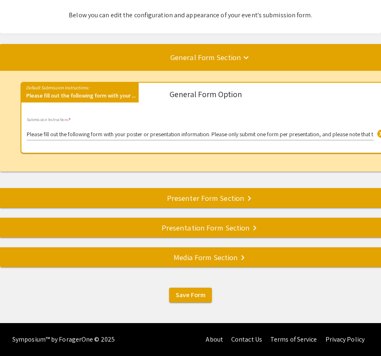
scroll to position [71, 0]
click at [227, 199] on div "Presenter Form Section keyboard_arrow_right" at bounding box center [205, 198] width 411 height 12
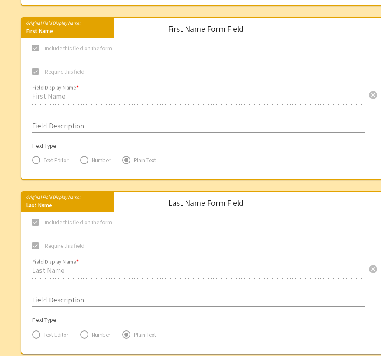
scroll to position [314, 0]
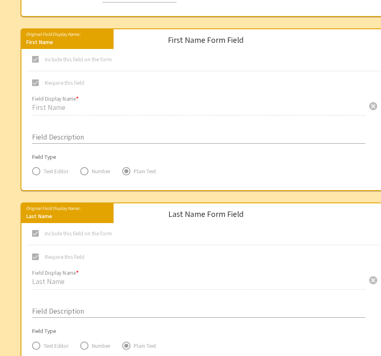
drag, startPoint x: 202, startPoint y: 224, endPoint x: 214, endPoint y: 158, distance: 66.5
click at [275, 144] on div "Field Description" at bounding box center [198, 133] width 333 height 22
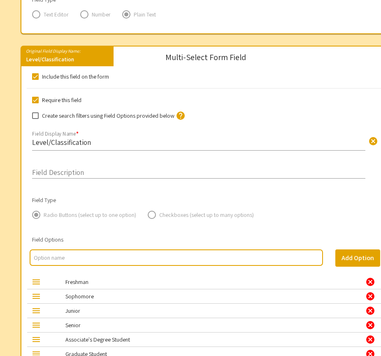
scroll to position [795, 0]
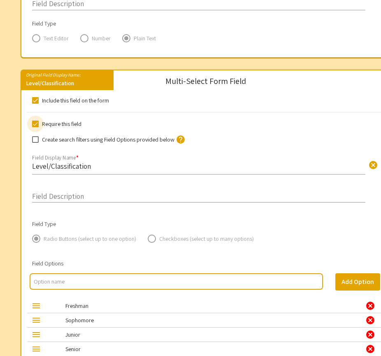
click at [37, 125] on span at bounding box center [35, 124] width 7 height 7
click at [35, 127] on input "Require this field" at bounding box center [35, 127] width 0 height 0
click at [37, 121] on app-form-editor-multi-select-field "Multi-Select Form Field Include this field on the form Require this field Creat…" at bounding box center [206, 249] width 358 height 345
click at [37, 125] on span at bounding box center [35, 124] width 7 height 7
click at [35, 127] on input "Require this field" at bounding box center [35, 127] width 0 height 0
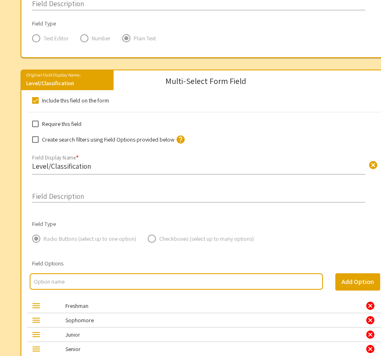
checkbox input "true"
click at [37, 104] on span at bounding box center [35, 100] width 7 height 7
click at [35, 104] on input "Include this field on the form" at bounding box center [35, 104] width 0 height 0
checkbox input "false"
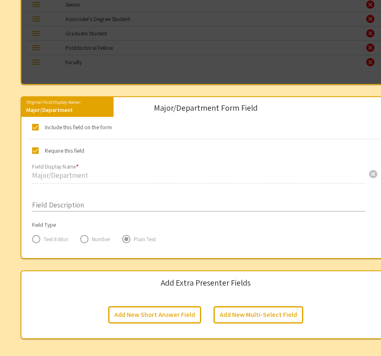
scroll to position [1150, 0]
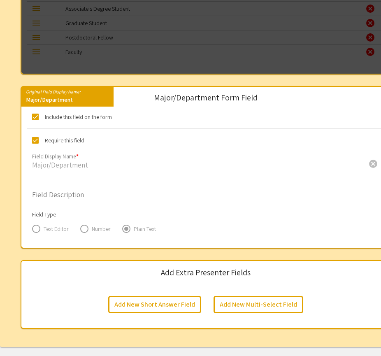
click at [227, 102] on div "Major/Department Form Field" at bounding box center [206, 97] width 104 height 8
click at [211, 100] on div "Major/Department Form Field" at bounding box center [206, 97] width 104 height 8
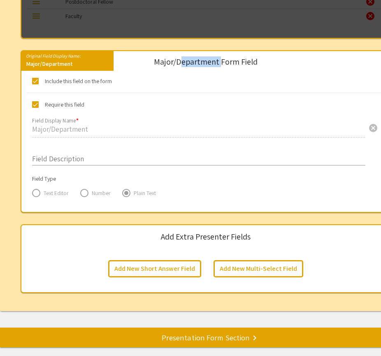
scroll to position [1186, 0]
click at [205, 66] on div "Major/Department Form Field" at bounding box center [206, 62] width 104 height 8
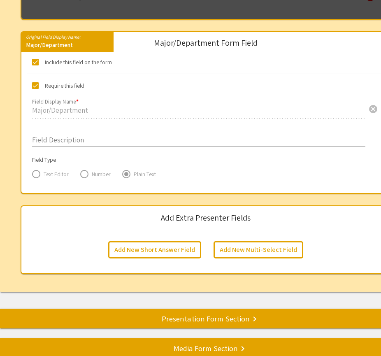
scroll to position [1194, 0]
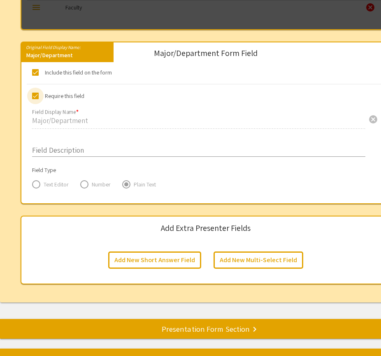
click at [39, 101] on label "Require this field" at bounding box center [59, 96] width 55 height 10
click at [35, 100] on input "Require this field" at bounding box center [35, 99] width 0 height 0
checkbox input "false"
click at [39, 95] on app-form-editor-input-field-input-field "Major/Department Form Field Include this field on the form Require this field M…" at bounding box center [206, 123] width 358 height 148
click at [36, 76] on span at bounding box center [35, 72] width 7 height 7
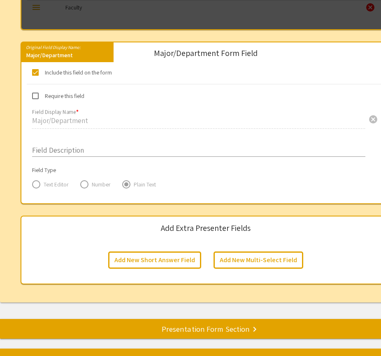
click at [35, 76] on input "Include this field on the form" at bounding box center [35, 76] width 0 height 0
checkbox input "false"
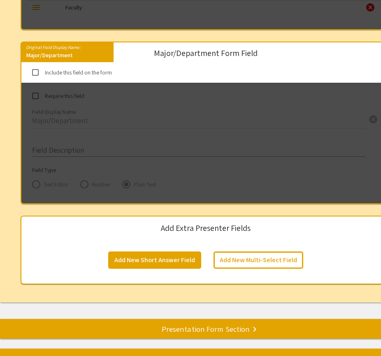
click at [175, 264] on button "Add New Short Answer Field" at bounding box center [154, 259] width 93 height 17
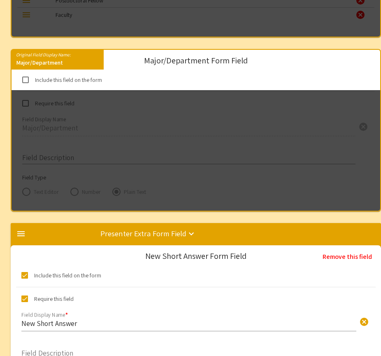
scroll to position [1182, 0]
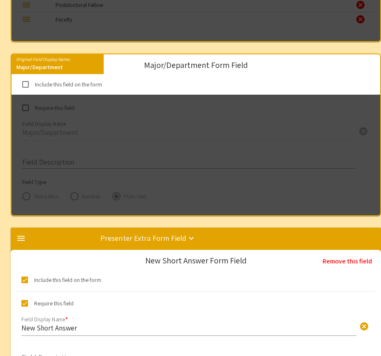
click at [195, 271] on div "New Short Answer Form Field" at bounding box center [196, 265] width 114 height 19
click at [195, 264] on div "New Short Answer Form Field" at bounding box center [195, 260] width 101 height 8
click at [192, 264] on div "New Short Answer Form Field" at bounding box center [195, 260] width 101 height 8
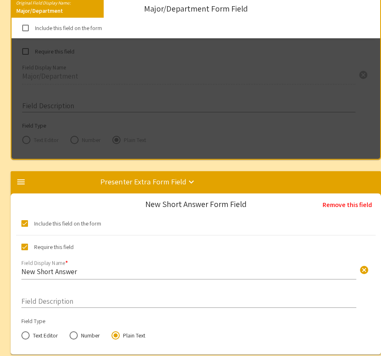
scroll to position [1253, 0]
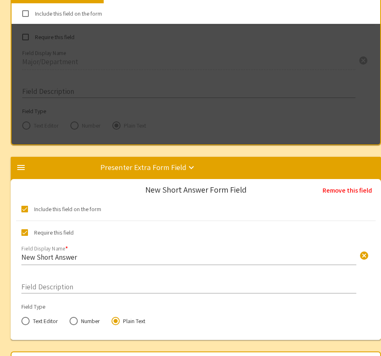
click at [366, 260] on span "cancel" at bounding box center [364, 255] width 10 height 10
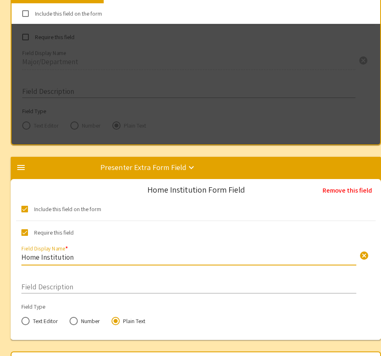
type input "Home Institution"
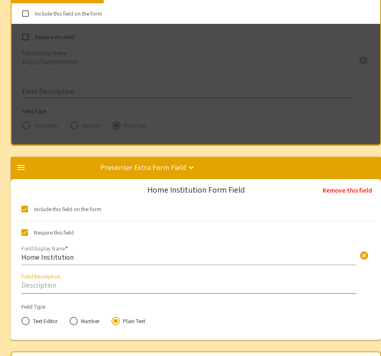
click at [66, 290] on input "Field Description" at bounding box center [188, 284] width 335 height 9
paste input "Home Institution* The full name of your home institution without abbreviation. …"
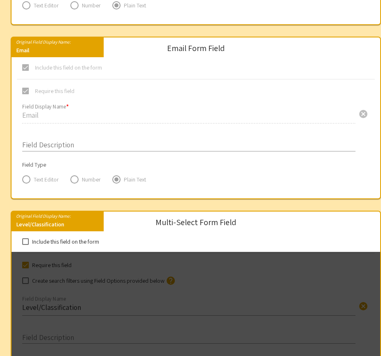
scroll to position [652, 0]
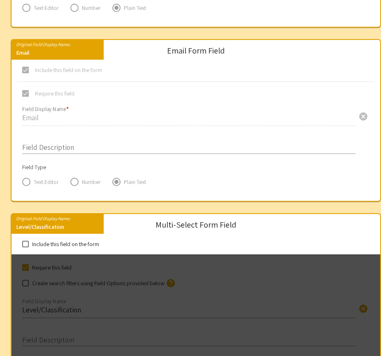
type input "Home Institution* The full name of your home institution without abbreviation. …"
click at [44, 150] on input "Field Description" at bounding box center [188, 145] width 333 height 9
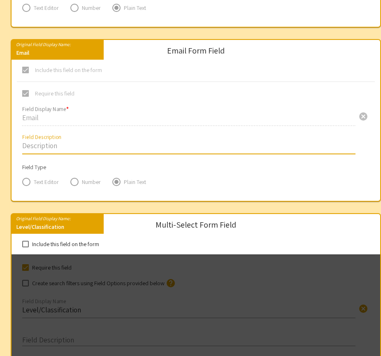
paste input "Home Institution* The full name of your home institution without abbreviation. …"
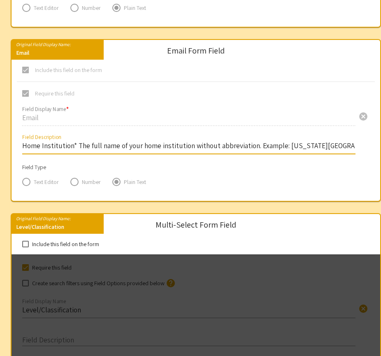
paste input "Home Institution* The full name of your home institution without abbreviation. …"
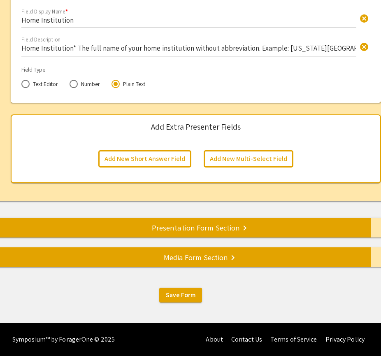
scroll to position [1496, 0]
type input "Home Institution* The full name of your home institution without abbreviation. …"
click at [198, 230] on div "Presentation Form Section keyboard_arrow_right" at bounding box center [195, 228] width 411 height 12
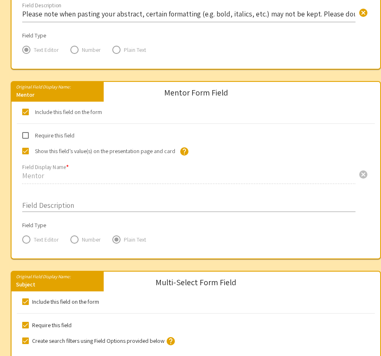
scroll to position [487, 0]
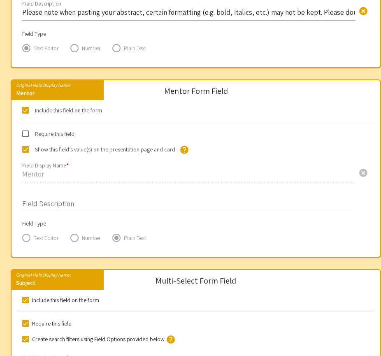
click at [43, 204] on input "Field Description" at bounding box center [188, 201] width 333 height 9
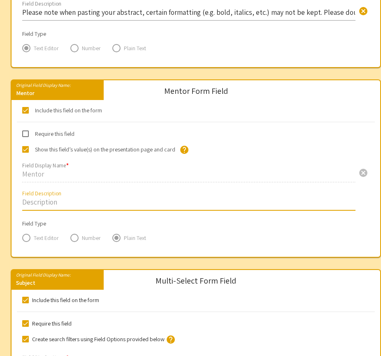
paste input "You may list one or more mentors for you presentation. Please list first and la…"
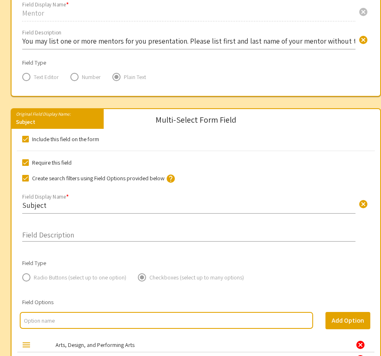
scroll to position [671, 0]
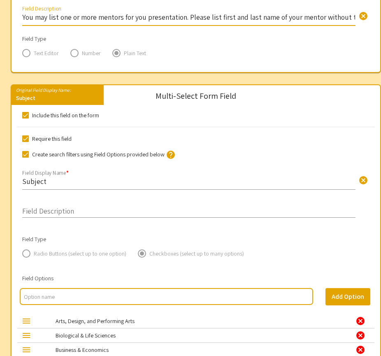
type input "You may list one or more mentors for you presentation. Please list first and la…"
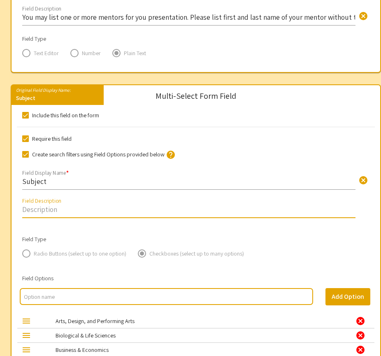
click at [57, 211] on input "Field Description" at bounding box center [188, 208] width 333 height 9
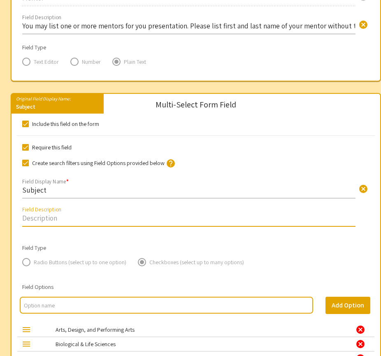
scroll to position [631, 0]
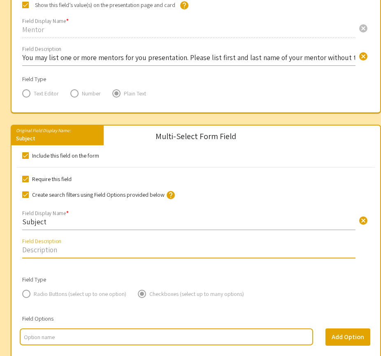
click at [29, 155] on label "Include this field on the form" at bounding box center [60, 156] width 77 height 10
click at [25, 159] on input "Include this field on the form" at bounding box center [25, 159] width 0 height 0
checkbox input "false"
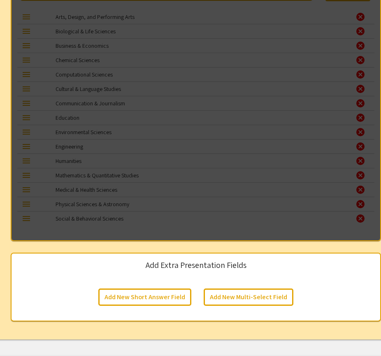
scroll to position [992, 0]
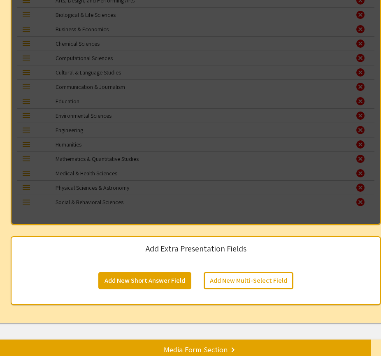
click at [161, 285] on button "Add New Short Answer Field" at bounding box center [144, 280] width 93 height 17
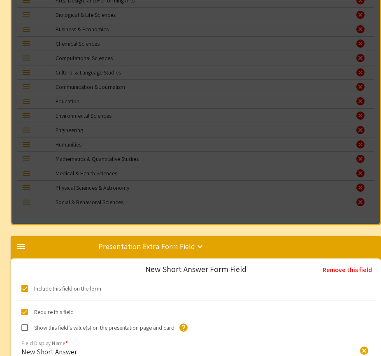
scroll to position [1231, 0]
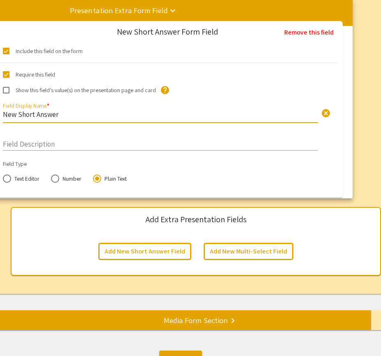
drag, startPoint x: 79, startPoint y: 116, endPoint x: 104, endPoint y: 116, distance: 25.5
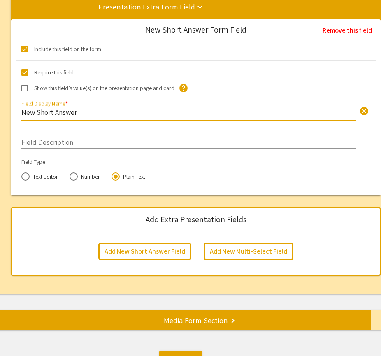
click at [91, 117] on input "New Short Answer" at bounding box center [188, 111] width 335 height 9
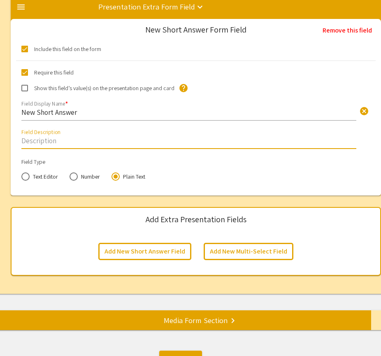
click at [74, 143] on input "Field Description" at bounding box center [188, 140] width 335 height 9
paste input "The full name of your mentor's home institution without abbreviation. Example: …"
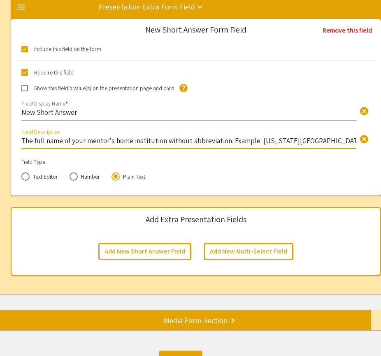
type input "The full name of your mentor's home institution without abbreviation. Example: …"
click at [78, 116] on input "New Short Answer" at bounding box center [188, 111] width 335 height 9
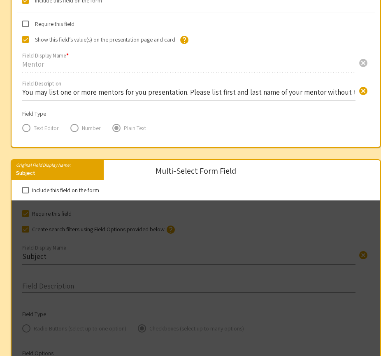
scroll to position [593, 0]
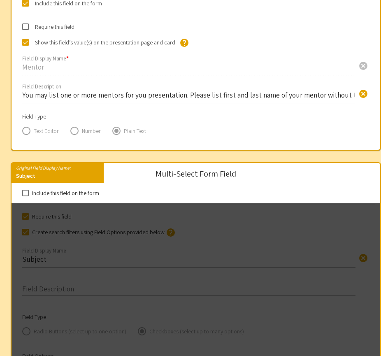
type input "Mentor Home Institution"
click at [25, 30] on span at bounding box center [25, 26] width 7 height 7
click at [25, 30] on input "Require this field" at bounding box center [25, 30] width 0 height 0
checkbox input "true"
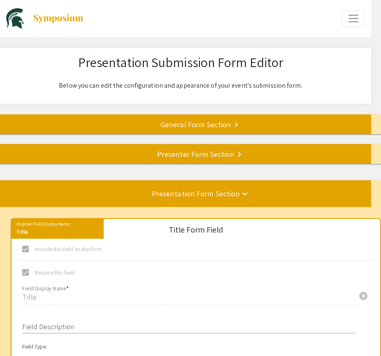
scroll to position [0, 0]
click at [130, 162] on mat-divider at bounding box center [180, 153] width 381 height 27
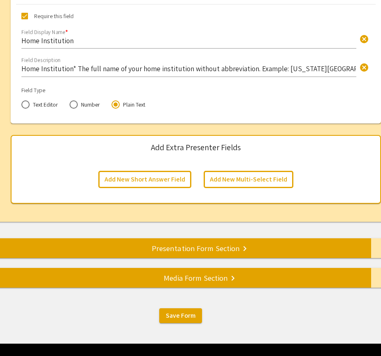
scroll to position [1470, 0]
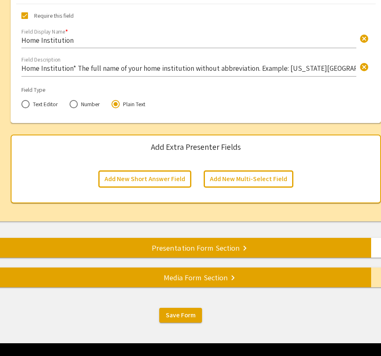
click at [189, 253] on div "Presentation Form Section keyboard_arrow_right" at bounding box center [195, 248] width 411 height 12
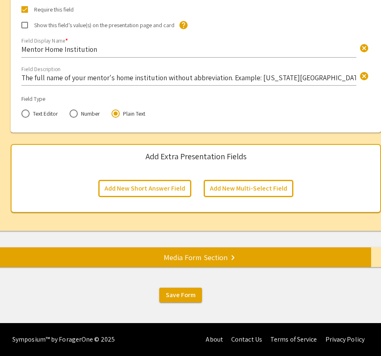
scroll to position [1298, 0]
click at [147, 187] on button "Add New Short Answer Field" at bounding box center [144, 188] width 93 height 17
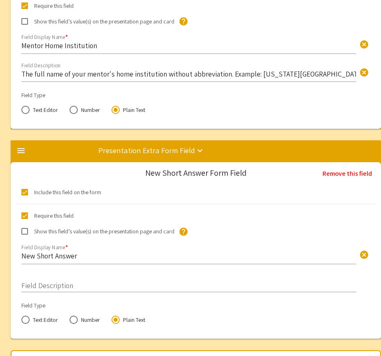
scroll to position [1442, 0]
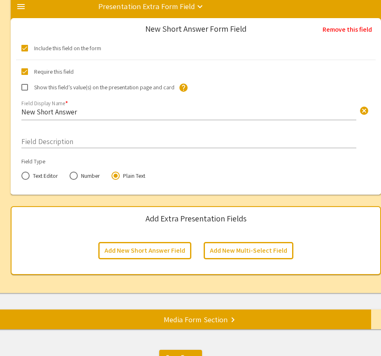
click at [85, 116] on input "New Short Answer" at bounding box center [188, 111] width 335 height 9
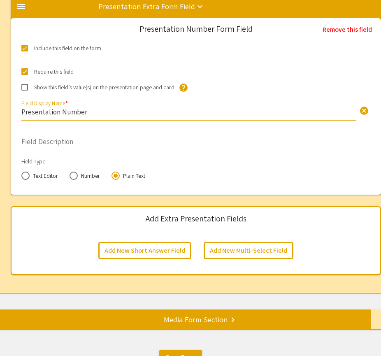
type input "Presentation Number"
click at [48, 148] on div "Field Description" at bounding box center [188, 137] width 335 height 22
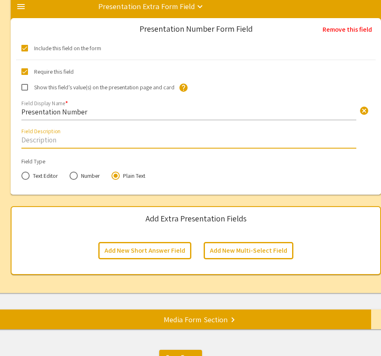
paste input "Enter your assigned presentation number. This information can be found in the M…"
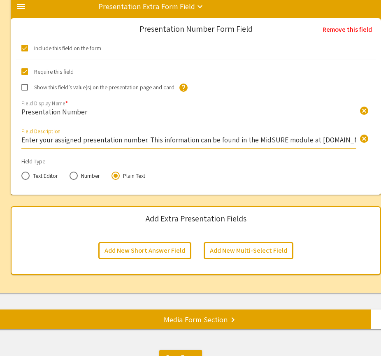
type input "Enter your assigned presentation number. This information can be found in the M…"
click at [227, 322] on div "Media Form Section keyboard_arrow_right" at bounding box center [195, 319] width 411 height 12
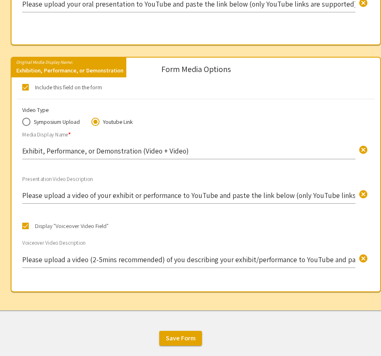
scroll to position [661, 0]
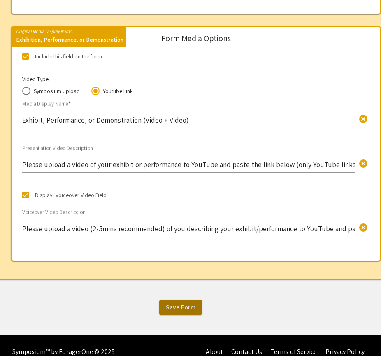
click at [177, 311] on span "Save Form" at bounding box center [181, 307] width 30 height 9
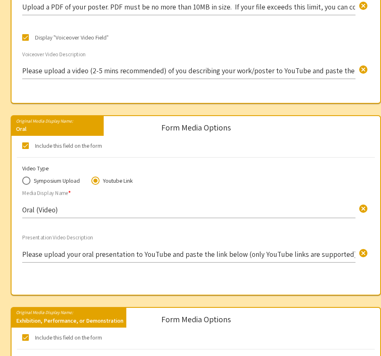
scroll to position [383, 0]
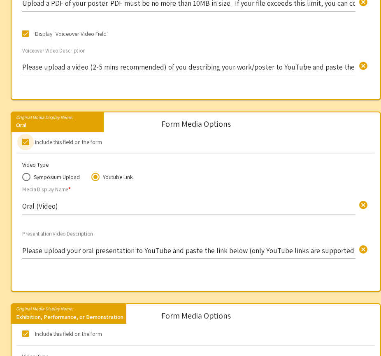
click at [23, 143] on span at bounding box center [25, 142] width 7 height 7
click at [25, 145] on input "Include this field on the form" at bounding box center [25, 145] width 0 height 0
checkbox input "false"
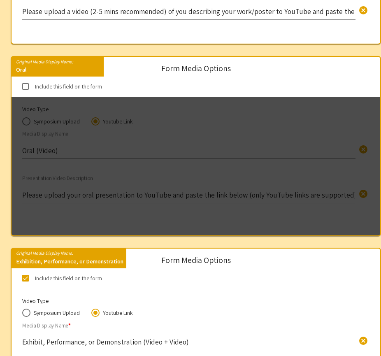
scroll to position [540, 0]
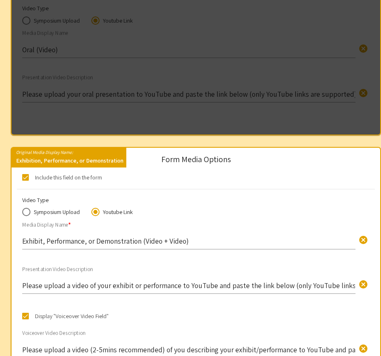
click at [25, 178] on span at bounding box center [25, 177] width 7 height 7
click at [25, 181] on input "Include this field on the form" at bounding box center [25, 181] width 0 height 0
checkbox input "false"
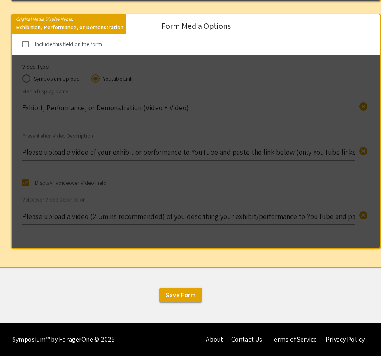
scroll to position [674, 0]
click at [176, 298] on span "Save Form" at bounding box center [181, 294] width 30 height 9
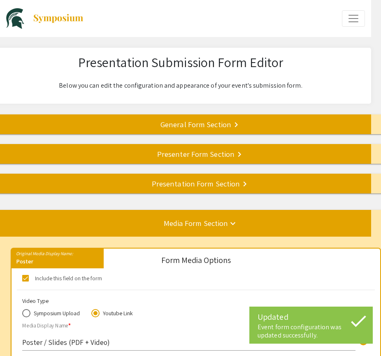
scroll to position [0, 0]
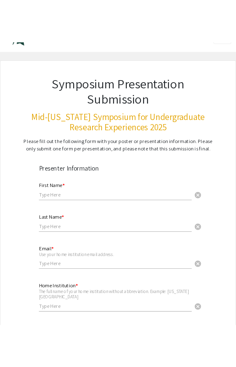
scroll to position [28, 0]
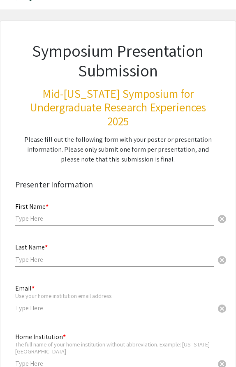
drag, startPoint x: 28, startPoint y: 137, endPoint x: 178, endPoint y: 161, distance: 152.1
click at [178, 161] on div "Please fill out the following form with your poster or presentation information…" at bounding box center [118, 150] width 196 height 30
copy div "Please fill out the following form with your poster or presentation information…"
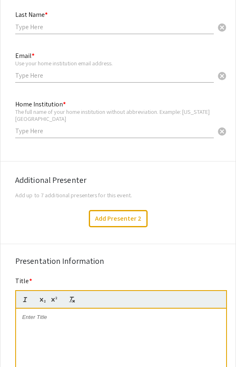
scroll to position [262, 0]
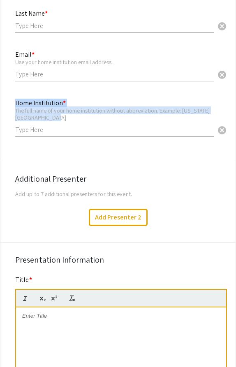
drag, startPoint x: 53, startPoint y: 118, endPoint x: 13, endPoint y: 111, distance: 40.1
click at [13, 111] on div "Home Institution * The full name of your home institution without abbreviation.…" at bounding box center [118, 122] width 218 height 49
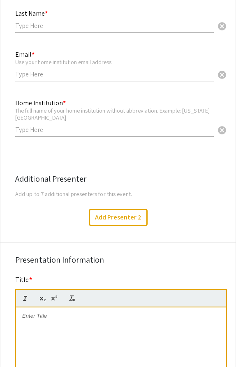
click at [15, 111] on div "Home Institution * The full name of your home institution without abbreviation.…" at bounding box center [118, 122] width 218 height 49
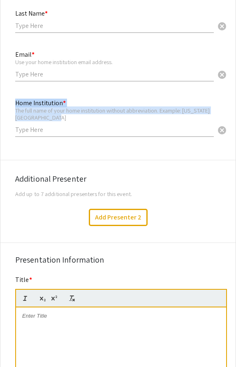
drag, startPoint x: 15, startPoint y: 110, endPoint x: 58, endPoint y: 119, distance: 44.5
click at [58, 119] on div "Home Institution * The full name of your home institution without abbreviation.…" at bounding box center [118, 122] width 218 height 49
copy div "Home Institution * The full name of your home institution without abbreviation.…"
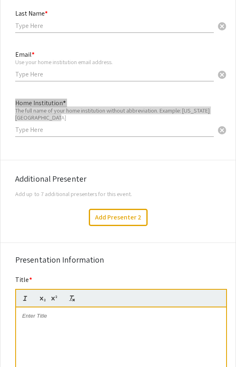
drag, startPoint x: 4, startPoint y: 131, endPoint x: 93, endPoint y: 109, distance: 91.8
click at [93, 109] on div "The full name of your home institution without abbreviation. Example: [US_STATE…" at bounding box center [114, 114] width 199 height 14
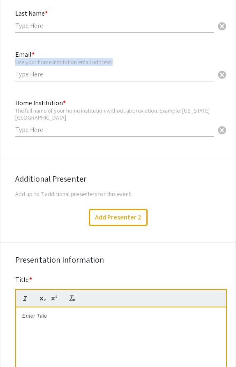
drag, startPoint x: 118, startPoint y: 63, endPoint x: 15, endPoint y: 63, distance: 103.2
click at [15, 63] on div "Use your home institution email address." at bounding box center [114, 61] width 199 height 7
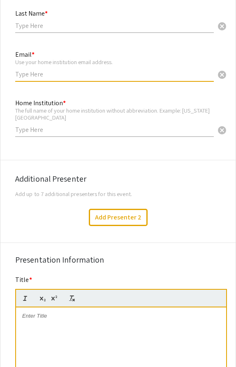
click at [44, 63] on div "Use your home institution email address." at bounding box center [114, 61] width 199 height 7
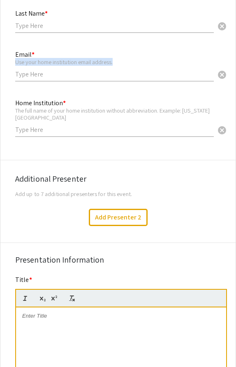
drag, startPoint x: 121, startPoint y: 60, endPoint x: 16, endPoint y: 60, distance: 105.3
click at [16, 60] on div "Use your home institution email address." at bounding box center [114, 61] width 199 height 7
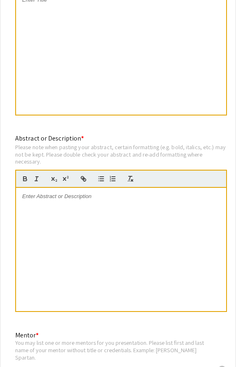
scroll to position [641, 0]
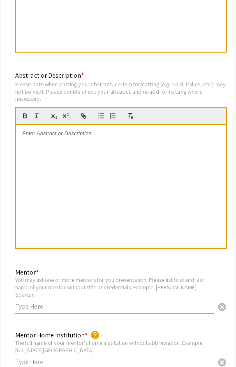
click at [39, 79] on mat-label "Abstract or Description *" at bounding box center [49, 75] width 69 height 9
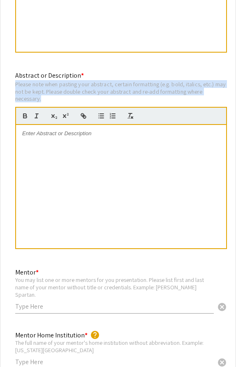
drag, startPoint x: 16, startPoint y: 83, endPoint x: 42, endPoint y: 97, distance: 28.5
click at [42, 97] on div "Please note when pasting your abstract, certain formatting (e.g. bold, italics,…" at bounding box center [121, 92] width 212 height 22
copy div "Please note when pasting your abstract, certain formatting (e.g. bold, italics,…"
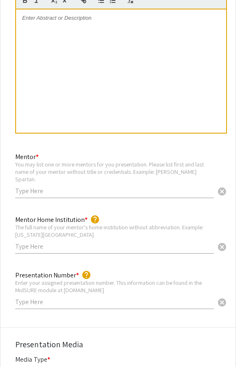
scroll to position [776, 0]
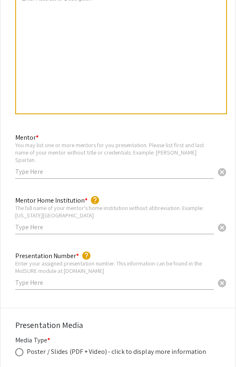
click at [43, 151] on div "You may list one or more mentors for you presentation. Please list first and la…" at bounding box center [114, 152] width 199 height 22
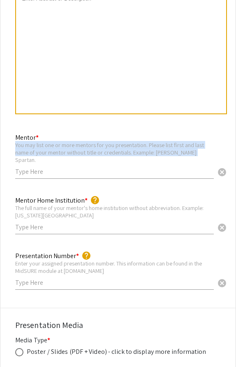
drag, startPoint x: 15, startPoint y: 144, endPoint x: 202, endPoint y: 152, distance: 187.3
click at [202, 152] on div "You may list one or more mentors for you presentation. Please list first and la…" at bounding box center [114, 152] width 199 height 22
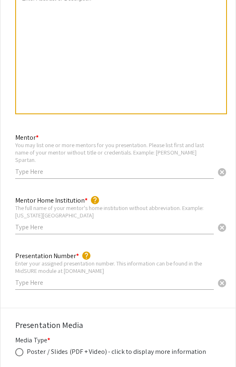
click at [199, 150] on div "You may list one or more mentors for you presentation. Please list first and la…" at bounding box center [114, 152] width 199 height 22
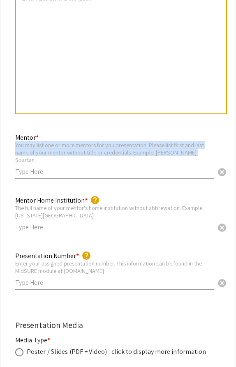
drag, startPoint x: 193, startPoint y: 151, endPoint x: 16, endPoint y: 144, distance: 177.8
click at [16, 144] on div "You may list one or more mentors for you presentation. Please list first and la…" at bounding box center [114, 152] width 199 height 22
copy div "You may list one or more mentors for you presentation. Please list first and la…"
drag, startPoint x: 16, startPoint y: 144, endPoint x: 197, endPoint y: 153, distance: 181.2
click at [197, 153] on div "You may list one or more mentors for you presentation. Please list first and la…" at bounding box center [114, 152] width 199 height 22
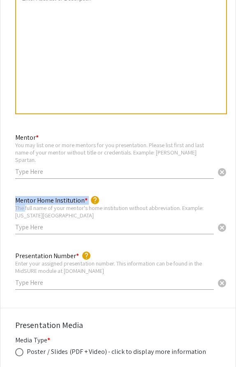
drag, startPoint x: 14, startPoint y: 198, endPoint x: 25, endPoint y: 200, distance: 11.7
click at [25, 200] on div "Mentor Home Institution * help The full name of your mentor's home institution …" at bounding box center [118, 219] width 218 height 49
click at [25, 204] on div "The full name of your mentor's home institution without abbreviation. Example: …" at bounding box center [114, 211] width 199 height 14
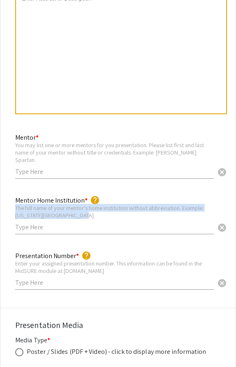
copy div "The full name of your mentor's home institution without abbreviation. Example: …"
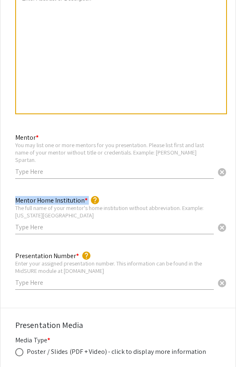
drag, startPoint x: 15, startPoint y: 200, endPoint x: -146, endPoint y: 198, distance: 160.8
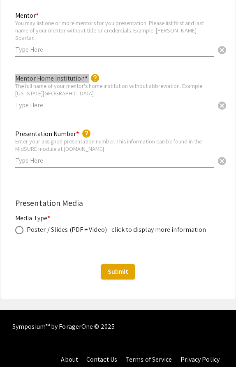
scroll to position [897, 0]
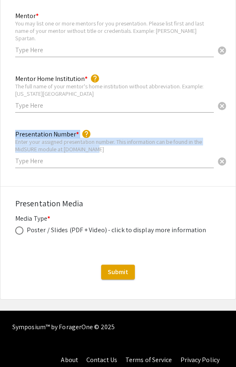
drag, startPoint x: 15, startPoint y: 133, endPoint x: 104, endPoint y: 140, distance: 89.1
click at [104, 140] on div "Presentation Number * help Enter your assigned presentation number. This inform…" at bounding box center [118, 153] width 218 height 49
click at [104, 140] on div "Enter your assigned presentation number. This information can be found in the M…" at bounding box center [114, 145] width 199 height 14
copy div "Enter your assigned presentation number. This information can be found in the M…"
drag, startPoint x: 101, startPoint y: 140, endPoint x: 15, endPoint y: 134, distance: 86.1
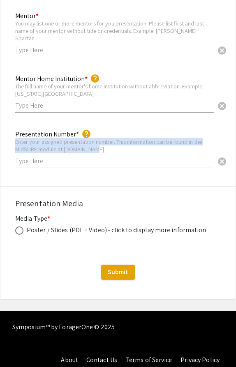
click at [15, 138] on div "Enter your assigned presentation number. This information can be found in the M…" at bounding box center [114, 145] width 199 height 14
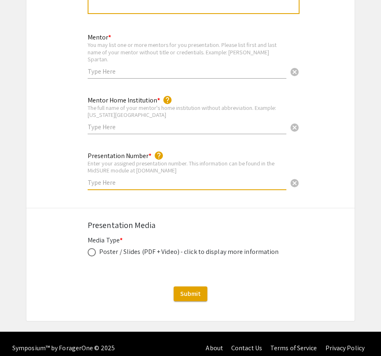
scroll to position [852, 0]
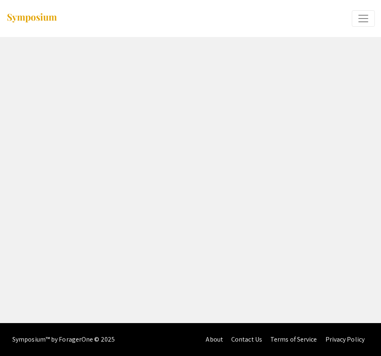
select select "8"
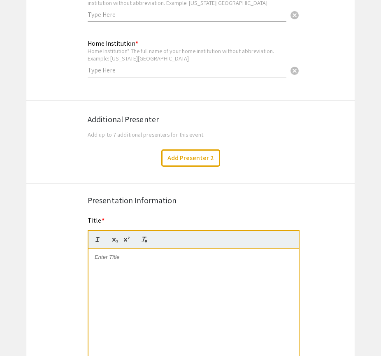
scroll to position [137, 0]
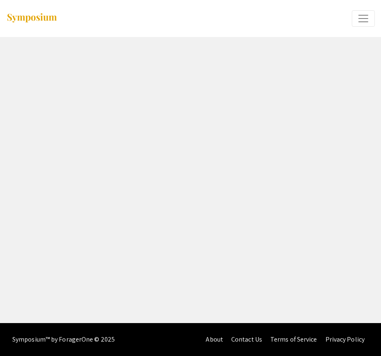
select select "8"
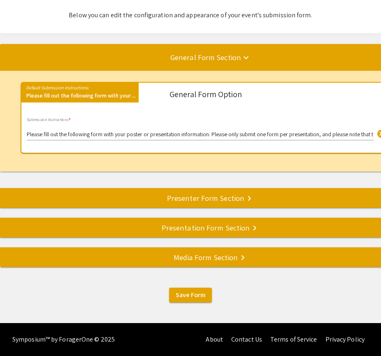
click at [214, 266] on mat-divider at bounding box center [190, 256] width 381 height 27
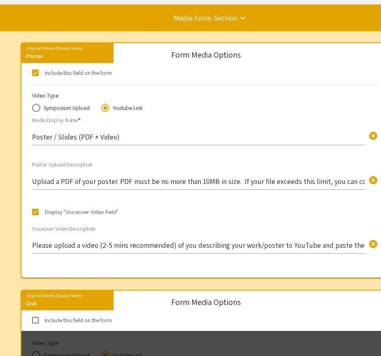
scroll to position [186, 0]
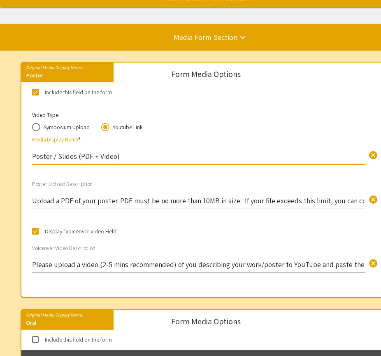
click at [132, 153] on input "Poster / Slides (PDF + Video)" at bounding box center [198, 155] width 333 height 9
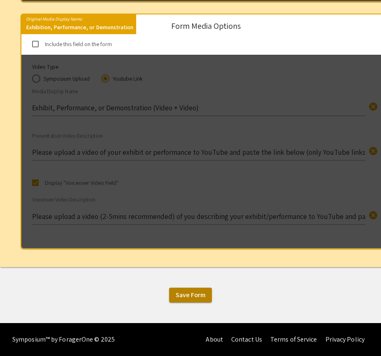
scroll to position [674, 0]
type input "Poster / Slides (PDF + Video) - Click to display more information"
click at [188, 298] on span "Save Form" at bounding box center [191, 294] width 30 height 9
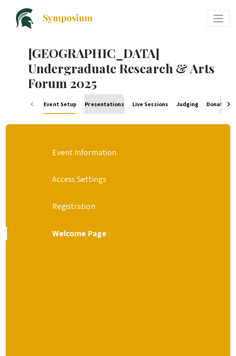
click at [101, 94] on link "Presentations" at bounding box center [104, 104] width 40 height 20
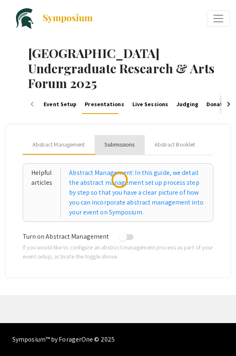
click at [125, 140] on div "Submissions" at bounding box center [119, 144] width 30 height 9
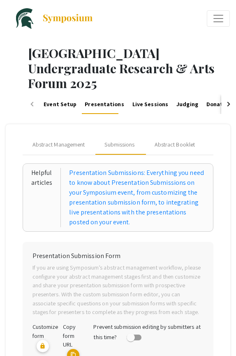
click at [71, 349] on mat-icon "content_copy" at bounding box center [73, 355] width 12 height 12
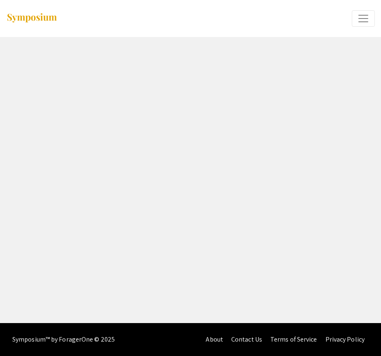
select select "8"
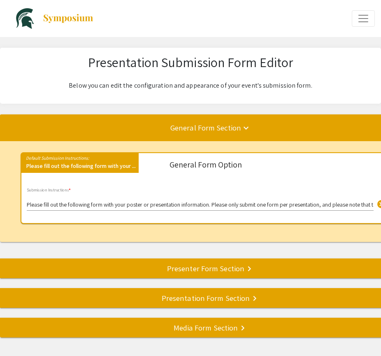
click at [59, 206] on input "Please fill out the following form with your poster or presentation information…" at bounding box center [200, 205] width 347 height 7
paste input "resentation information by [DATE]"
click at [155, 206] on input "Please fill out the following form with your presentation information by [DATE]…" at bounding box center [200, 205] width 347 height 7
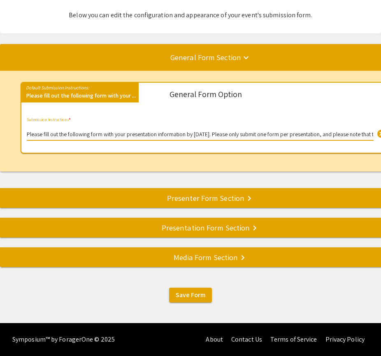
scroll to position [71, 0]
type input "Please fill out the following form with your presentation information by [DATE]…"
click at [186, 202] on div "Presenter Form Section keyboard_arrow_right" at bounding box center [205, 198] width 411 height 12
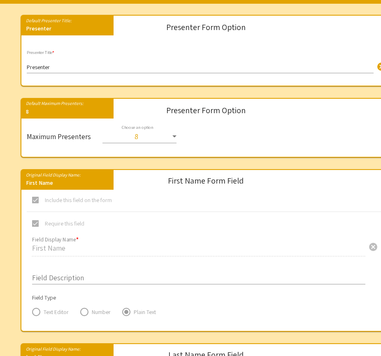
scroll to position [167, 0]
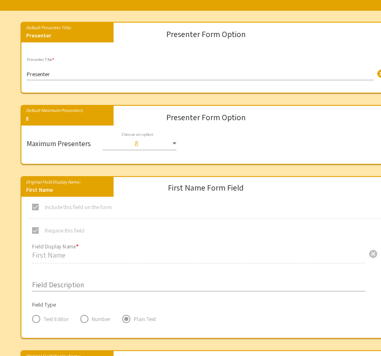
click at [61, 77] on input "Presenter" at bounding box center [200, 74] width 347 height 7
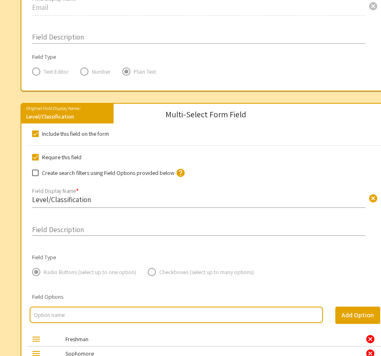
scroll to position [766, 0]
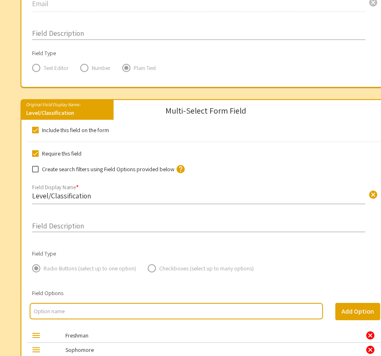
click at [36, 133] on span at bounding box center [35, 130] width 7 height 7
click at [35, 134] on input "Include this field on the form" at bounding box center [35, 133] width 0 height 0
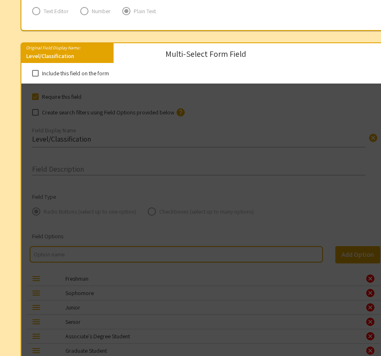
scroll to position [822, 0]
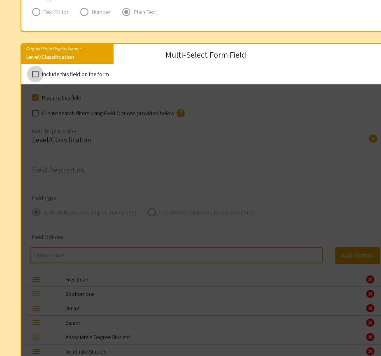
click at [34, 76] on span at bounding box center [35, 74] width 7 height 7
click at [35, 77] on input "Include this field on the form" at bounding box center [35, 77] width 0 height 0
checkbox input "true"
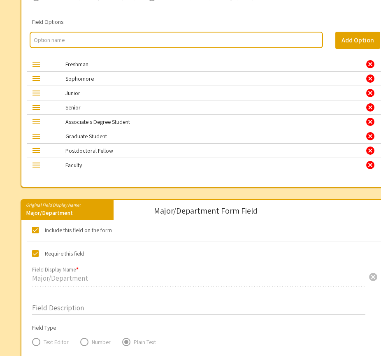
scroll to position [1031, 0]
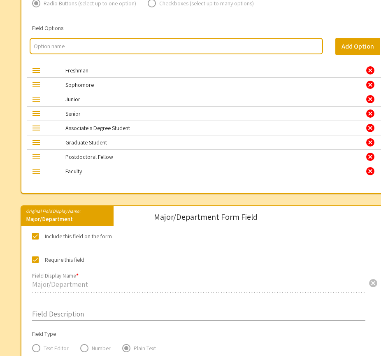
click at [95, 74] on div "Freshman" at bounding box center [205, 70] width 293 height 8
click at [88, 73] on mat-label "Freshman" at bounding box center [76, 70] width 23 height 7
click at [91, 74] on div "Freshman" at bounding box center [205, 70] width 293 height 8
click at [75, 74] on mat-label "Freshman" at bounding box center [76, 70] width 23 height 7
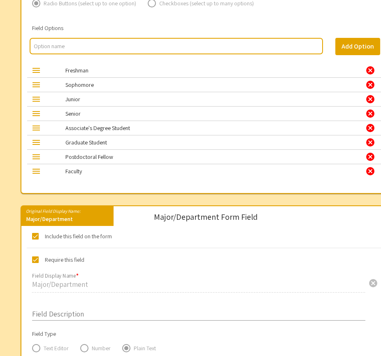
click at [75, 74] on mat-label "Freshman" at bounding box center [76, 70] width 23 height 7
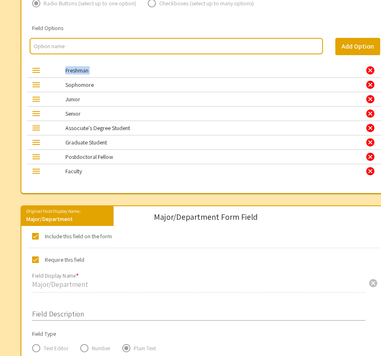
click at [367, 75] on div "cancel" at bounding box center [370, 70] width 10 height 10
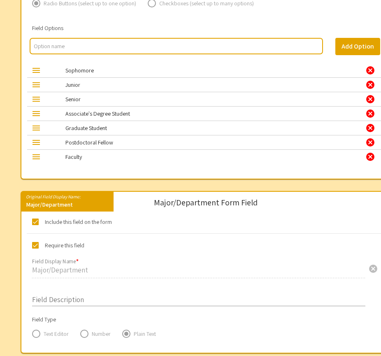
click at [367, 75] on div "cancel" at bounding box center [370, 70] width 10 height 10
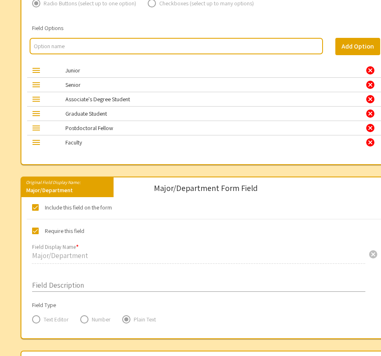
click at [367, 75] on div "cancel" at bounding box center [370, 70] width 10 height 10
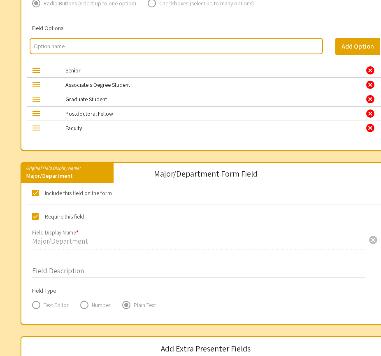
click at [367, 75] on div "cancel" at bounding box center [370, 70] width 10 height 10
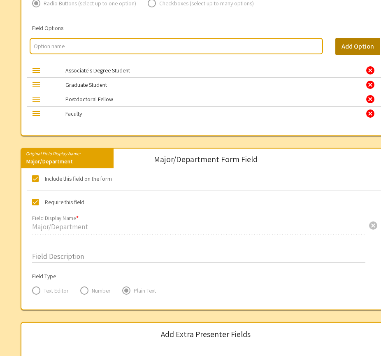
click at [364, 46] on button "Add Option" at bounding box center [357, 46] width 45 height 17
click at [371, 74] on div "cancel" at bounding box center [370, 70] width 10 height 10
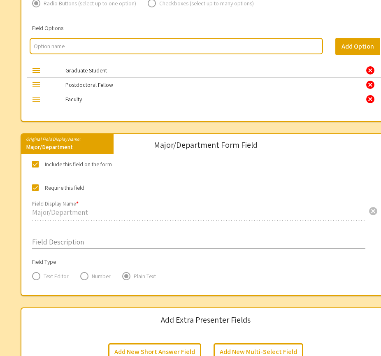
click at [371, 74] on div "cancel" at bounding box center [370, 70] width 10 height 10
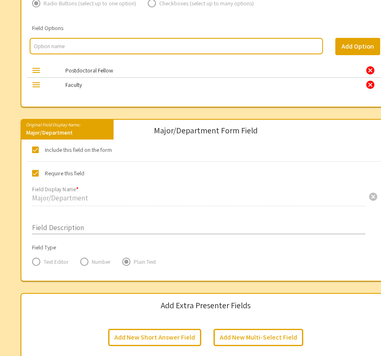
click at [371, 74] on div "cancel" at bounding box center [370, 70] width 10 height 10
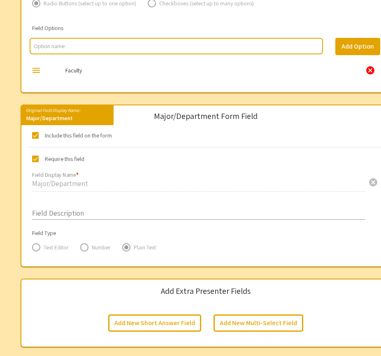
click at [371, 75] on div "cancel" at bounding box center [370, 70] width 10 height 10
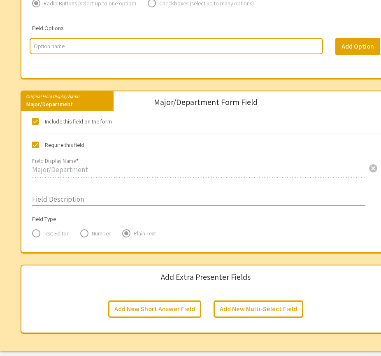
click at [205, 50] on input "multi select option input" at bounding box center [176, 46] width 285 height 8
type input "First Year"
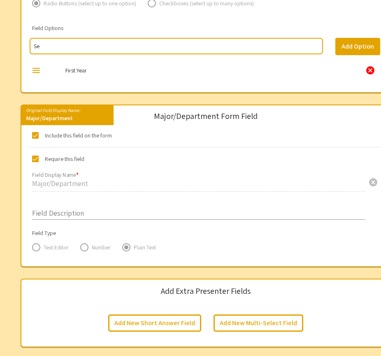
type input "S"
click at [369, 72] on div "cancel" at bounding box center [370, 70] width 10 height 10
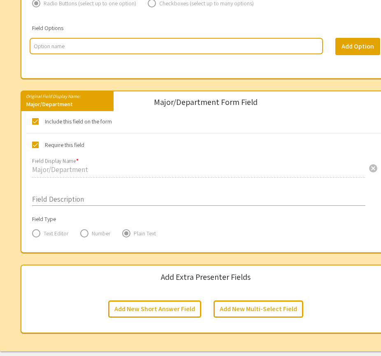
click at [163, 50] on input "multi select option input" at bounding box center [176, 46] width 285 height 8
type input "1"
type input "1st Year"
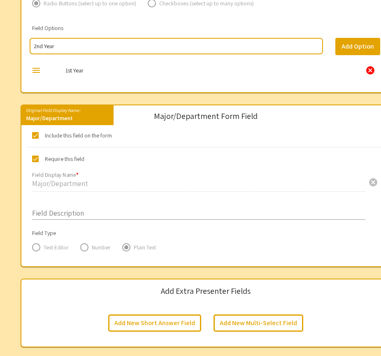
type input "2nd Year"
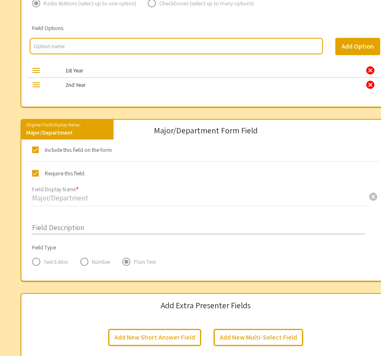
type input "#"
type input "3rd Year"
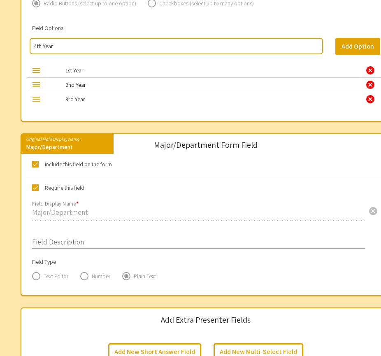
type input "4th Year"
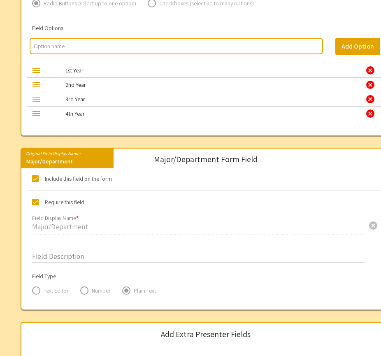
type input "F"
type input "5th Year or Greater"
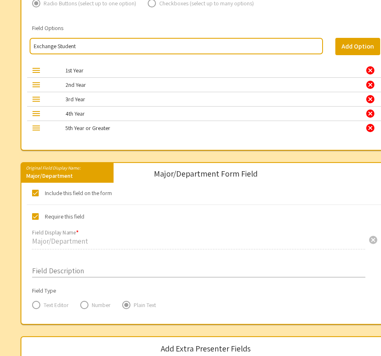
type input "Exchange Student"
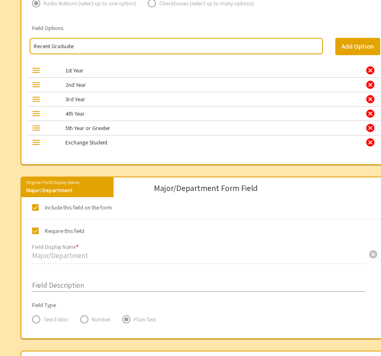
type input "Recent Graduate"
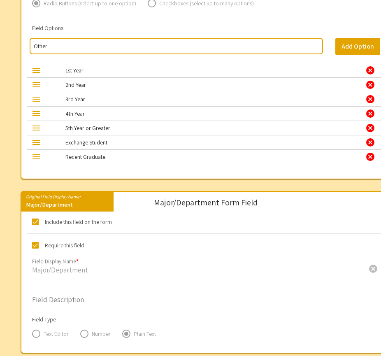
type input "Other"
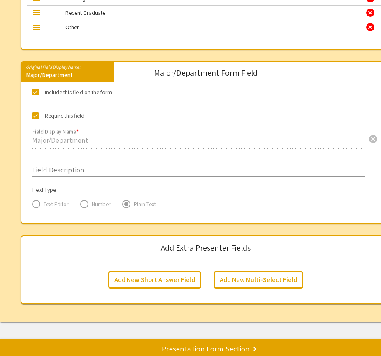
scroll to position [1176, 0]
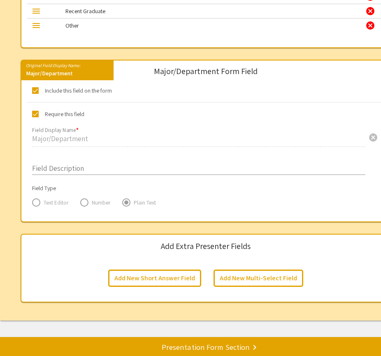
click at [35, 93] on span at bounding box center [35, 90] width 7 height 7
click at [35, 94] on input "Include this field on the form" at bounding box center [35, 94] width 0 height 0
checkbox input "false"
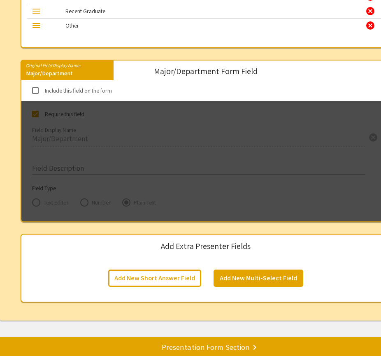
click at [243, 285] on button "Add New Multi-Select Field" at bounding box center [258, 277] width 90 height 17
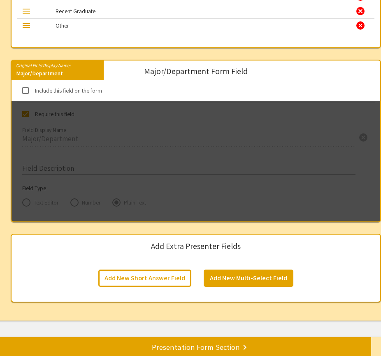
scroll to position [1415, 0]
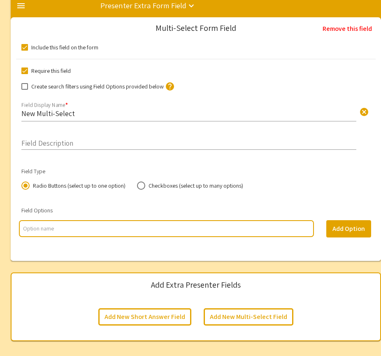
click at [72, 118] on input "New Multi-Select" at bounding box center [188, 113] width 335 height 9
type input "N"
type input "College"
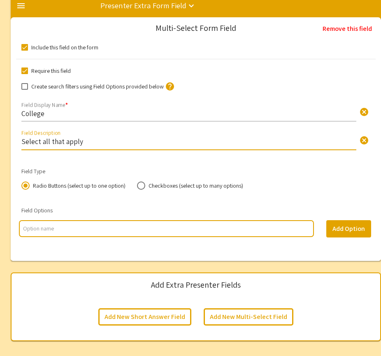
type input "Select all that apply"
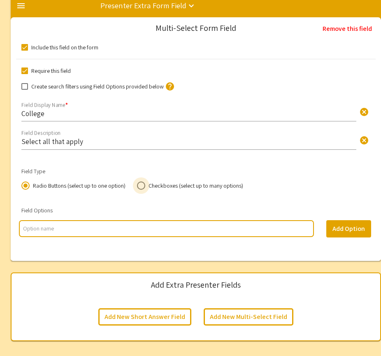
click at [139, 190] on span at bounding box center [141, 185] width 8 height 8
click at [139, 190] on input "Checkboxes (select up to many options)" at bounding box center [141, 185] width 8 height 8
radio input "true"
click at [72, 232] on input "multi select option input" at bounding box center [166, 228] width 286 height 8
type input "Agriculture & Natural Resources"
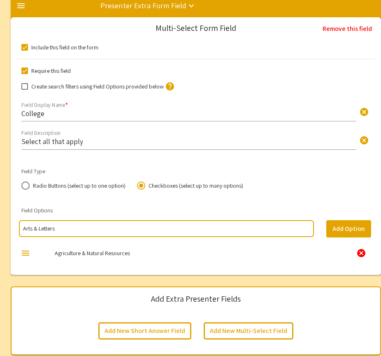
type input "Arts & Letters"
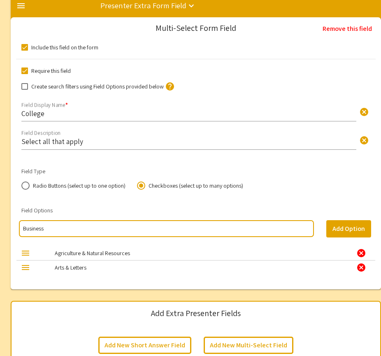
type input "Business"
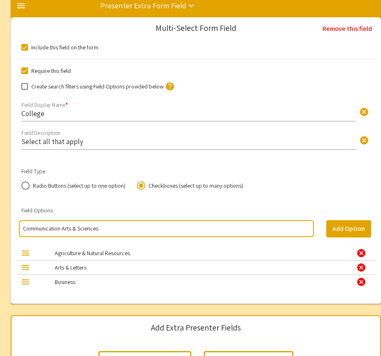
type input "Communication Arts & Sciences"
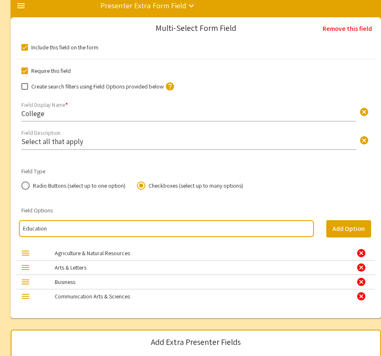
type input "Education"
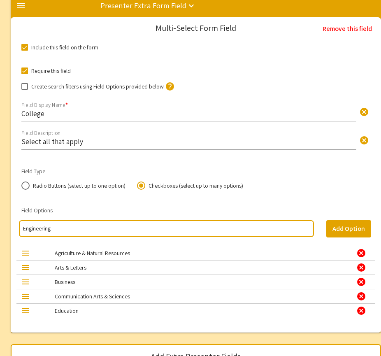
type input "Engineering"
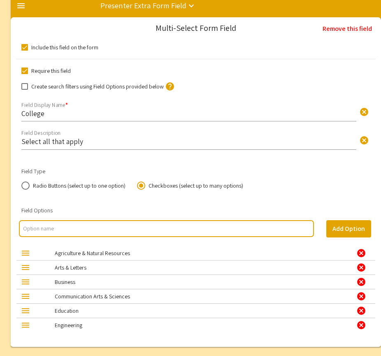
type input "C"
type input "Honors College"
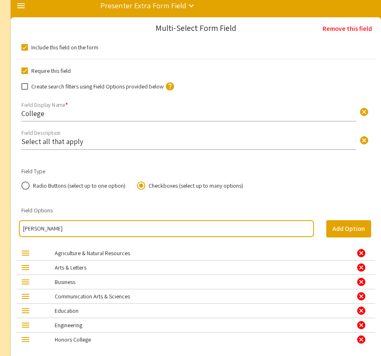
type input "[PERSON_NAME]"
type input "Musics"
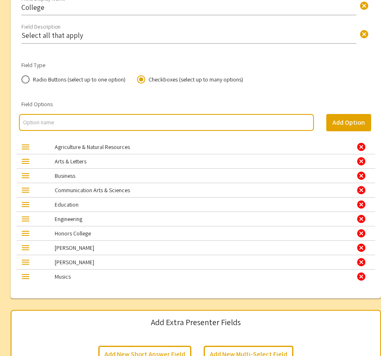
scroll to position [1531, 0]
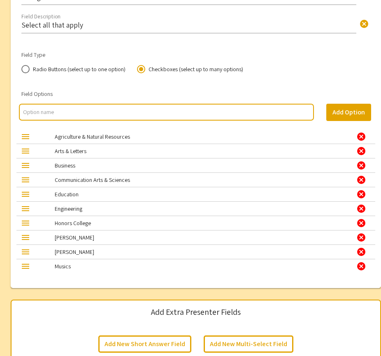
click at [361, 271] on div "cancel" at bounding box center [361, 266] width 10 height 10
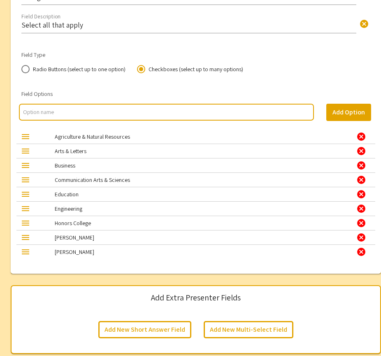
click at [102, 116] on input "multi select option input" at bounding box center [166, 112] width 286 height 8
type input "Music"
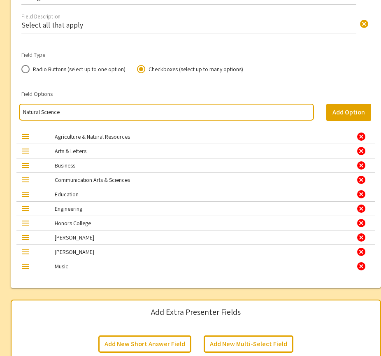
type input "Natural Science"
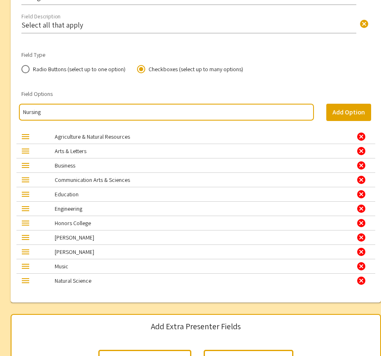
type input "Nursing"
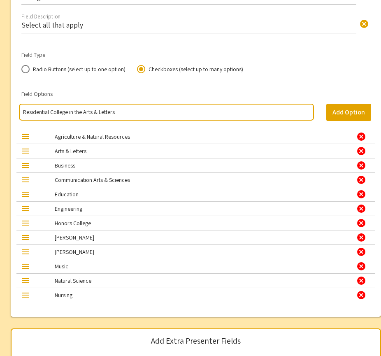
type input "Residential College in the Arts & Letters"
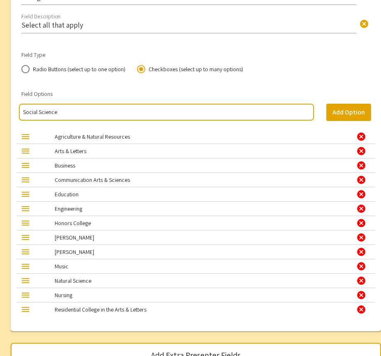
type input "Social Science"
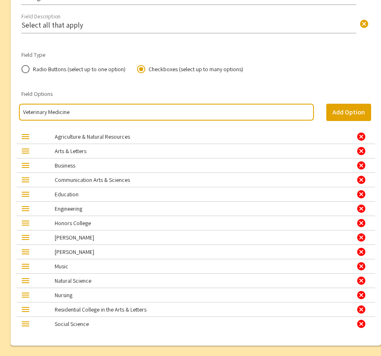
type input "Veterinary Medicine"
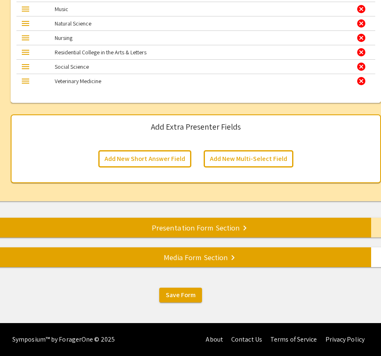
scroll to position [1794, 0]
click at [188, 228] on div "Presentation Form Section keyboard_arrow_right" at bounding box center [195, 228] width 411 height 12
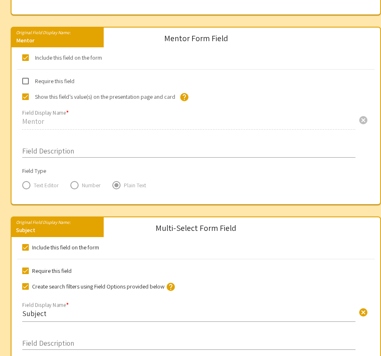
scroll to position [540, 0]
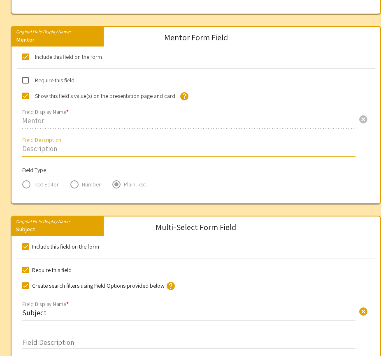
click at [38, 152] on input "Field Description" at bounding box center [188, 148] width 333 height 9
paste input "You may list one or more mentors for your presentation. Please list the first a…"
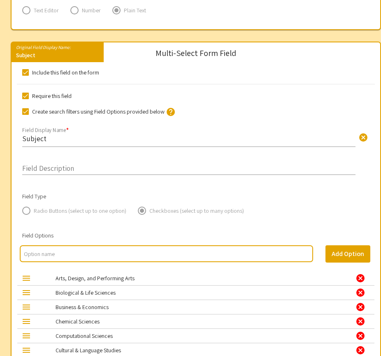
scroll to position [715, 0]
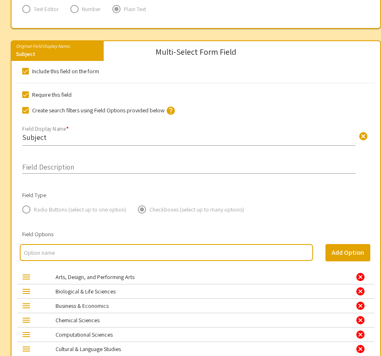
type input "You may list one or more mentors for your presentation. Please list the first a…"
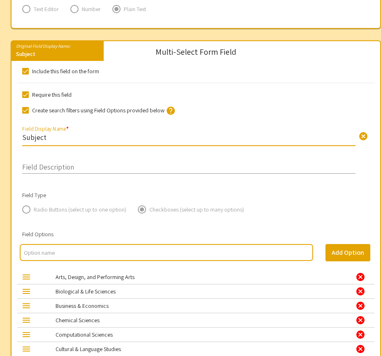
click at [45, 142] on input "Subject" at bounding box center [188, 136] width 333 height 9
drag, startPoint x: 46, startPoint y: 141, endPoint x: 10, endPoint y: 140, distance: 35.4
click at [11, 140] on div "Subject cancel Field Display Name * Field display name is required when field i…" at bounding box center [196, 138] width 371 height 30
type input "Assigned Category"
click at [55, 170] on input "Field Description" at bounding box center [188, 164] width 333 height 9
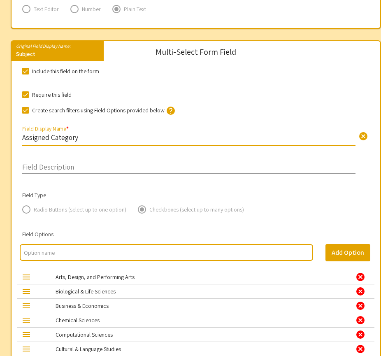
click at [55, 170] on input "Field Description" at bounding box center [188, 164] width 333 height 9
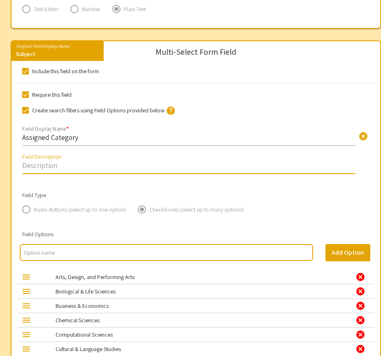
paste input "Select your assigned UURAF category. This information can be found in the UURAF…"
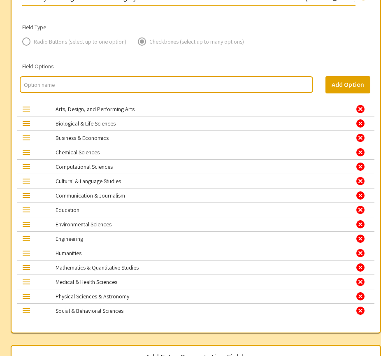
scroll to position [896, 0]
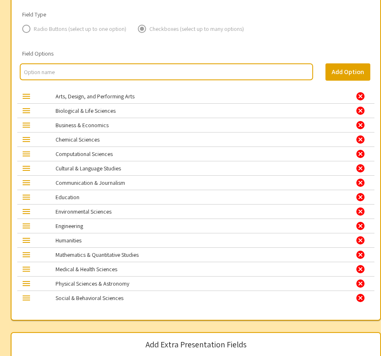
type input "Select your assigned UURAF category. This information can be found in the UURAF…"
click at [359, 97] on div "cancel" at bounding box center [360, 96] width 10 height 10
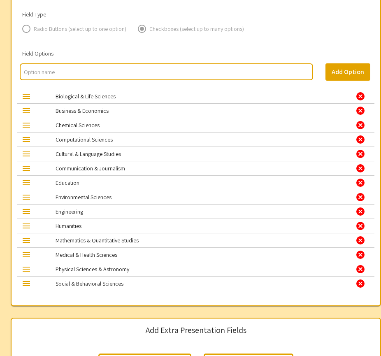
click at [359, 97] on div "cancel" at bounding box center [360, 96] width 10 height 10
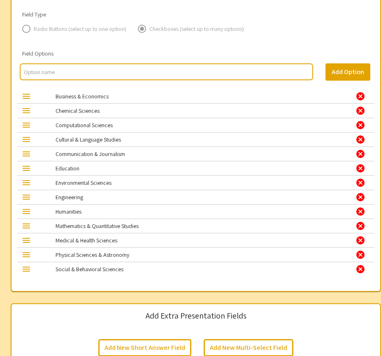
click at [359, 97] on div "cancel" at bounding box center [360, 96] width 10 height 10
click at [359, 106] on div "cancel" at bounding box center [360, 111] width 10 height 10
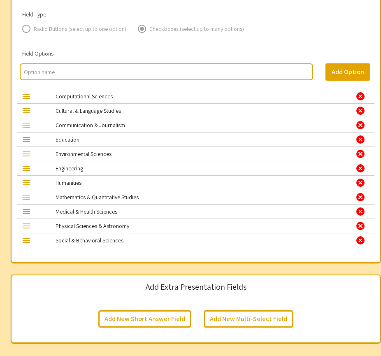
click at [359, 97] on div "cancel" at bounding box center [360, 96] width 10 height 10
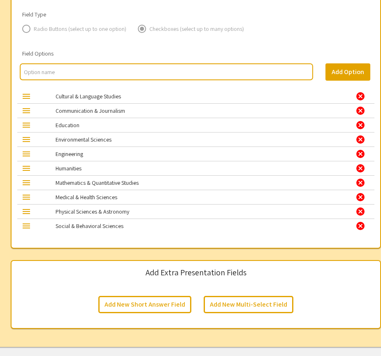
click at [359, 97] on div "cancel" at bounding box center [360, 96] width 10 height 10
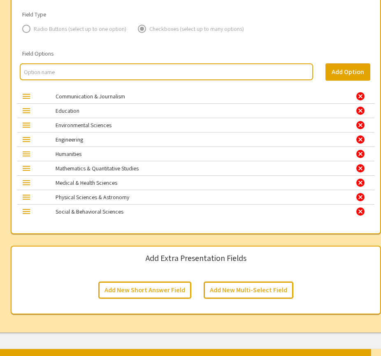
click at [359, 97] on div "cancel" at bounding box center [360, 96] width 10 height 10
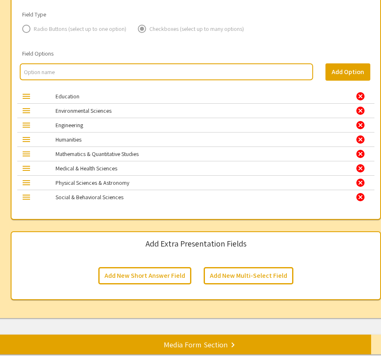
click at [359, 97] on div "cancel" at bounding box center [360, 96] width 10 height 10
click at [359, 106] on div "cancel" at bounding box center [360, 111] width 10 height 10
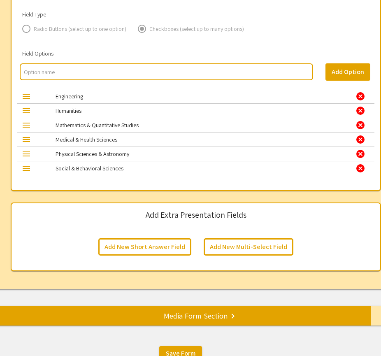
click at [359, 97] on div "cancel" at bounding box center [360, 96] width 10 height 10
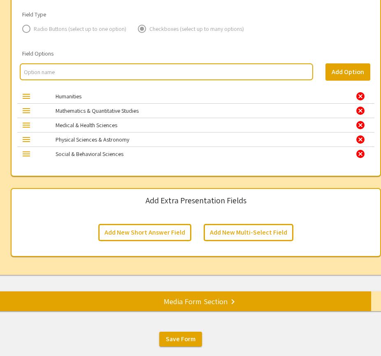
click at [359, 97] on div "cancel" at bounding box center [360, 96] width 10 height 10
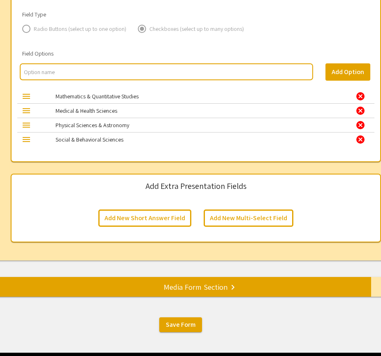
click at [359, 97] on div "cancel" at bounding box center [360, 96] width 10 height 10
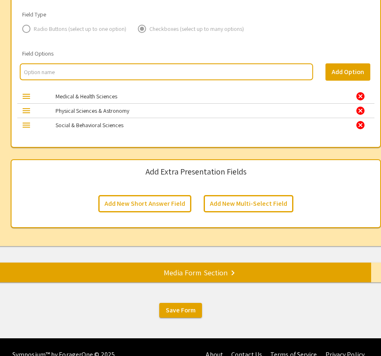
click at [359, 97] on div "cancel" at bounding box center [360, 96] width 10 height 10
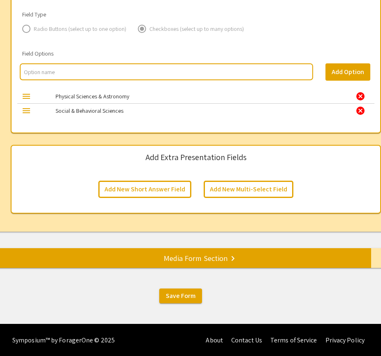
click at [359, 97] on div "cancel" at bounding box center [360, 96] width 10 height 10
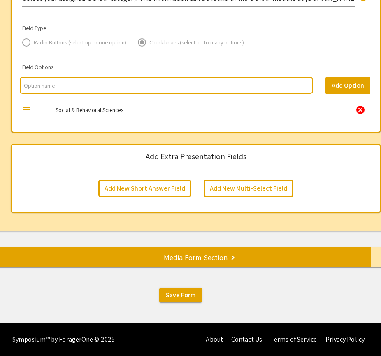
click at [359, 97] on div "Add Option" at bounding box center [347, 88] width 57 height 23
click at [362, 111] on div "cancel" at bounding box center [360, 110] width 10 height 10
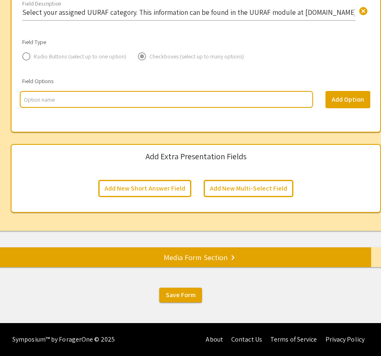
scroll to position [871, 0]
click at [188, 101] on input "multi select option input" at bounding box center [166, 99] width 285 height 8
type input "Business"
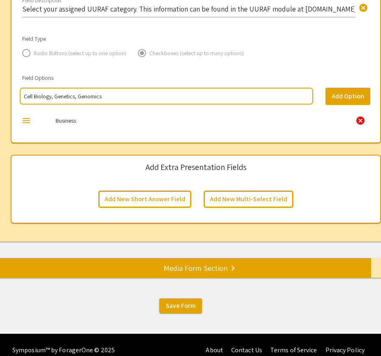
type input "Cell Biology, Genetics, Genomics"
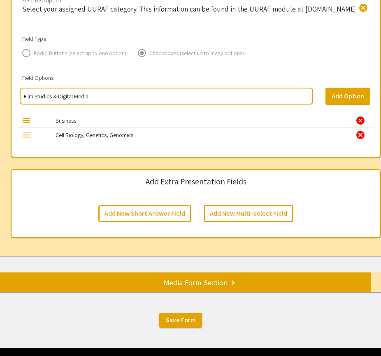
type input "Film Studies & Digital Media"
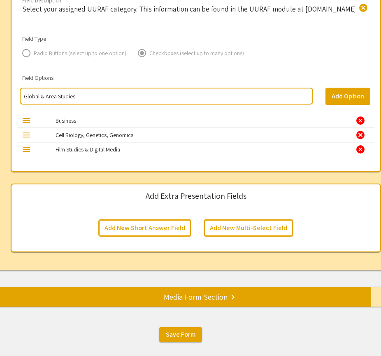
type input "Global & Area Studies"
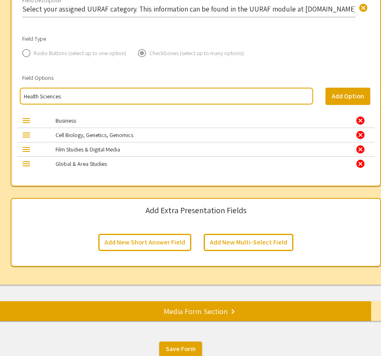
type input "Health Sciences"
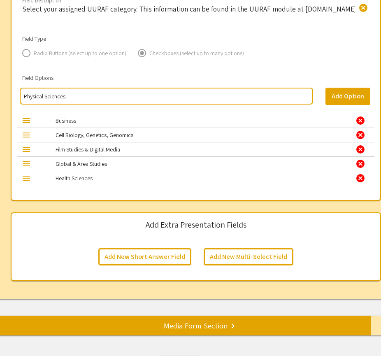
type input "Physical Sciences"
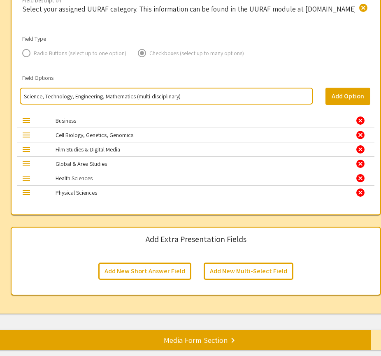
type input "Science, Technology, Engineering, Mathematics (multi-disciplinary)"
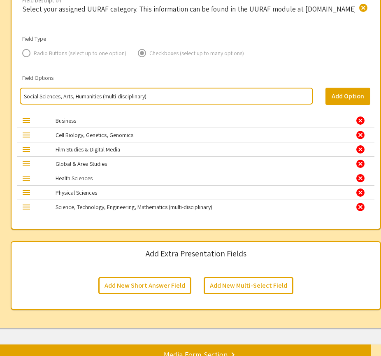
type input "Social Sciences, Arts, Humanities (multi-disciplinary)"
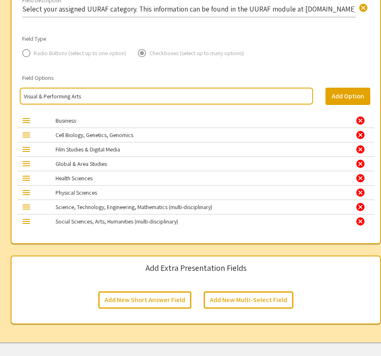
type input "Visual & Performing Arts"
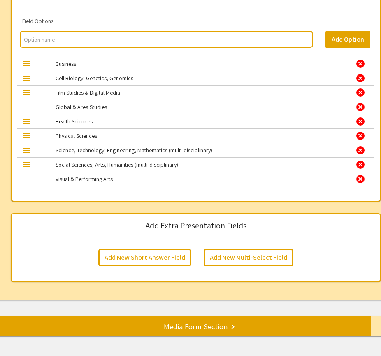
scroll to position [930, 0]
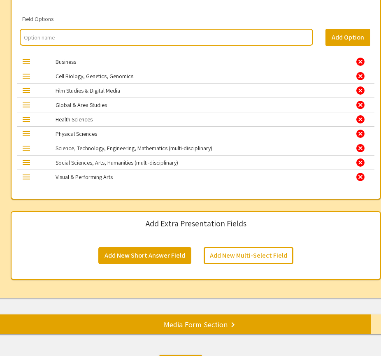
click at [135, 260] on button "Add New Short Answer Field" at bounding box center [144, 255] width 93 height 17
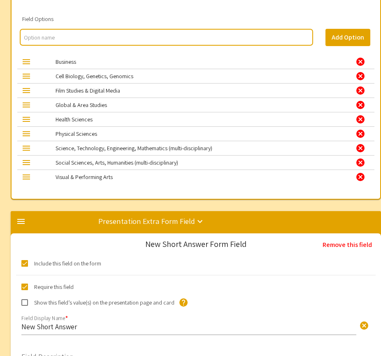
scroll to position [1145, 0]
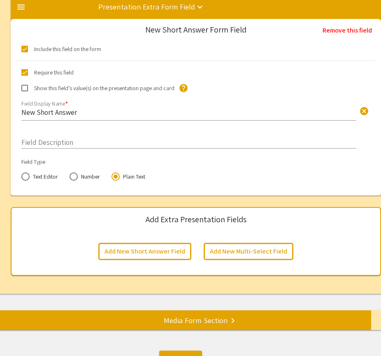
click at [77, 117] on input "New Short Answer" at bounding box center [188, 111] width 335 height 9
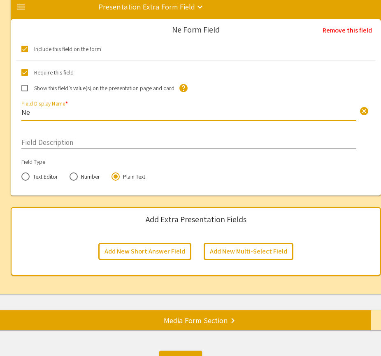
type input "N"
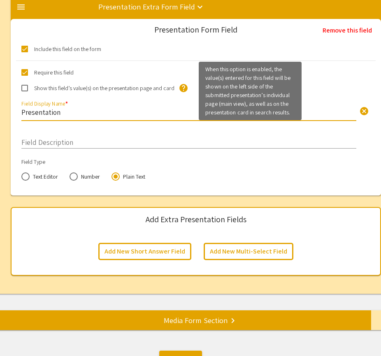
type input "Presentation"
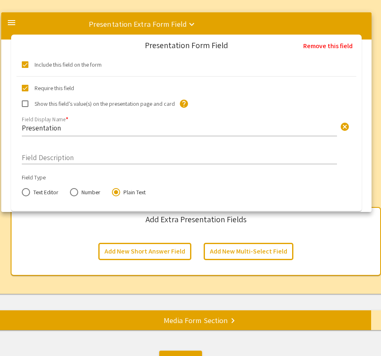
drag, startPoint x: 185, startPoint y: 91, endPoint x: 176, endPoint y: 103, distance: 15.5
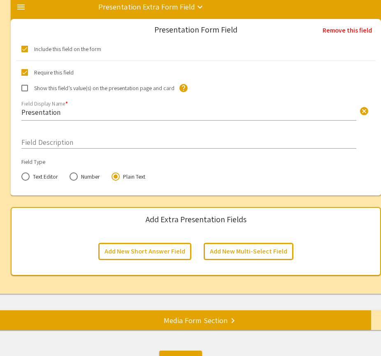
click at [24, 90] on span at bounding box center [24, 88] width 7 height 7
click at [24, 91] on input "Show this field’s value(s) on the presentation page and card" at bounding box center [24, 91] width 0 height 0
checkbox input "true"
click at [67, 117] on input "Presentation" at bounding box center [188, 111] width 335 height 9
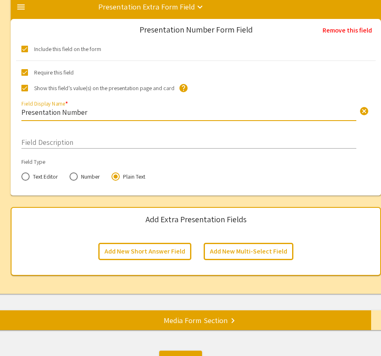
type input "Presentation Number"
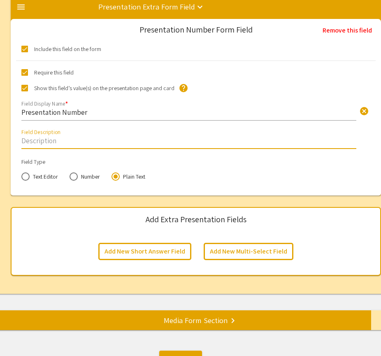
click at [47, 142] on input "Field Description" at bounding box center [188, 140] width 335 height 9
paste input "Enter your assigned UURAF presentation number. This information can be found in…"
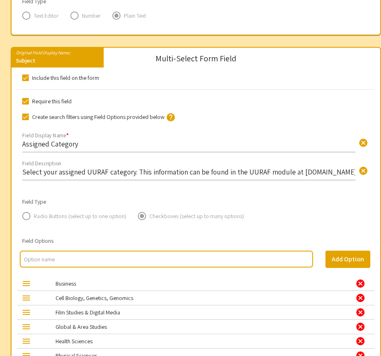
scroll to position [700, 0]
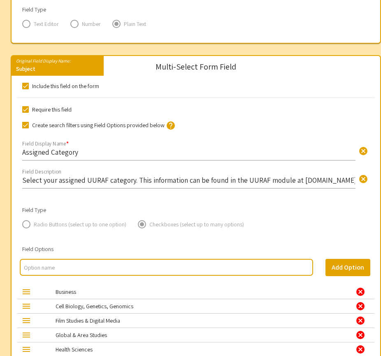
type input "Enter your assigned UURAF presentation number. This information can be found in…"
click at [180, 71] on div "Multi-Select Form Field" at bounding box center [195, 67] width 81 height 8
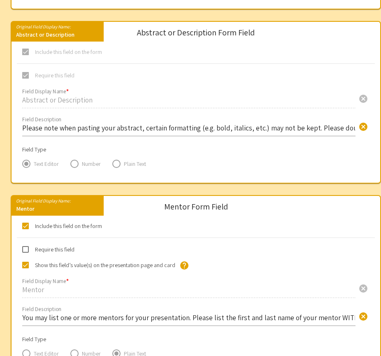
scroll to position [370, 0]
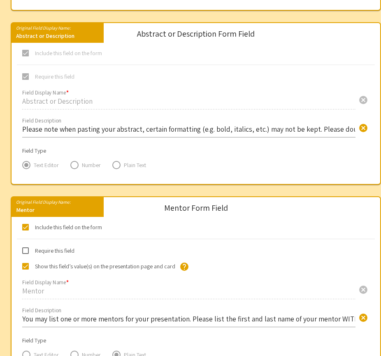
click at [27, 252] on span at bounding box center [25, 250] width 7 height 7
click at [25, 254] on input "Require this field" at bounding box center [25, 254] width 0 height 0
checkbox input "true"
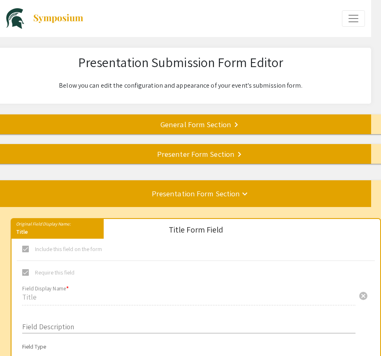
scroll to position [0, 0]
click at [127, 149] on div "Presenter Form Section keyboard_arrow_right" at bounding box center [195, 154] width 411 height 12
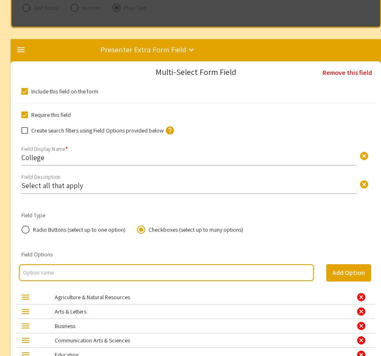
scroll to position [1372, 0]
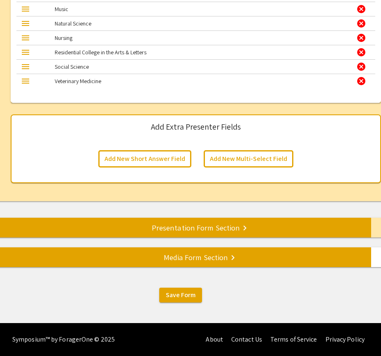
click at [162, 259] on div "Media Form Section keyboard_arrow_right" at bounding box center [195, 257] width 411 height 12
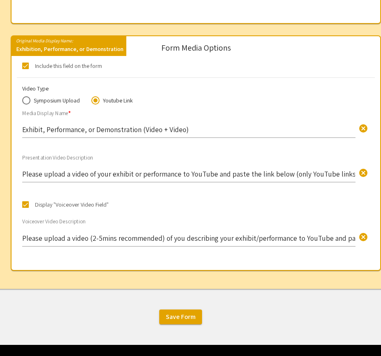
scroll to position [641, 0]
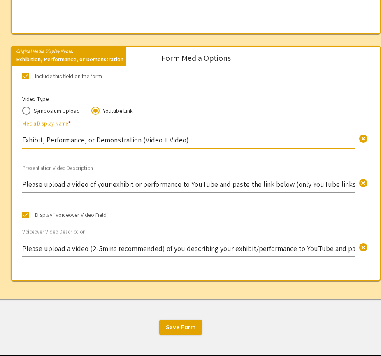
click at [216, 141] on input "Exhibit, Performance, or Demonstration (Video + Video)" at bounding box center [188, 139] width 333 height 9
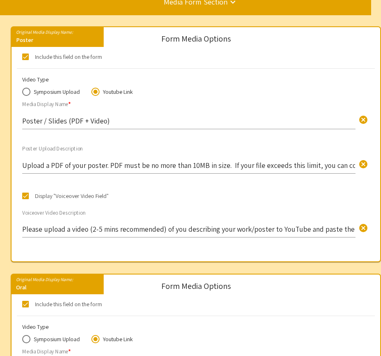
scroll to position [217, 0]
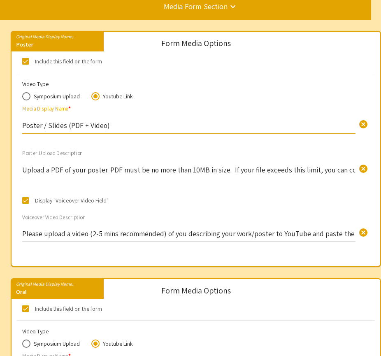
drag, startPoint x: 107, startPoint y: 128, endPoint x: 44, endPoint y: 123, distance: 64.0
click at [44, 123] on input "Poster / Slides (PDF + Video)" at bounding box center [188, 125] width 333 height 9
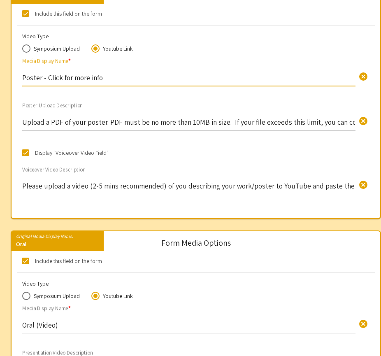
scroll to position [389, 0]
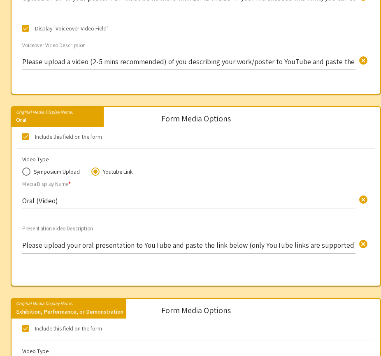
type input "Poster - Click for more info"
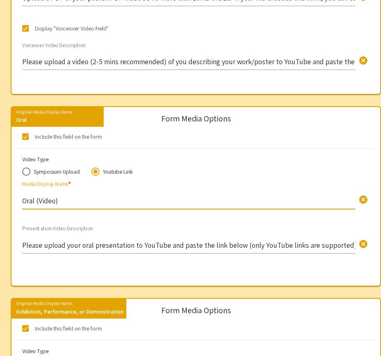
click at [63, 201] on input "Oral (Video)" at bounding box center [188, 200] width 333 height 9
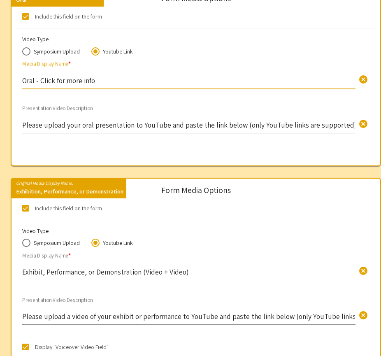
scroll to position [559, 0]
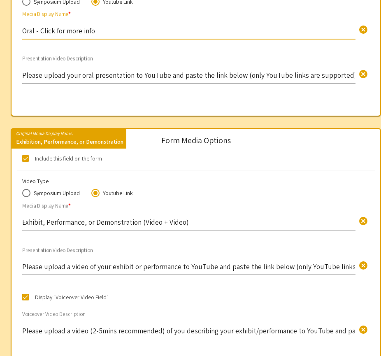
type input "Oral - Click for more info"
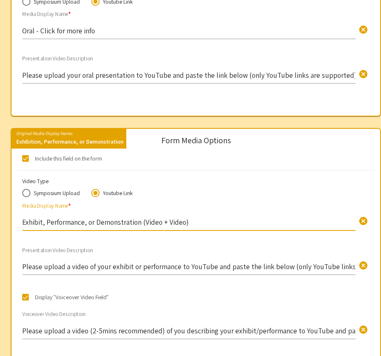
drag, startPoint x: 198, startPoint y: 227, endPoint x: 141, endPoint y: 223, distance: 56.9
click at [141, 223] on input "Exhibit, Performance, or Demonstration (Video + Video)" at bounding box center [188, 221] width 333 height 9
click at [140, 222] on input "Exhibit, Performance, or Demonstration (Video + Video)" at bounding box center [188, 221] width 333 height 9
drag, startPoint x: 187, startPoint y: 223, endPoint x: 1, endPoint y: 223, distance: 185.5
click at [1, 223] on div "Original Media Display Name: Poster Form Media Options Include this field on th…" at bounding box center [195, 30] width 411 height 704
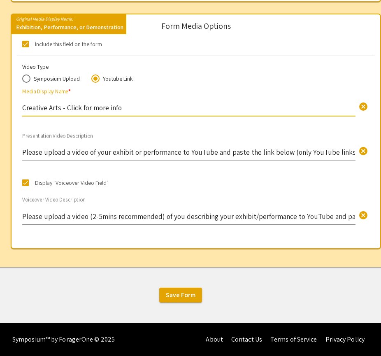
scroll to position [674, 0]
type input "Creative Arts - Click for more info"
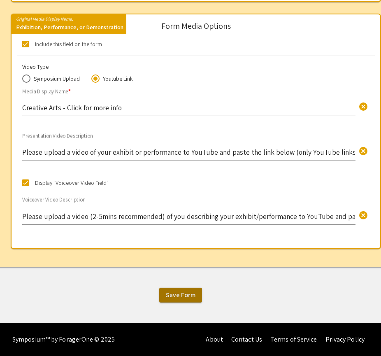
click at [190, 291] on span "Save Form" at bounding box center [181, 294] width 30 height 9
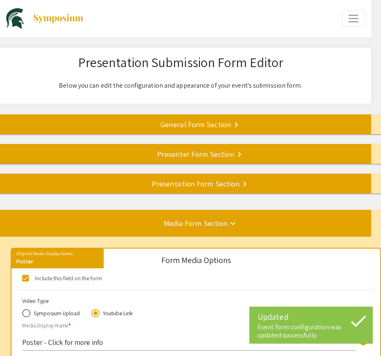
scroll to position [0, 0]
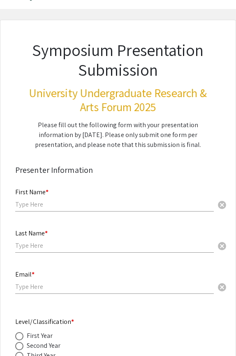
scroll to position [35, 0]
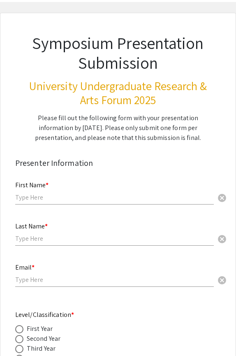
drag, startPoint x: 20, startPoint y: 116, endPoint x: 191, endPoint y: 136, distance: 172.2
click at [191, 136] on div "Please fill out the following form with your presentation information by [DATE]…" at bounding box center [118, 128] width 196 height 30
copy div "Please fill out the following form with your presentation information by [DATE]…"
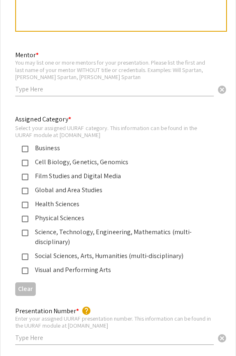
scroll to position [1170, 0]
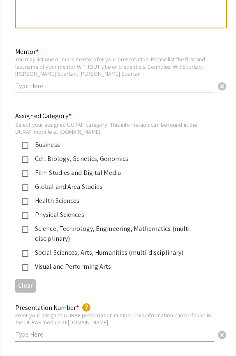
click at [55, 62] on div "You may list one or more mentors for your presentation. Please list the first a…" at bounding box center [114, 67] width 199 height 22
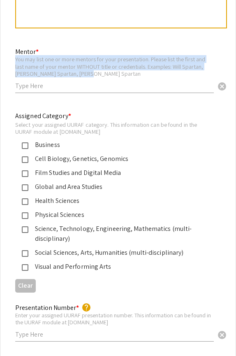
copy div "You may list one or more mentors for your presentation. Please list the first a…"
drag, startPoint x: 85, startPoint y: 71, endPoint x: 16, endPoint y: 59, distance: 69.3
click at [16, 59] on div "You may list one or more mentors for your presentation. Please list the first a…" at bounding box center [114, 67] width 199 height 22
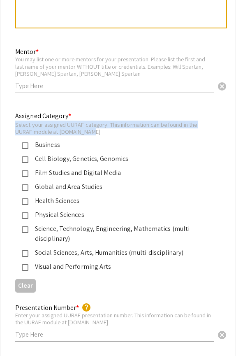
copy div "Select your assigned UURAF category. This information can be found in the UURAF…"
drag, startPoint x: 15, startPoint y: 124, endPoint x: 100, endPoint y: 127, distance: 85.6
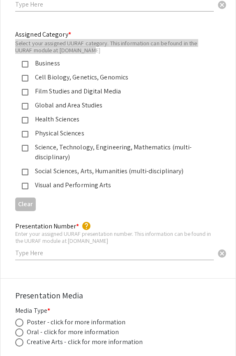
scroll to position [1244, 0]
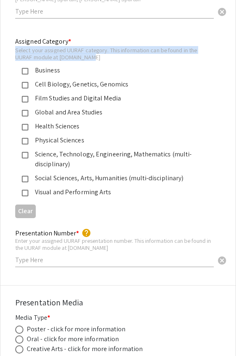
click at [16, 237] on div "Enter your assigned UURAF presentation number. This information can be found in…" at bounding box center [114, 244] width 199 height 14
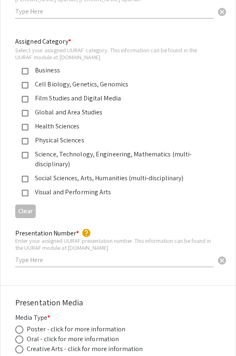
copy div "Enter your assigned UURAF presentation"
drag, startPoint x: 16, startPoint y: 237, endPoint x: 116, endPoint y: 245, distance: 100.7
click at [116, 245] on div "Enter your assigned UURAF presentation number. This information can be found in…" at bounding box center [114, 244] width 199 height 14
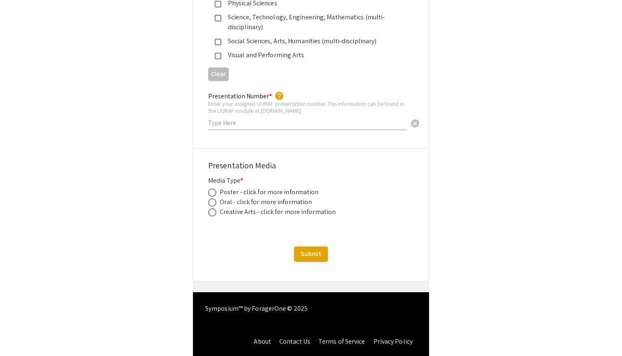
scroll to position [1348, 0]
